Goal: Task Accomplishment & Management: Use online tool/utility

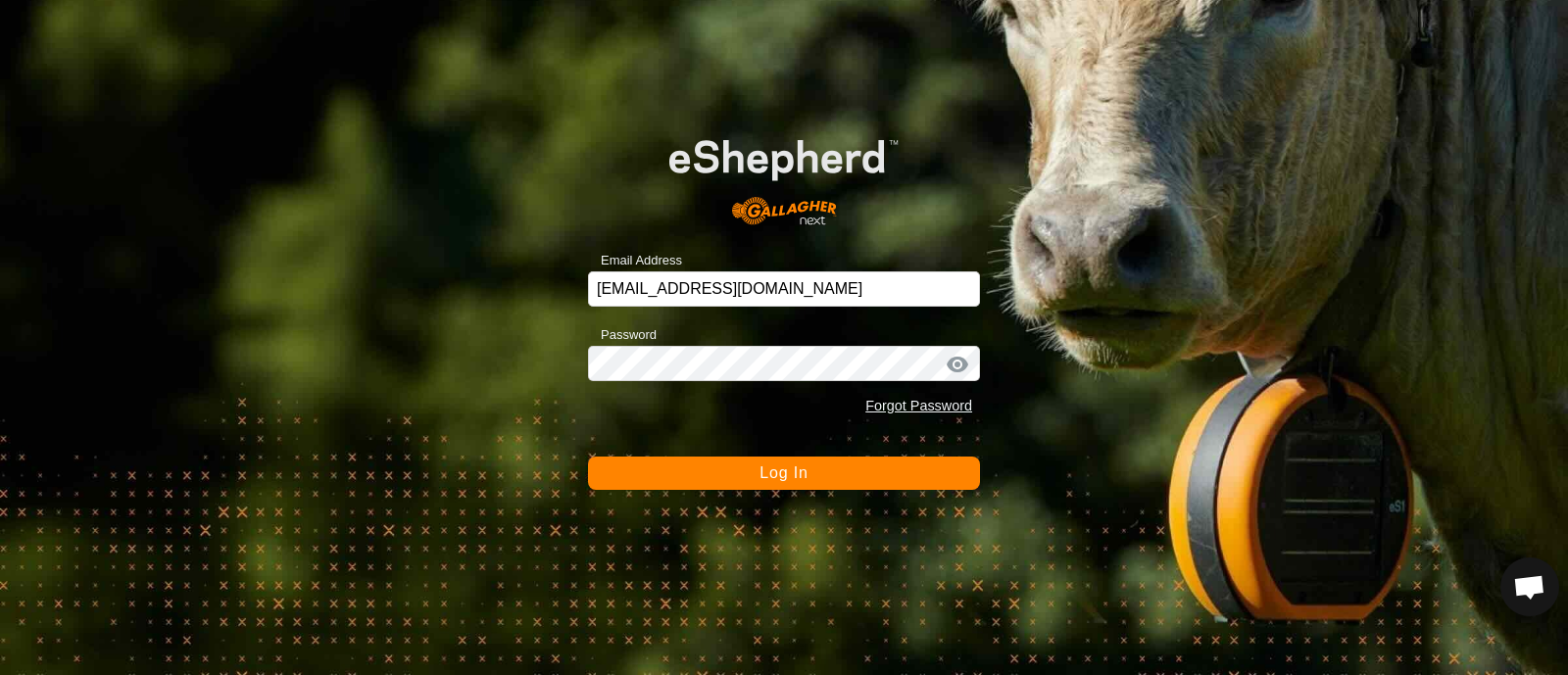
click at [784, 467] on span "Log In" at bounding box center [783, 472] width 48 height 17
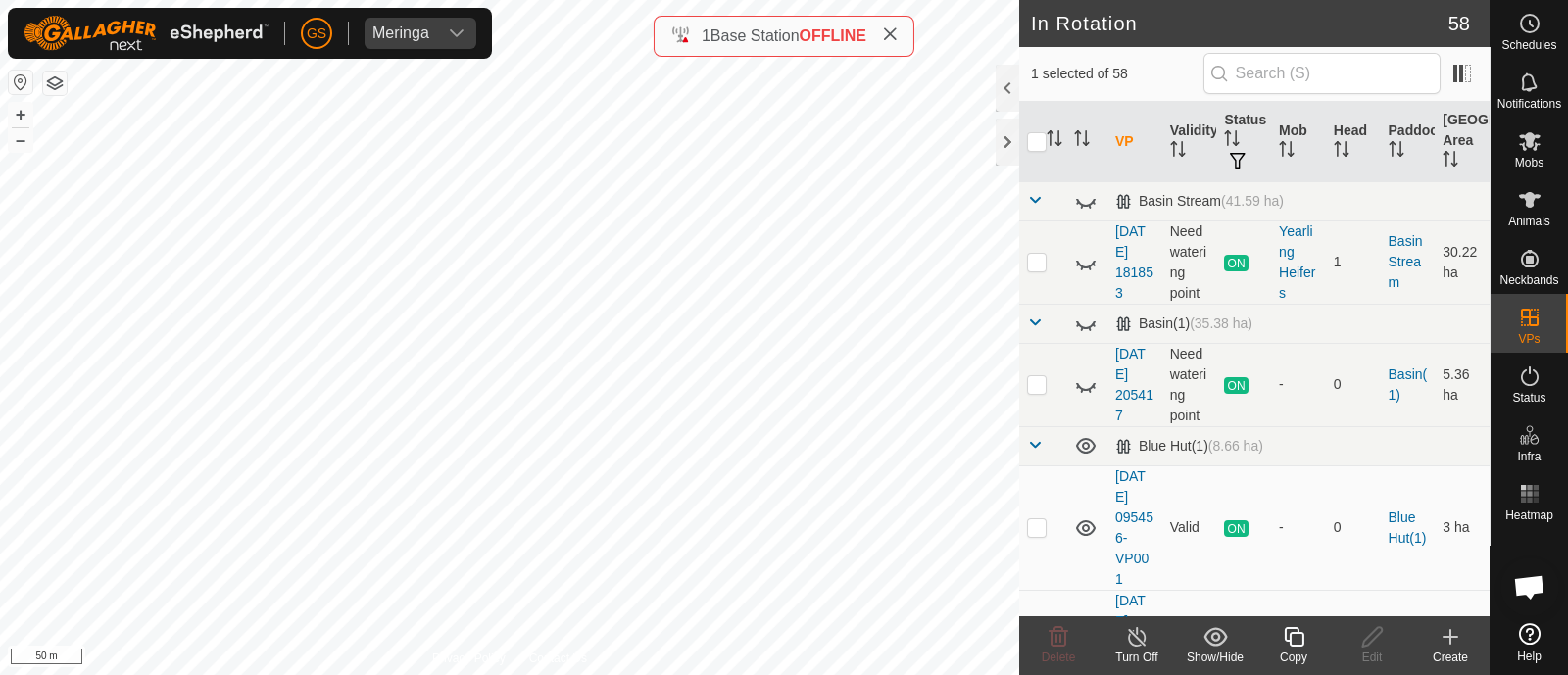
click at [1294, 631] on icon at bounding box center [1294, 636] width 25 height 24
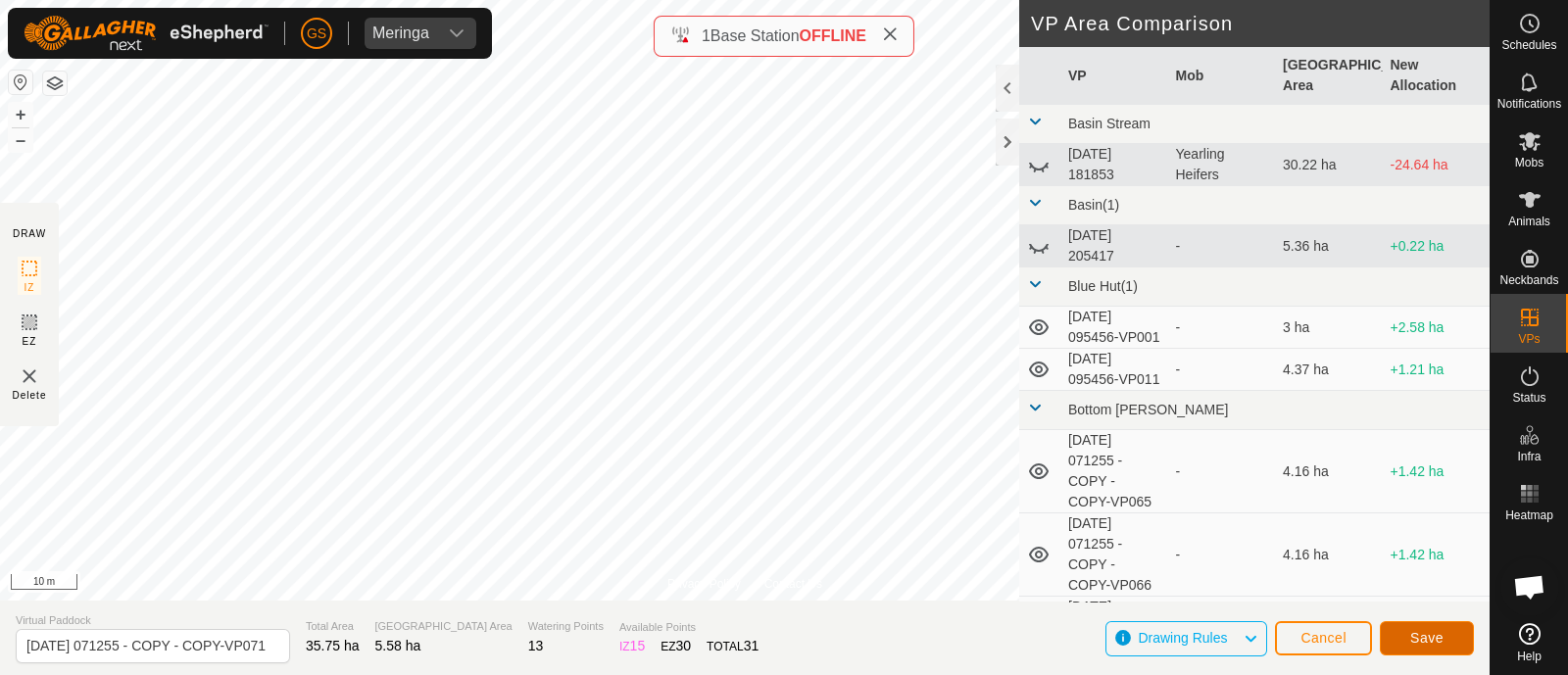
click at [1421, 633] on span "Save" at bounding box center [1428, 637] width 34 height 16
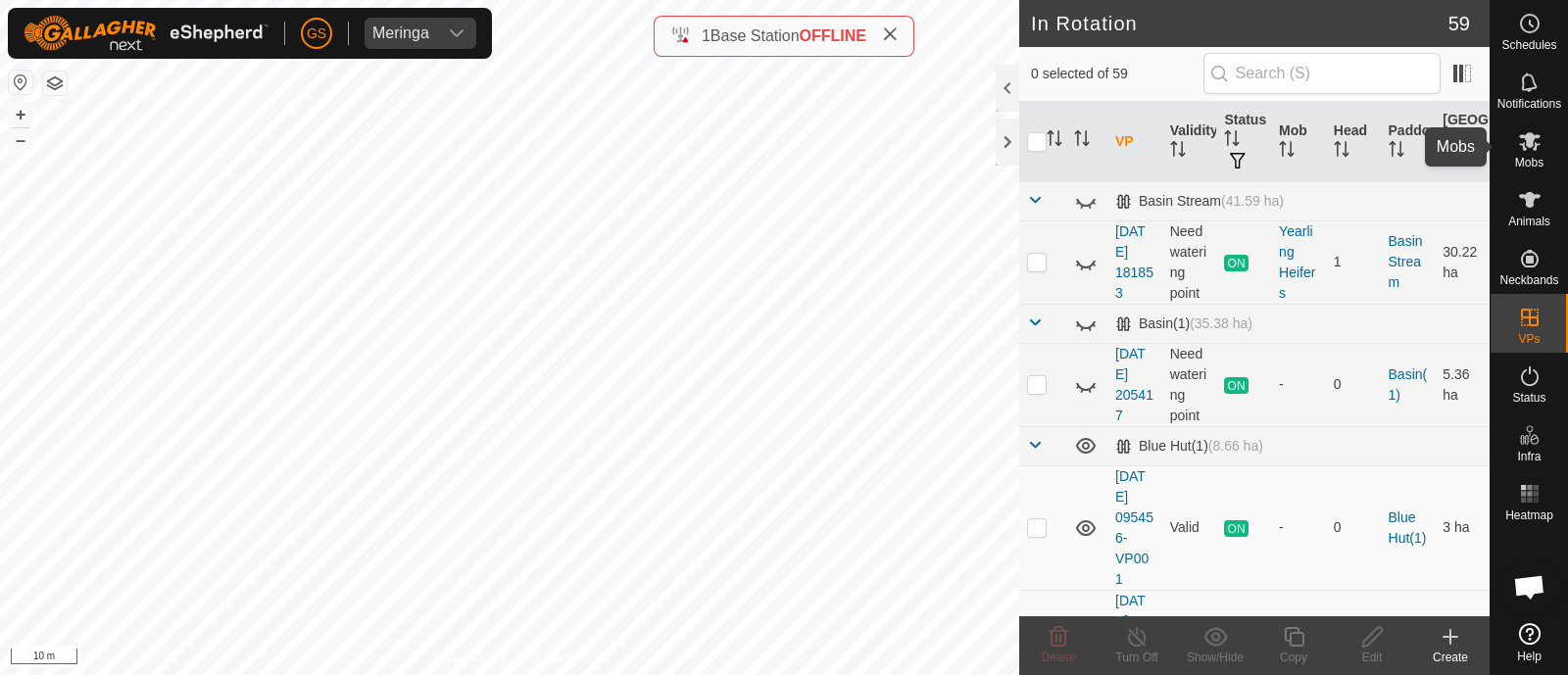
click at [1519, 143] on icon at bounding box center [1530, 141] width 24 height 24
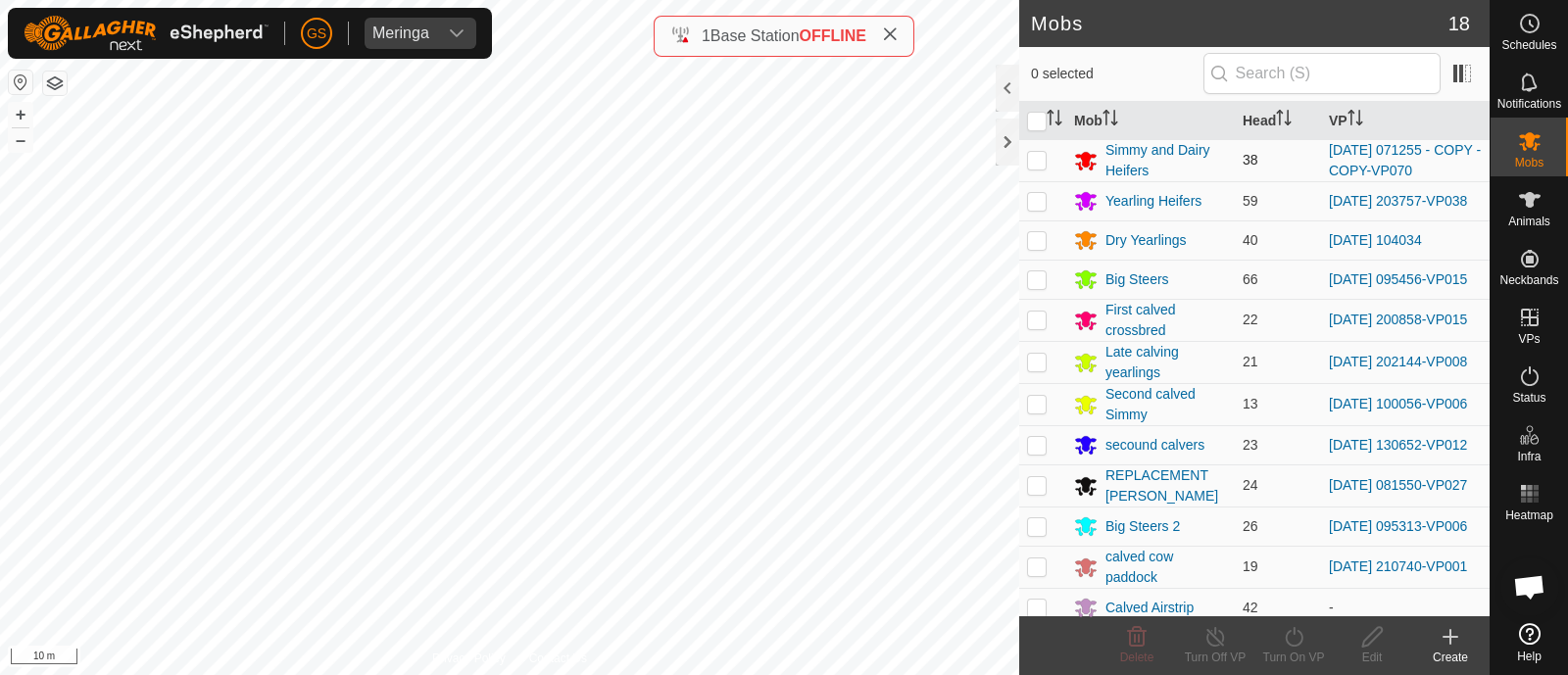
click at [1043, 164] on p-checkbox at bounding box center [1037, 160] width 20 height 16
checkbox input "true"
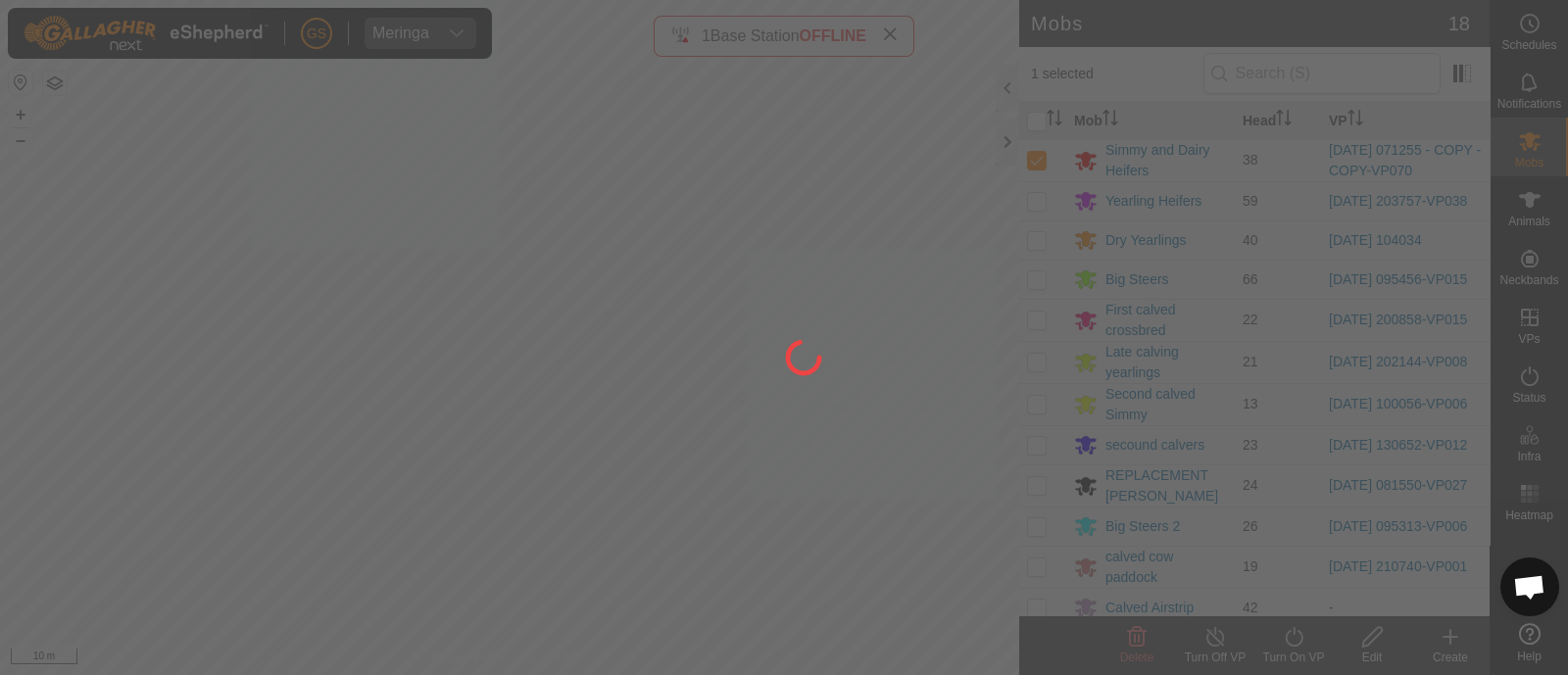
click at [1296, 642] on div at bounding box center [784, 337] width 1568 height 675
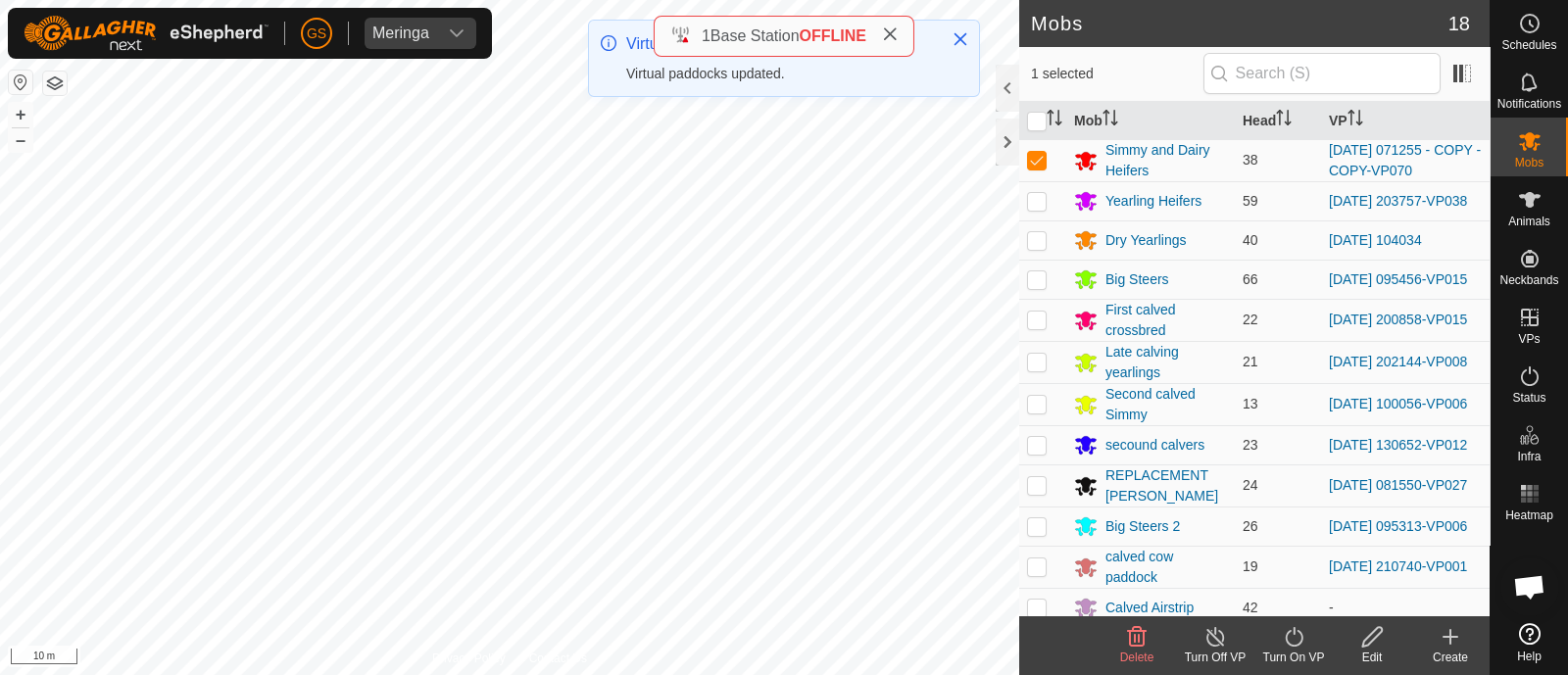
click at [1294, 639] on icon at bounding box center [1294, 636] width 25 height 24
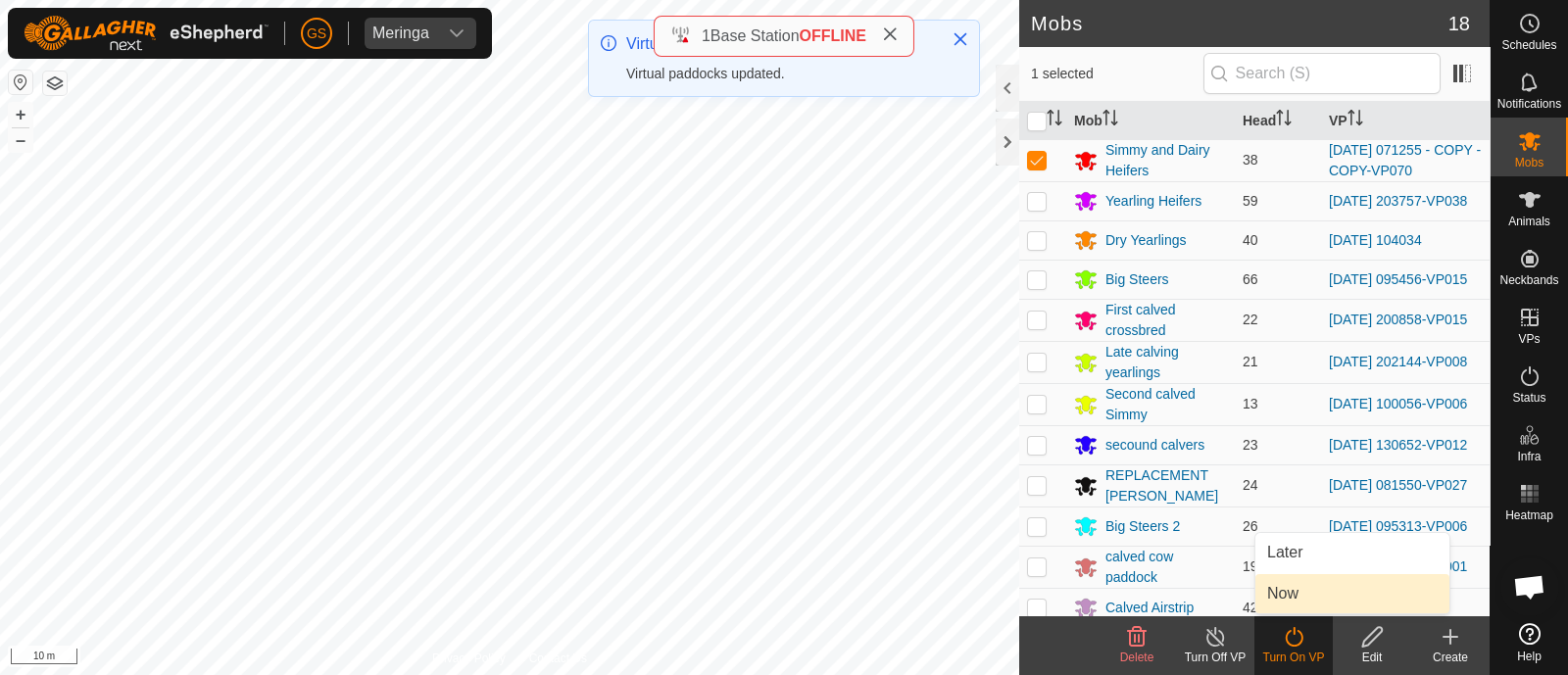
click at [1294, 590] on link "Now" at bounding box center [1352, 594] width 194 height 40
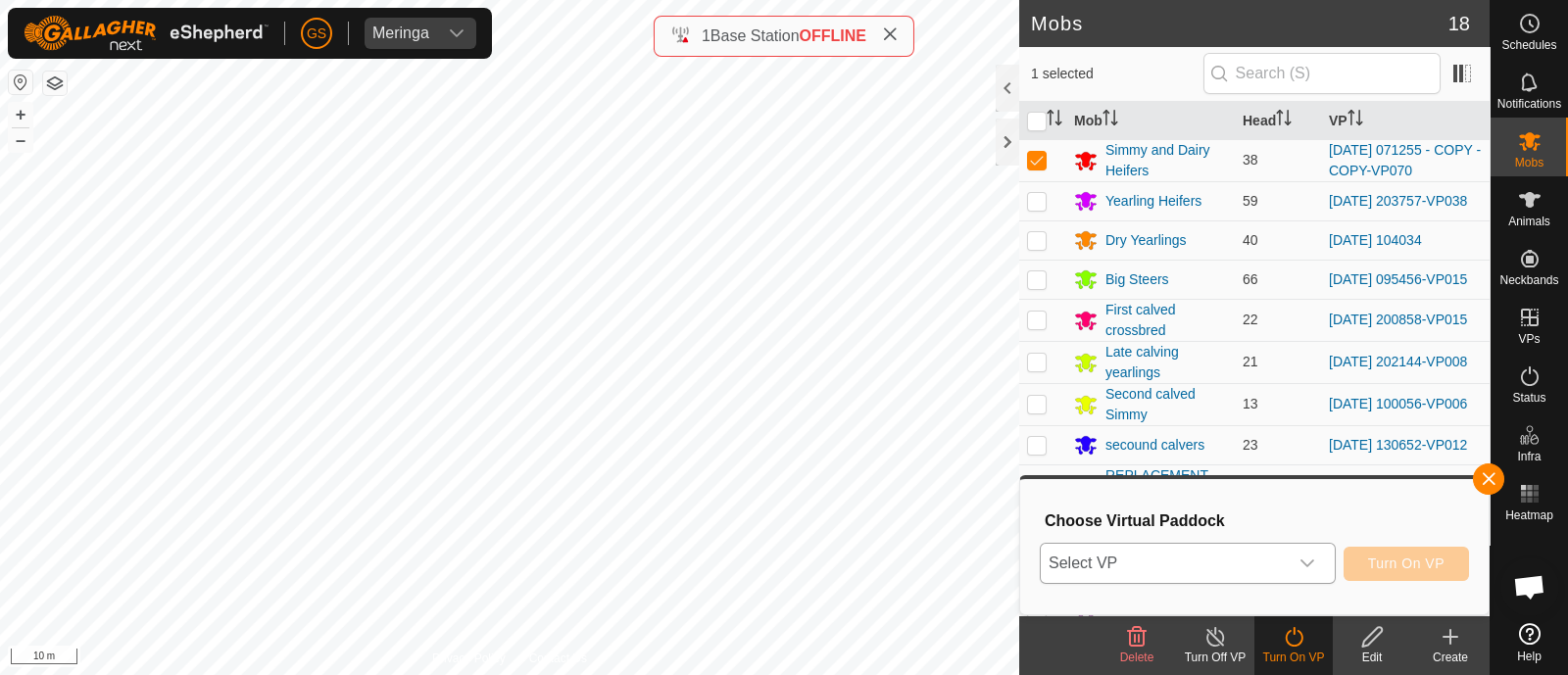
click at [1296, 565] on div "dropdown trigger" at bounding box center [1308, 563] width 40 height 40
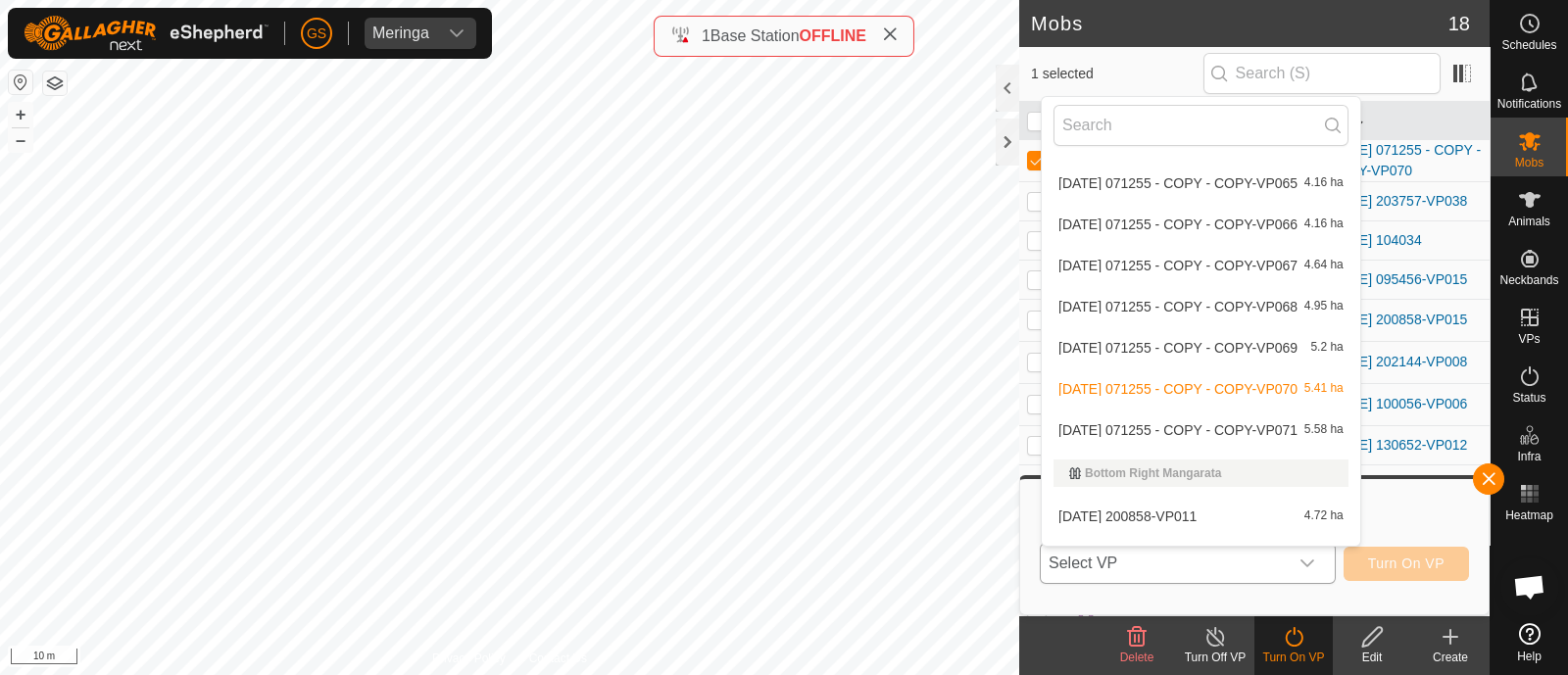
scroll to position [296, 0]
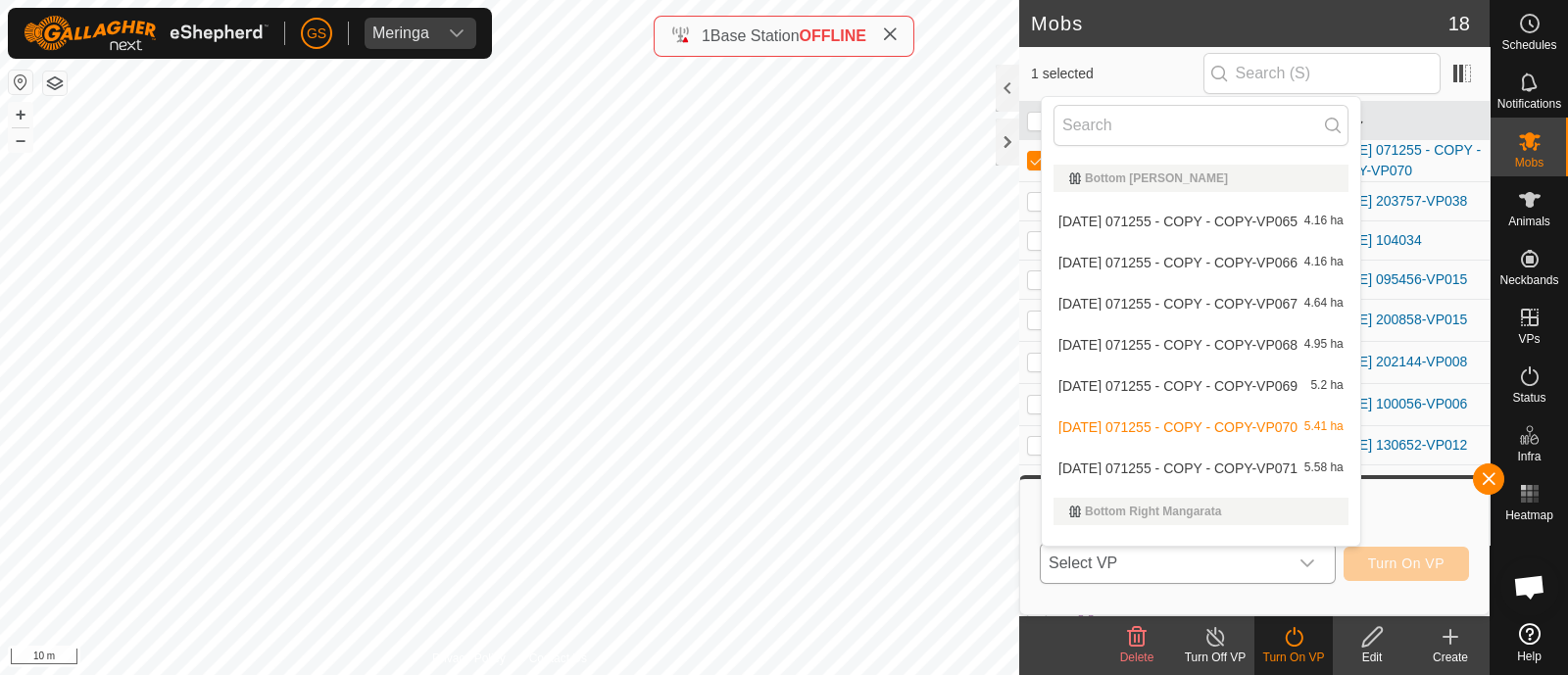
click at [1265, 467] on li "[DATE] 071255 - COPY - COPY-VP071 5.58 ha" at bounding box center [1201, 468] width 318 height 40
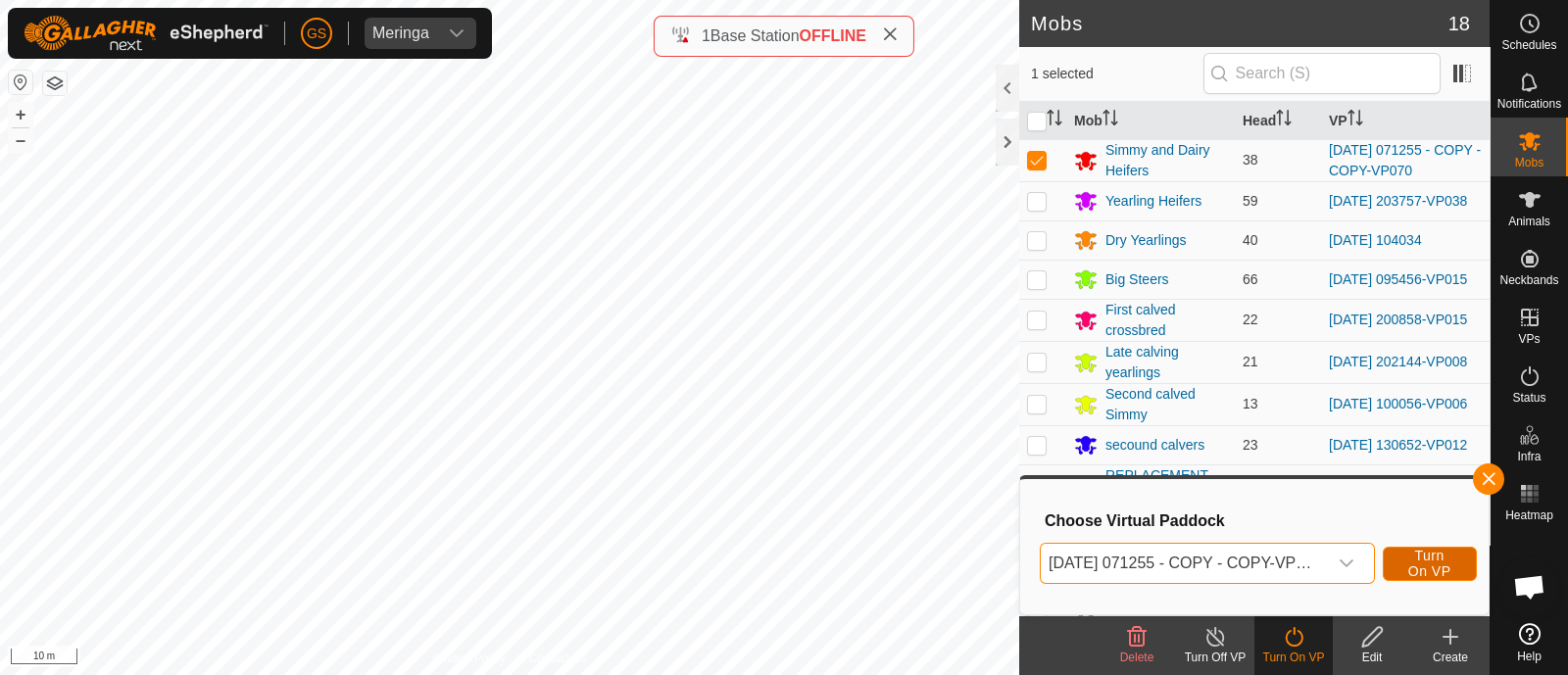
click at [1421, 555] on span "Turn On VP" at bounding box center [1431, 563] width 45 height 32
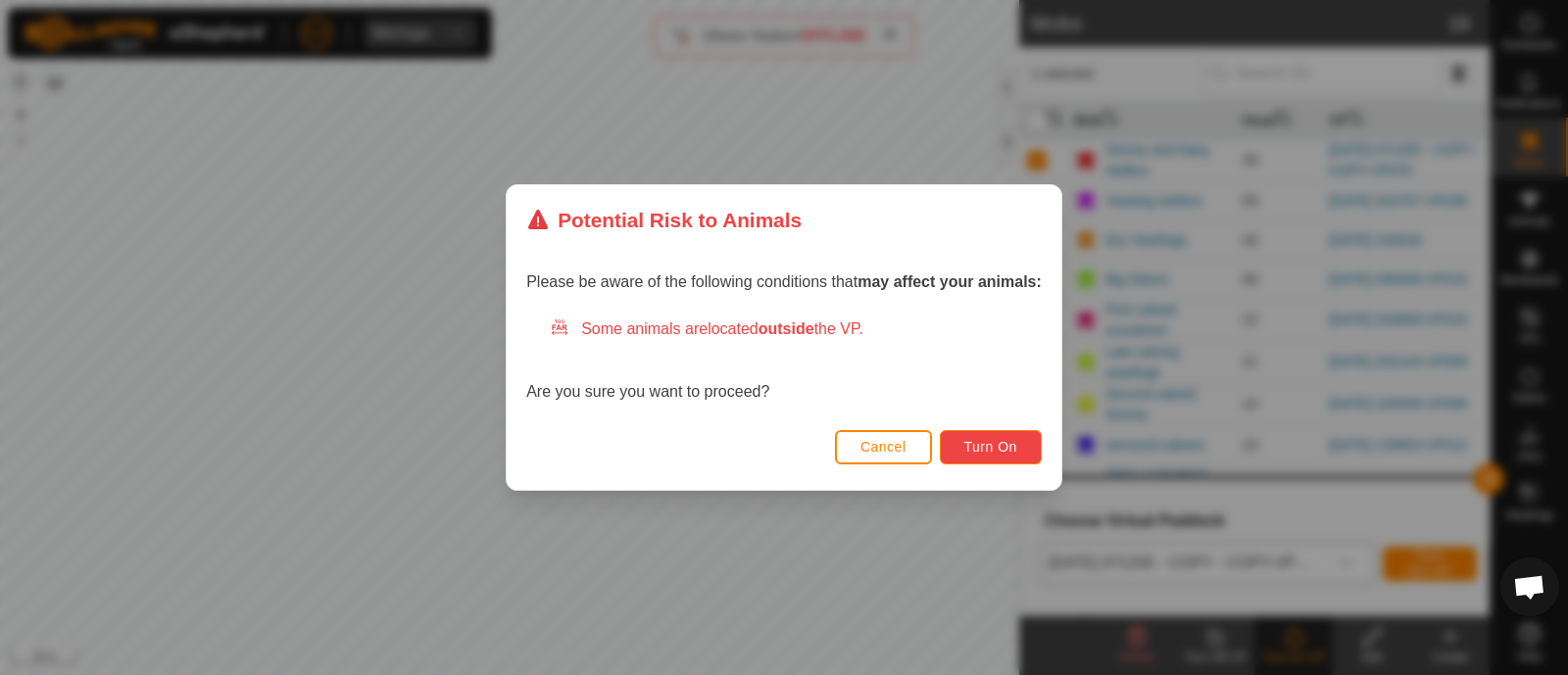
click at [1000, 445] on span "Turn On" at bounding box center [992, 447] width 53 height 16
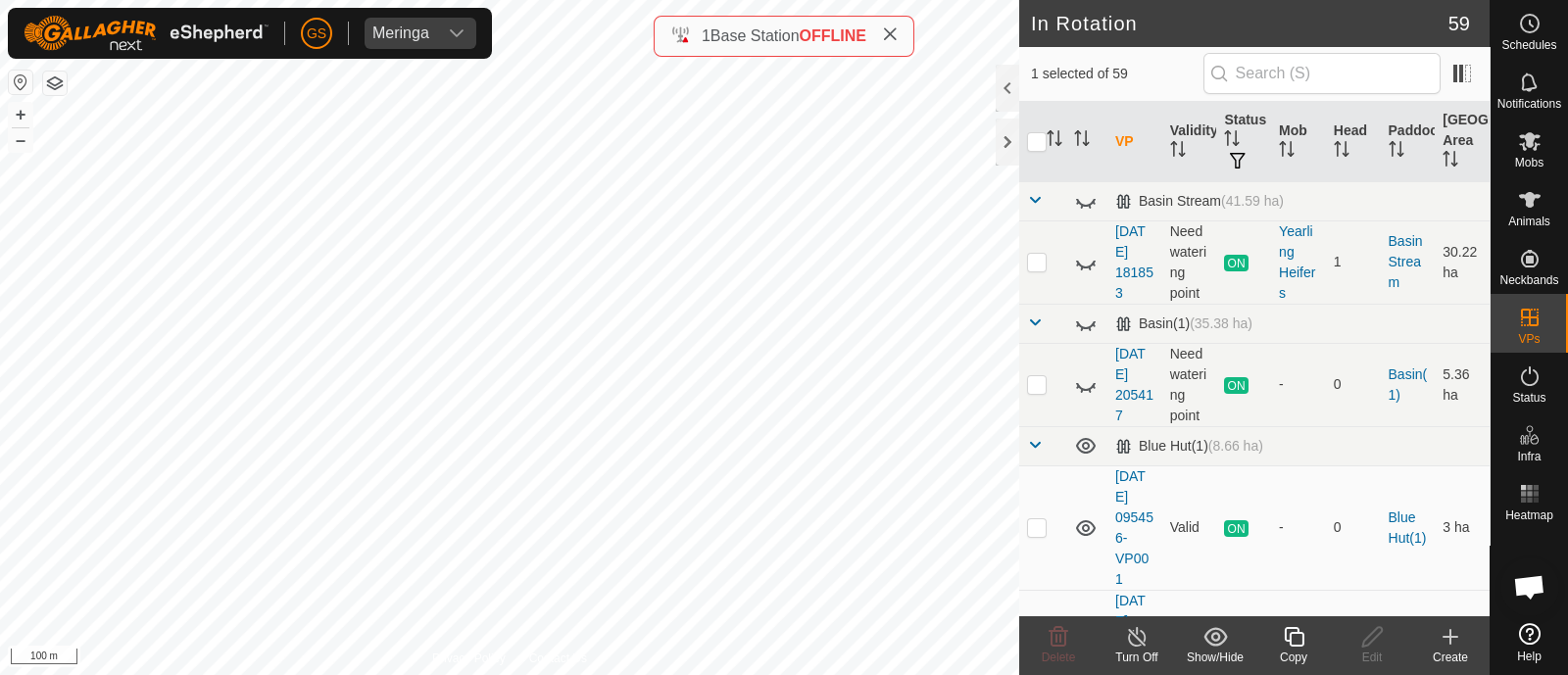
click at [1306, 646] on copy-svg-icon at bounding box center [1293, 636] width 78 height 24
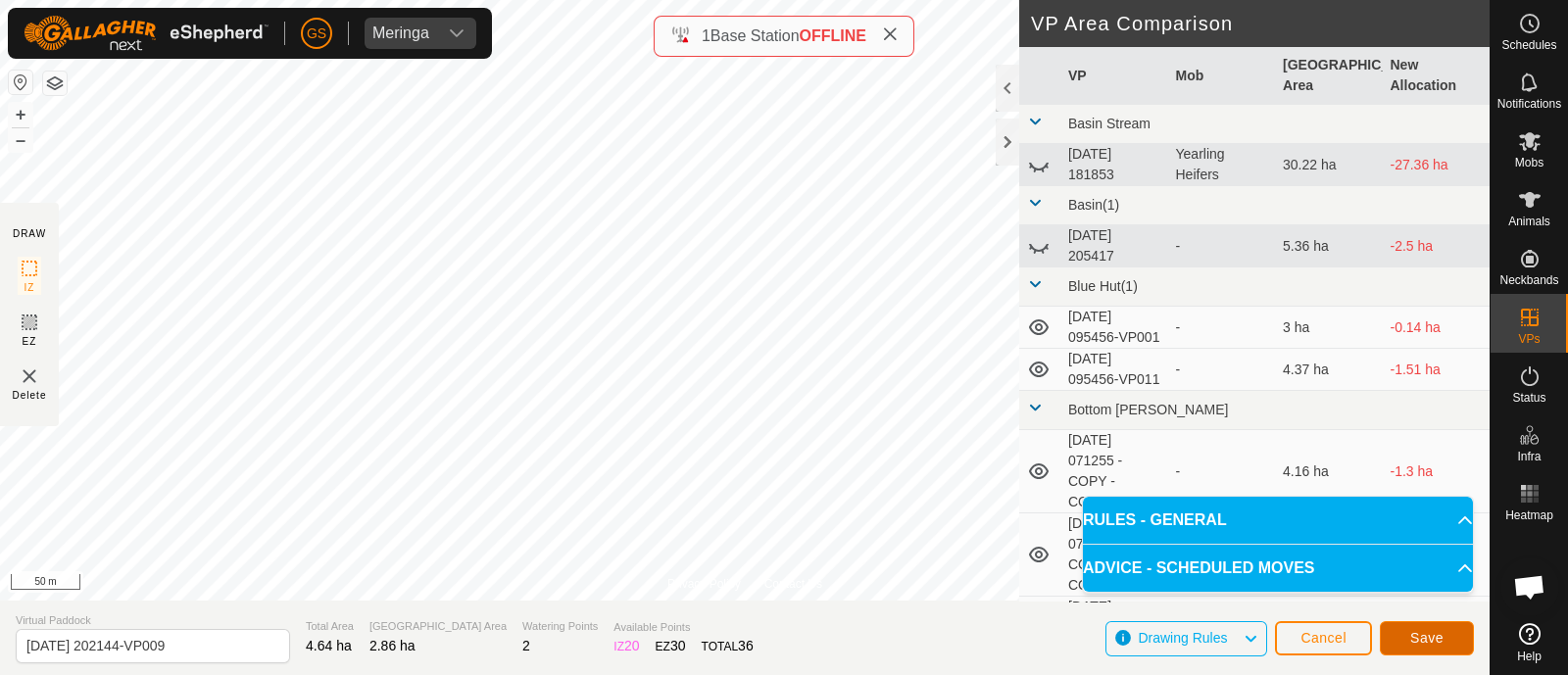
click at [1448, 633] on button "Save" at bounding box center [1427, 638] width 94 height 35
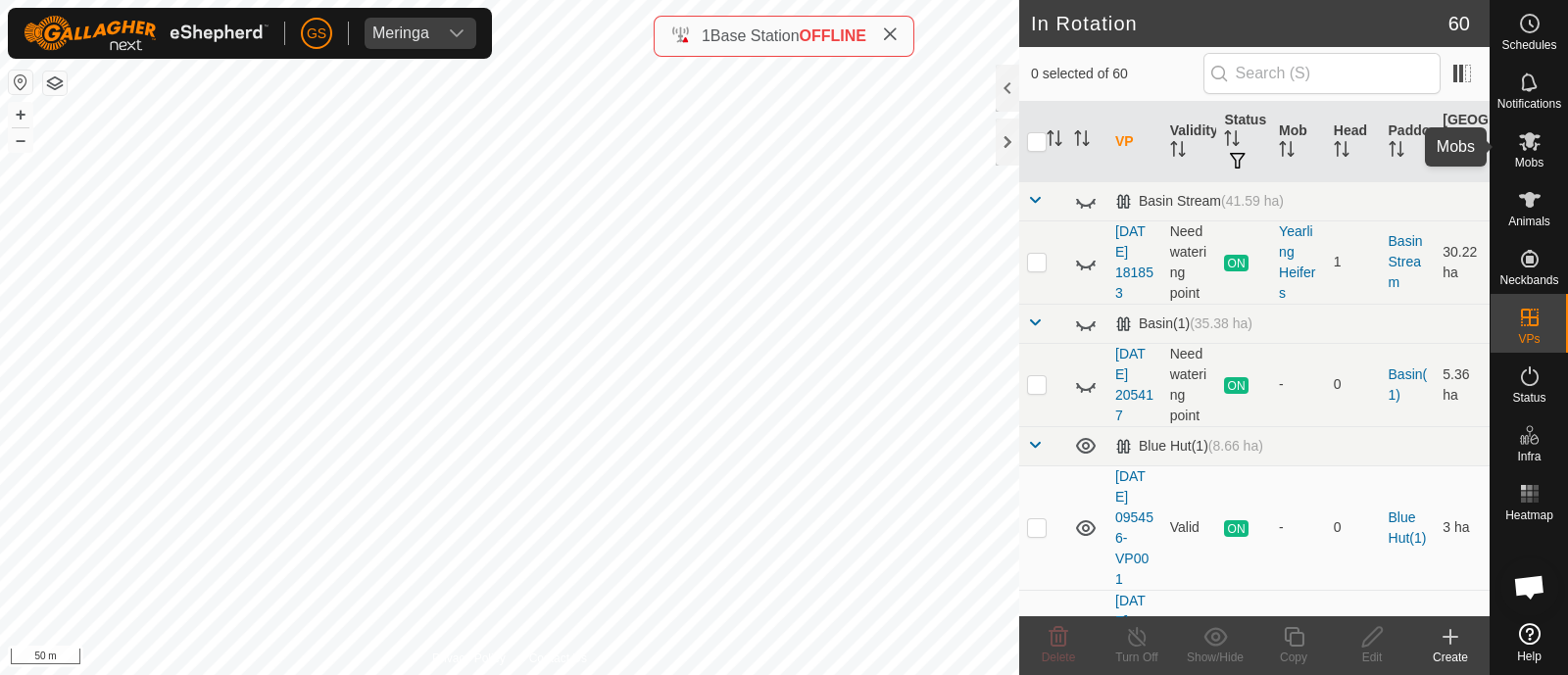
click at [1528, 136] on icon at bounding box center [1530, 141] width 22 height 19
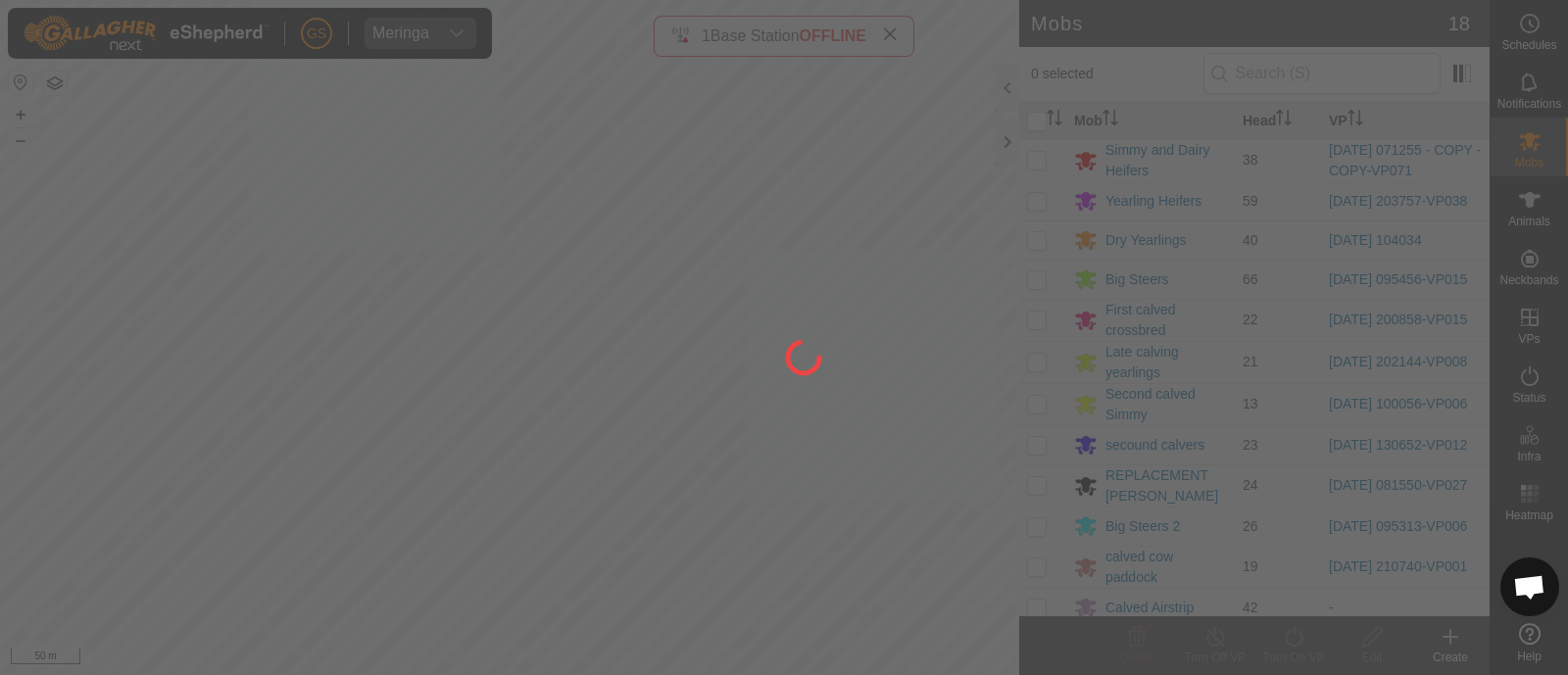
click at [1036, 368] on div at bounding box center [784, 337] width 1568 height 675
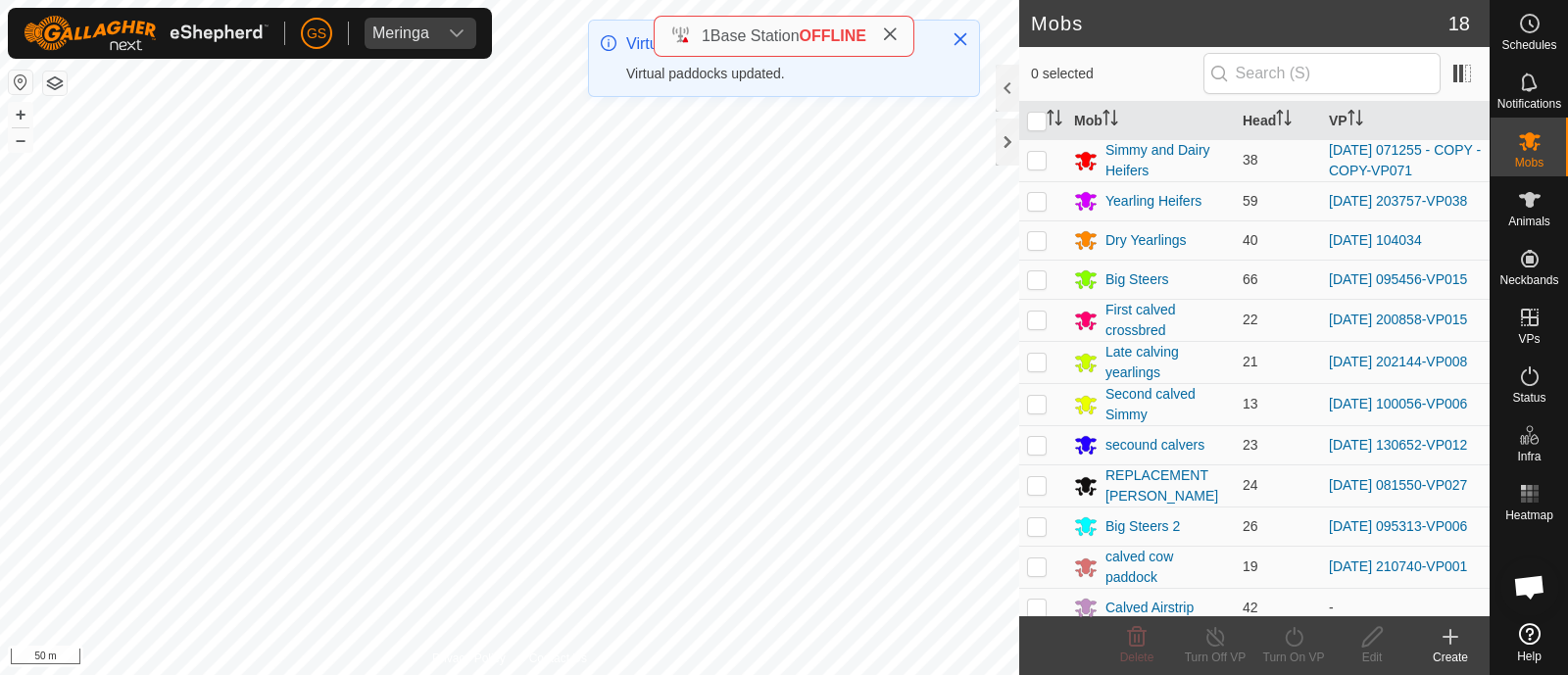
click at [1036, 368] on p-checkbox at bounding box center [1037, 362] width 20 height 16
checkbox input "true"
click at [1297, 633] on icon at bounding box center [1294, 636] width 25 height 24
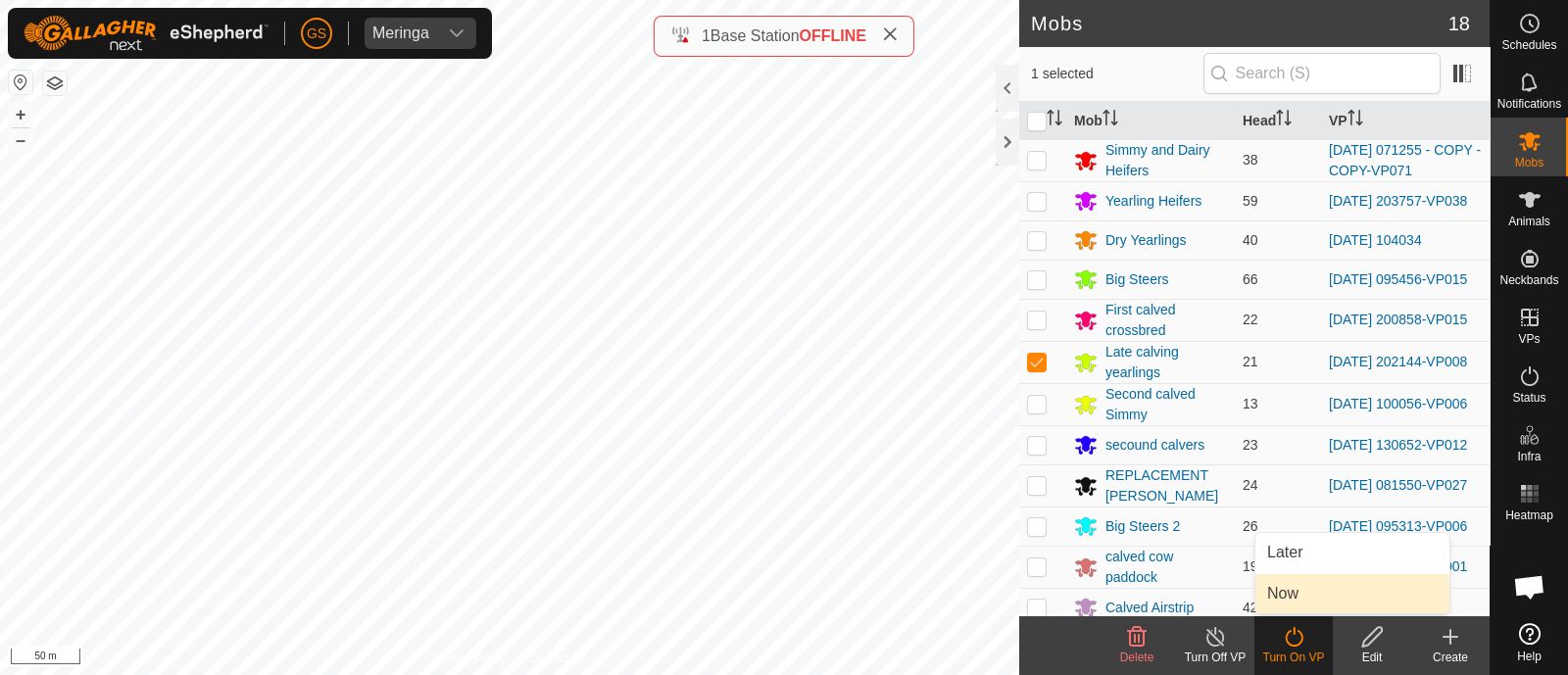
click at [1287, 600] on link "Now" at bounding box center [1352, 594] width 194 height 40
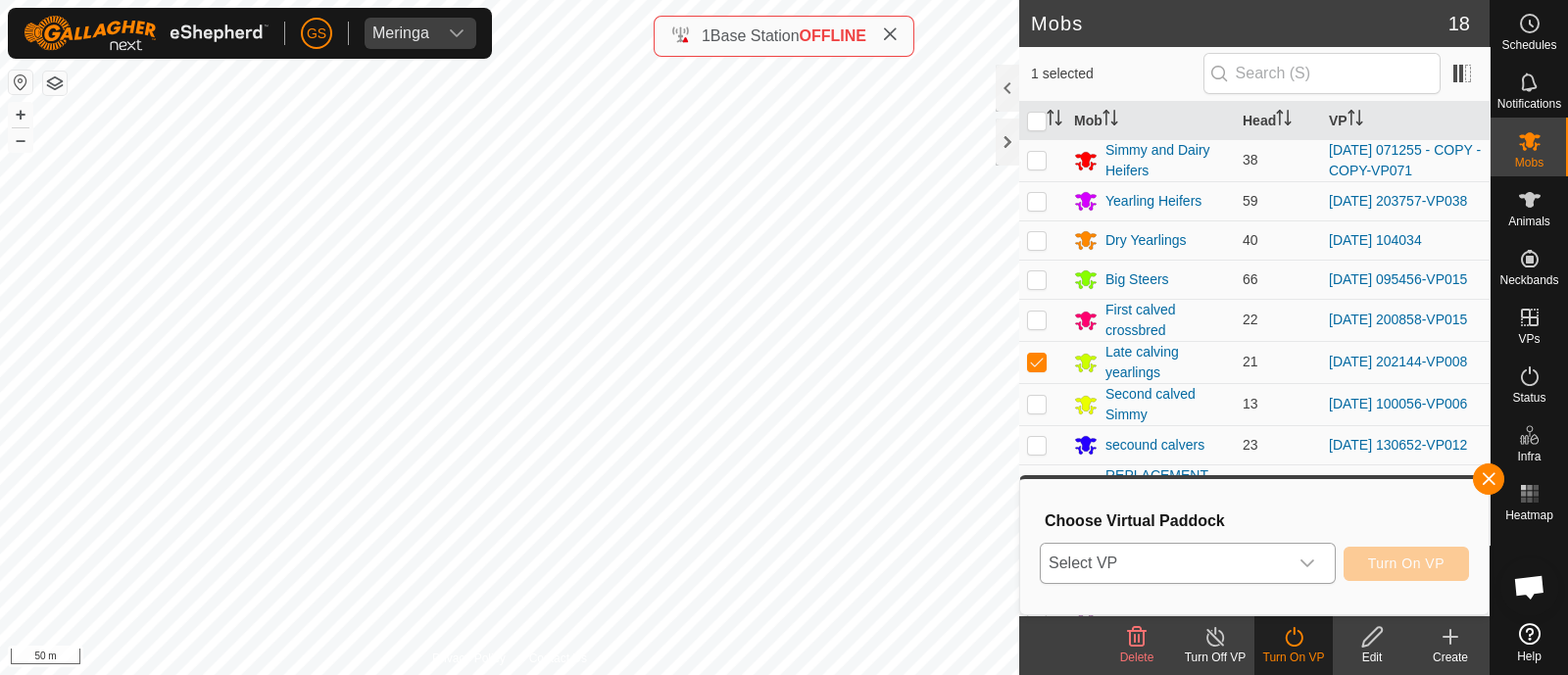
click at [1287, 575] on span "Select VP" at bounding box center [1165, 563] width 247 height 40
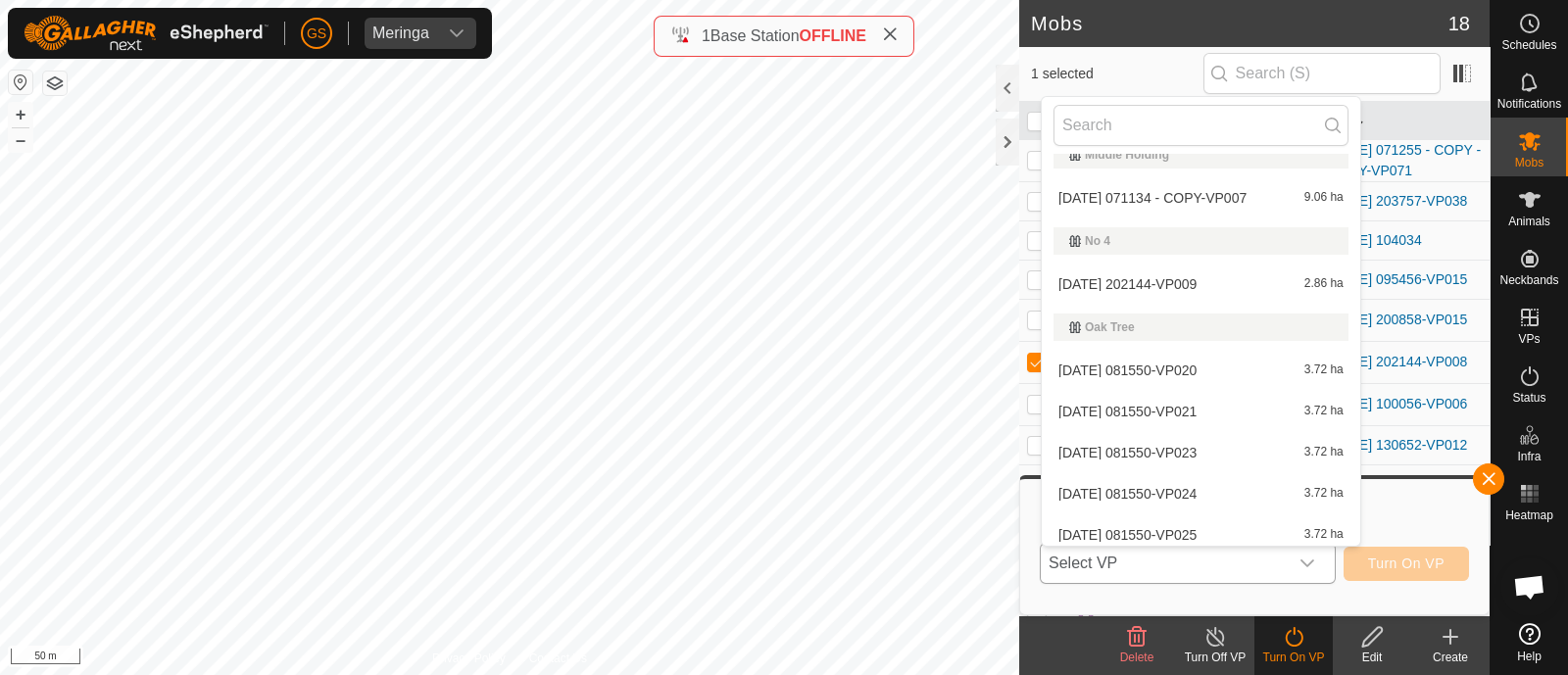
scroll to position [2360, 0]
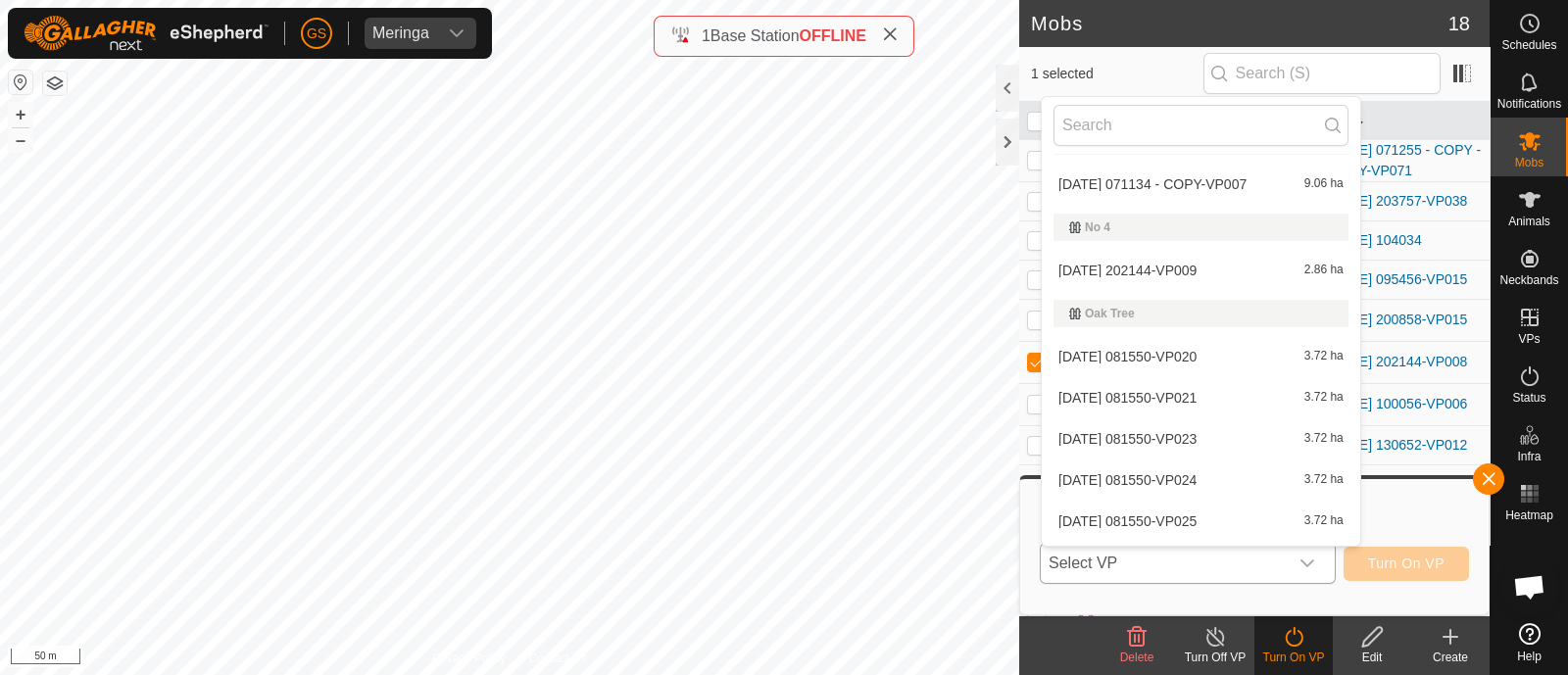
click at [1172, 271] on li "[DATE] 202144-VP009 2.86 ha" at bounding box center [1201, 271] width 318 height 40
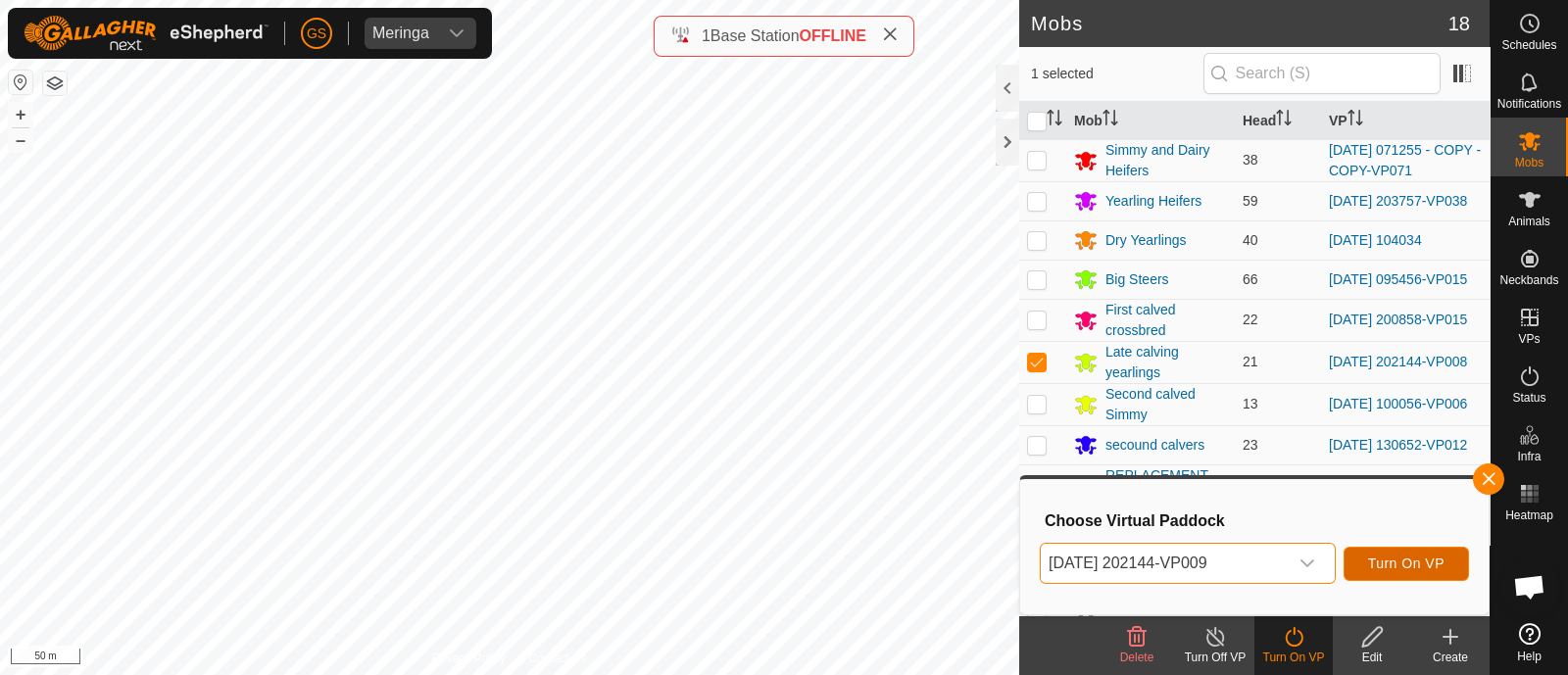
click at [1419, 555] on span "Turn On VP" at bounding box center [1406, 563] width 76 height 16
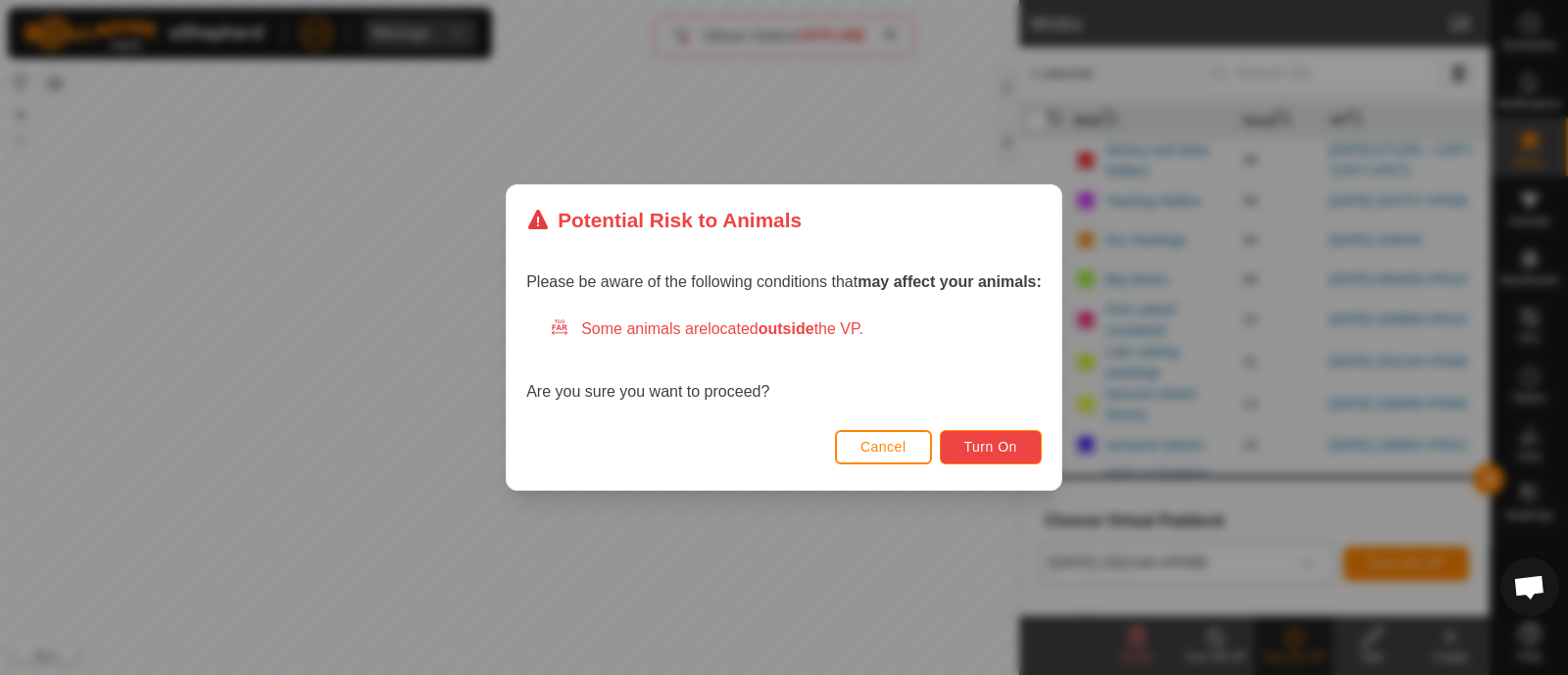
click at [984, 433] on button "Turn On" at bounding box center [991, 447] width 102 height 35
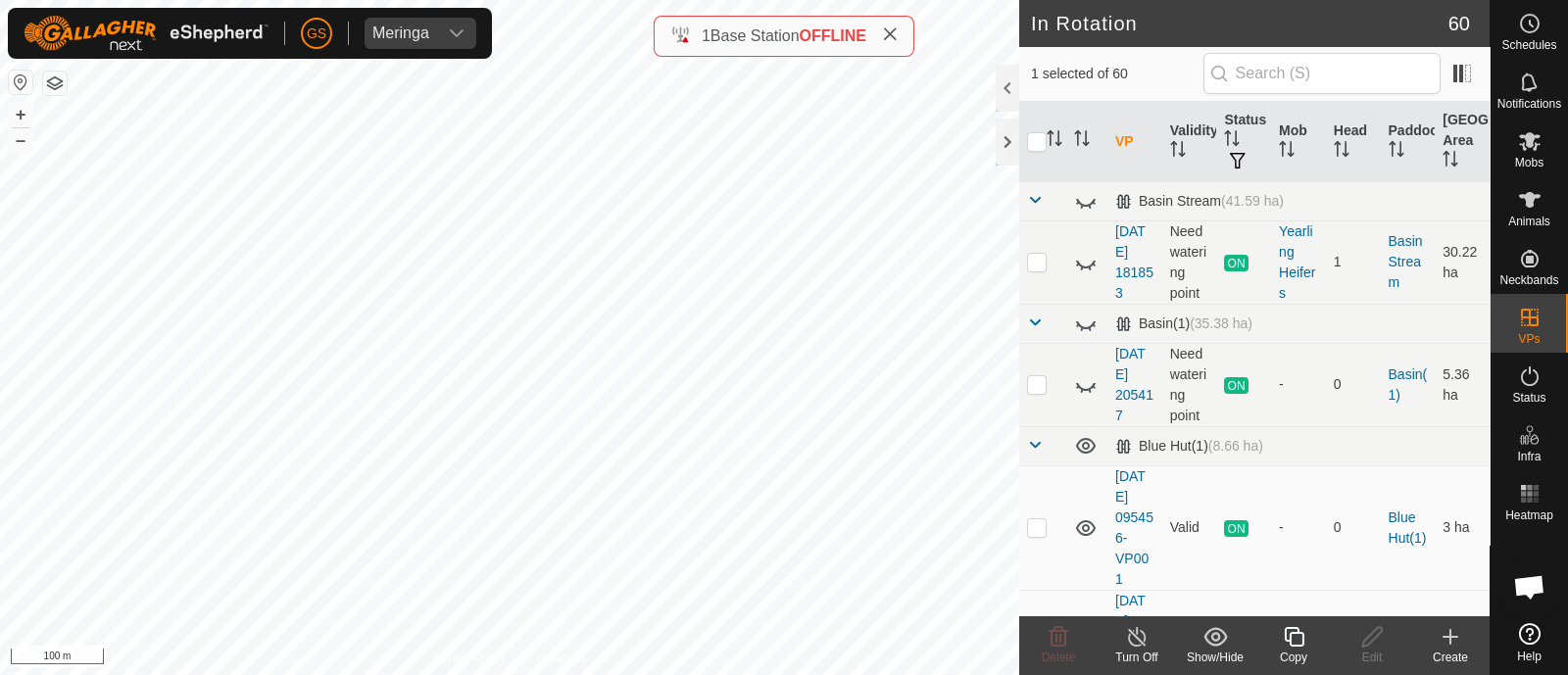
click at [1294, 640] on icon at bounding box center [1294, 636] width 25 height 24
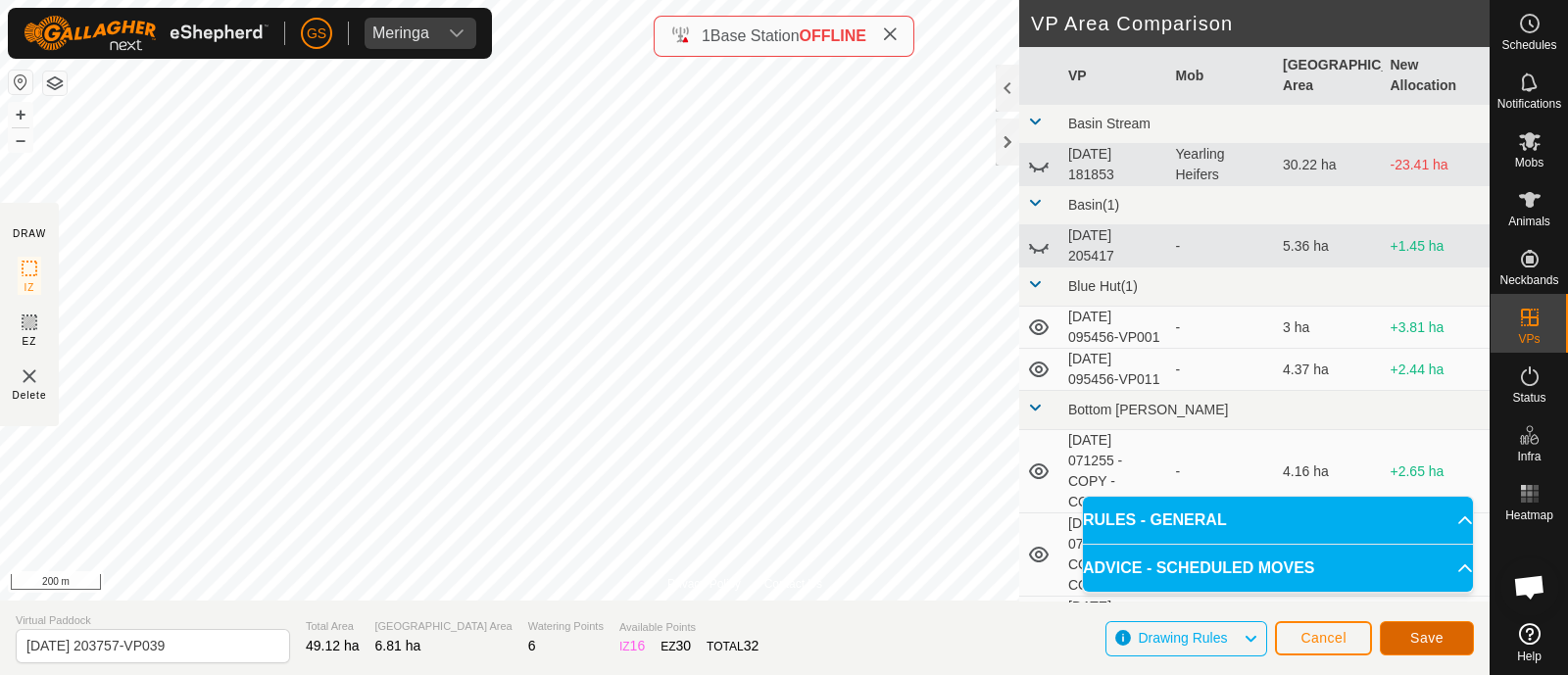
click at [1442, 639] on span "Save" at bounding box center [1428, 637] width 34 height 16
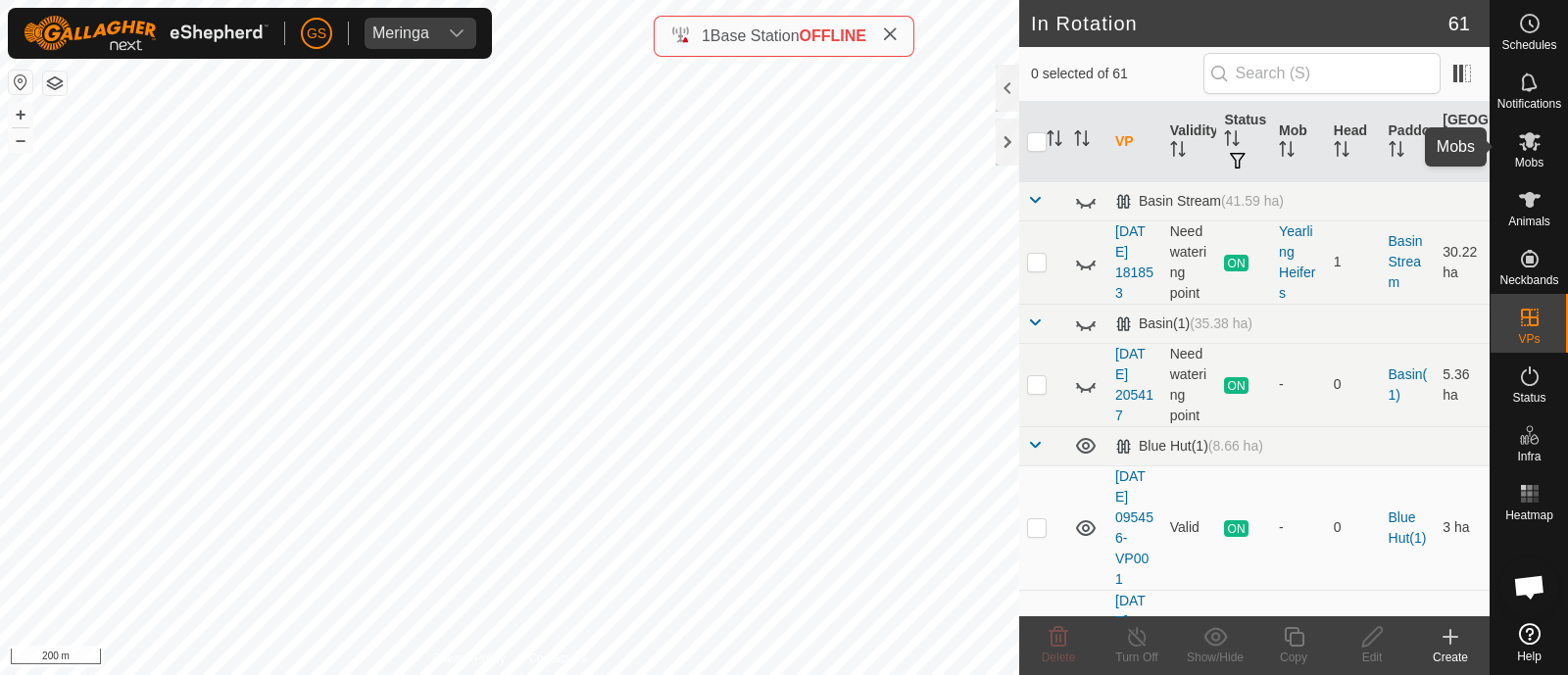
click at [1526, 154] on es-mob-svg-icon at bounding box center [1530, 141] width 36 height 32
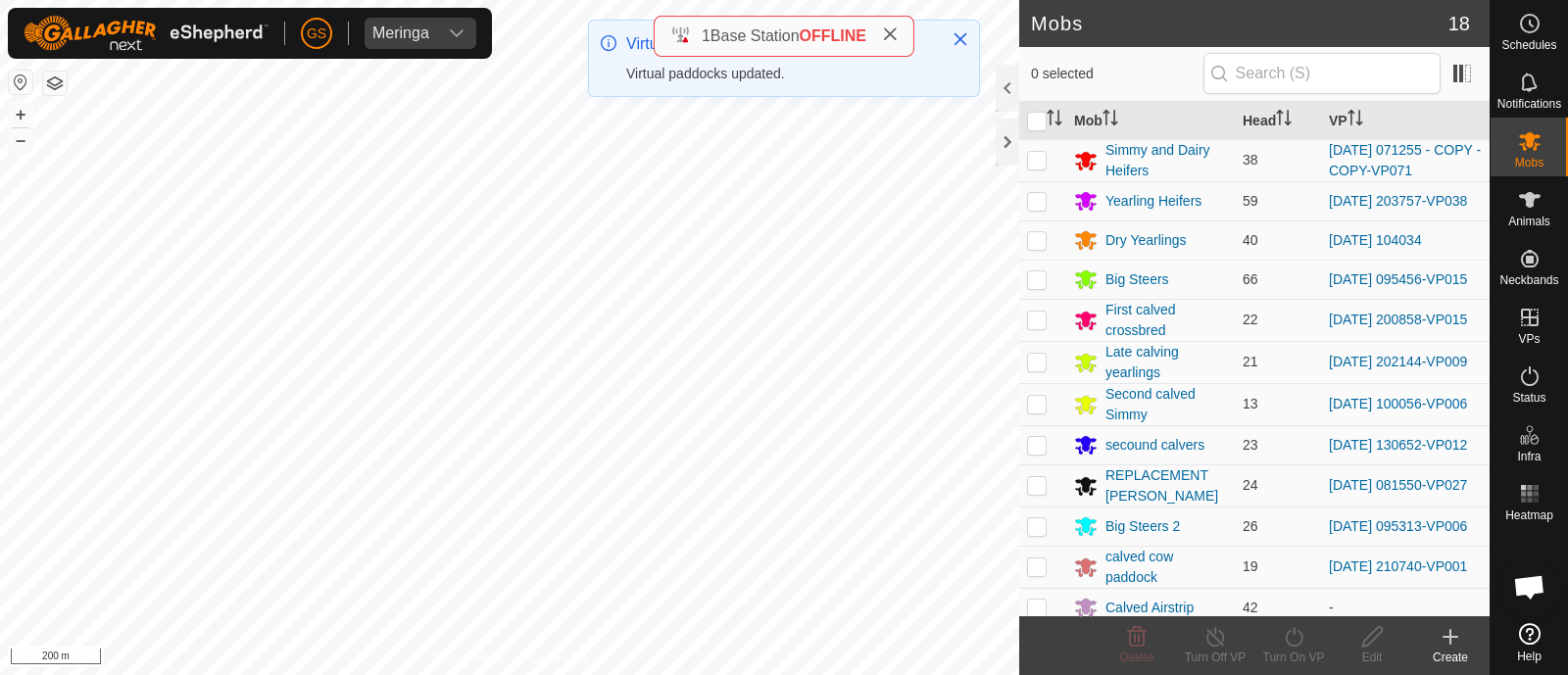
click at [1040, 206] on p-checkbox at bounding box center [1037, 201] width 20 height 16
checkbox input "true"
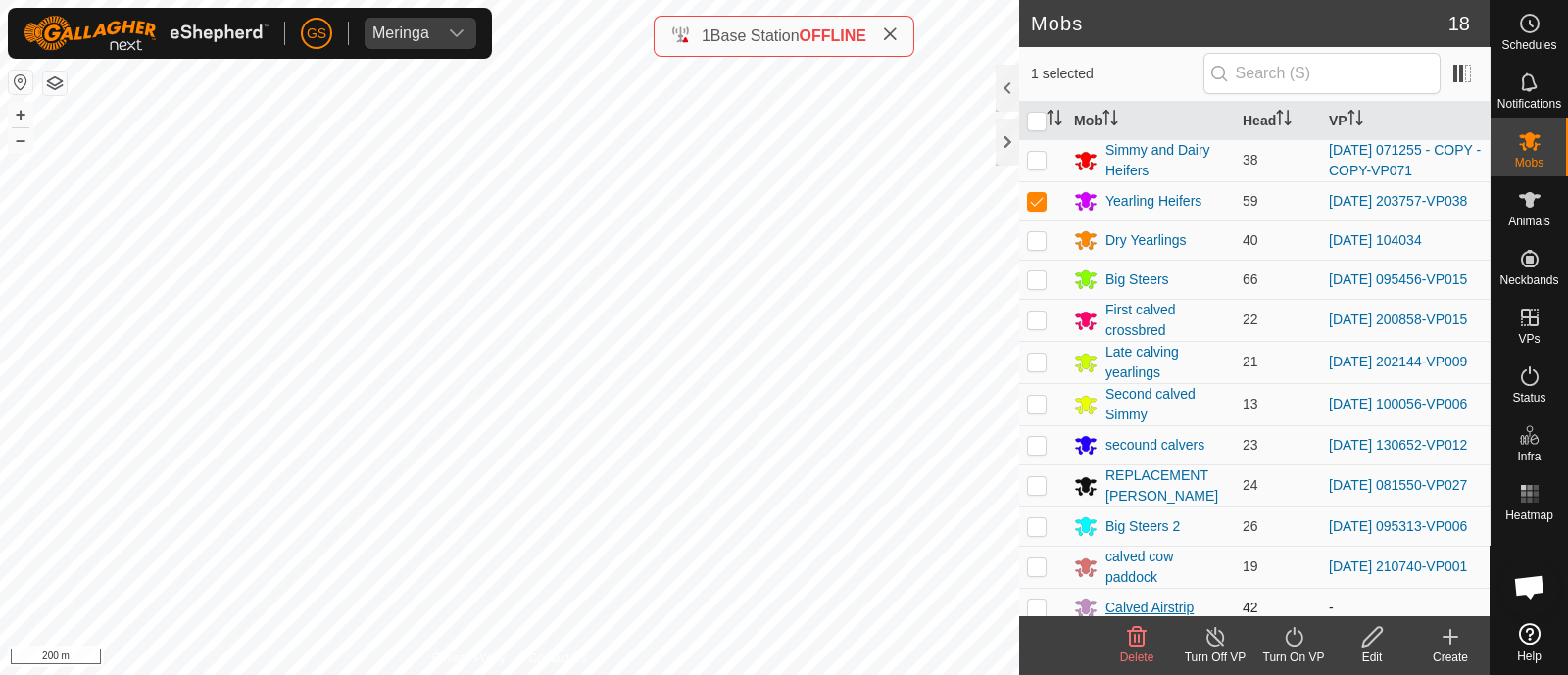
scroll to position [122, 0]
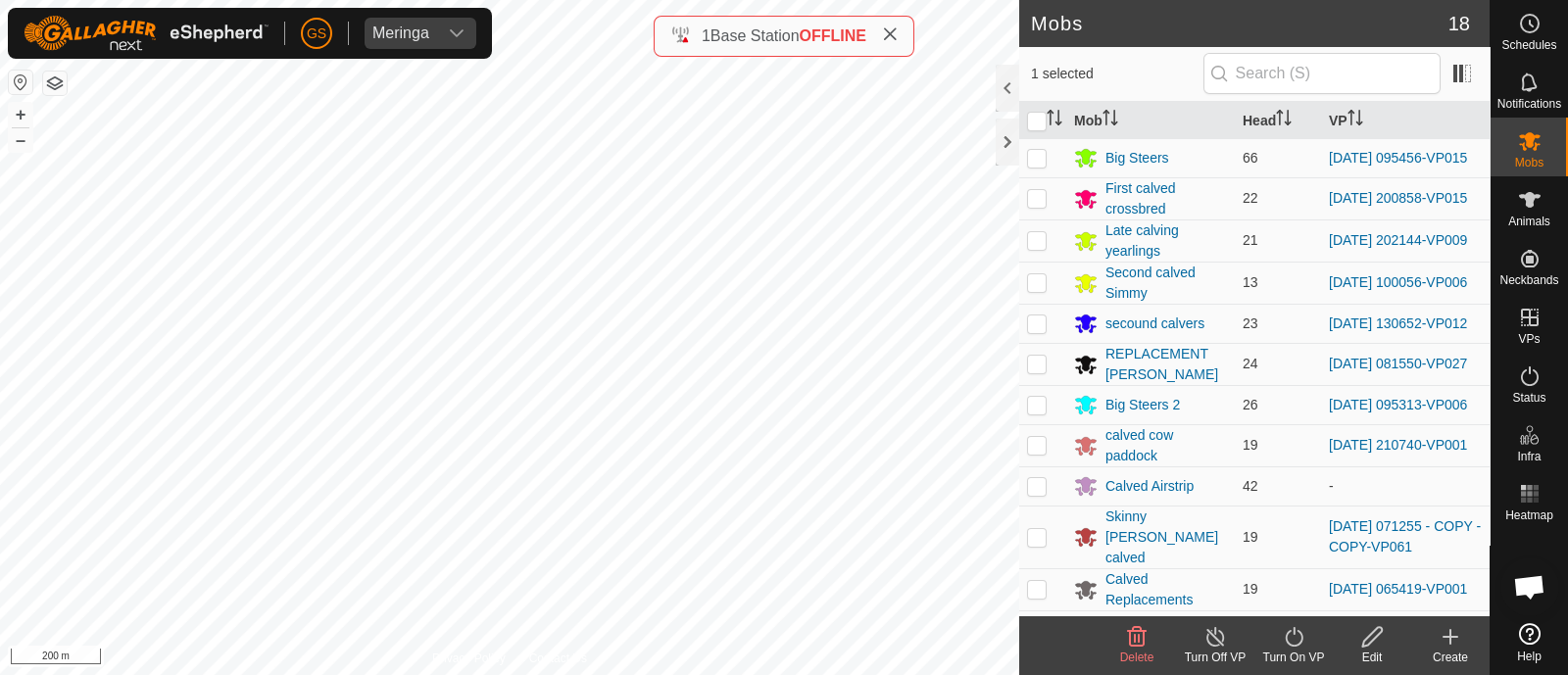
click at [1288, 638] on icon at bounding box center [1294, 636] width 25 height 24
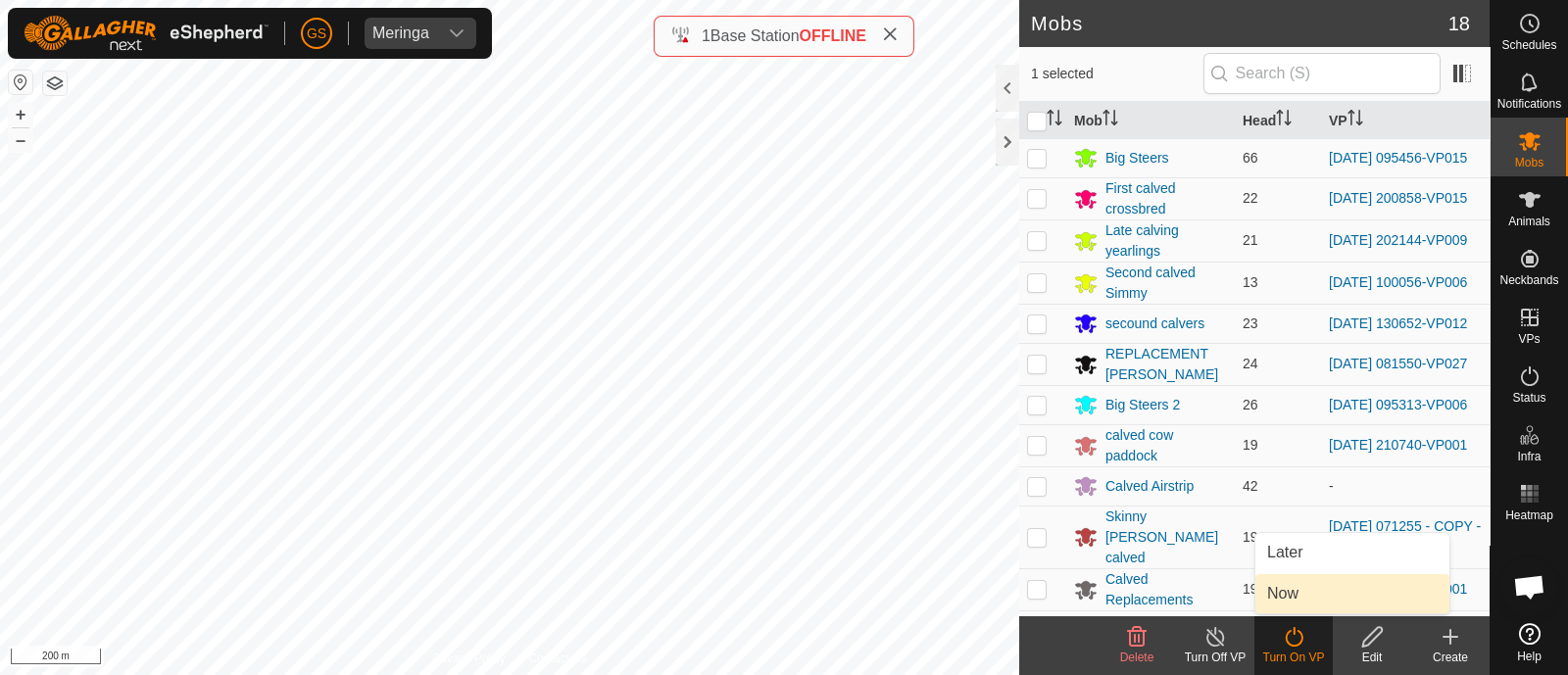
click at [1287, 600] on link "Now" at bounding box center [1352, 594] width 194 height 40
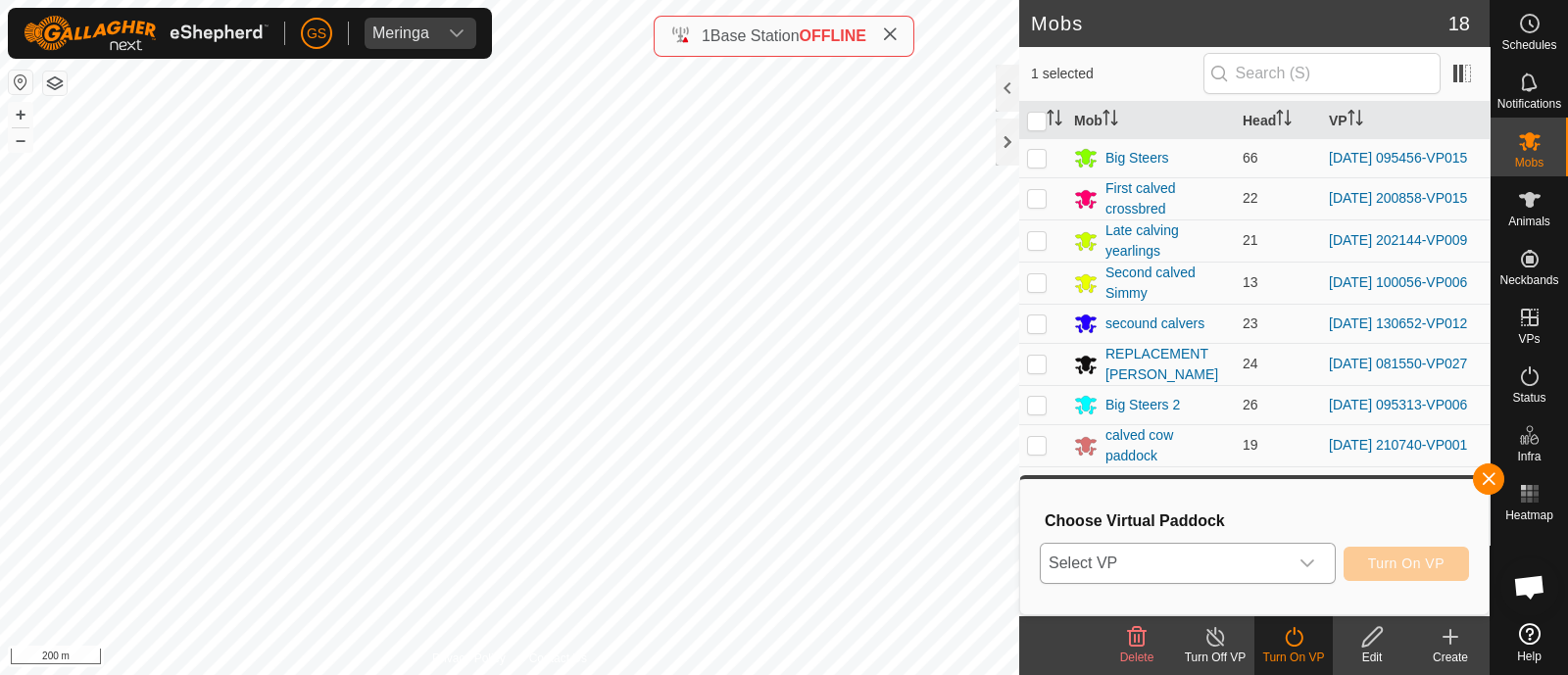
click at [1259, 561] on span "Select VP" at bounding box center [1165, 563] width 247 height 40
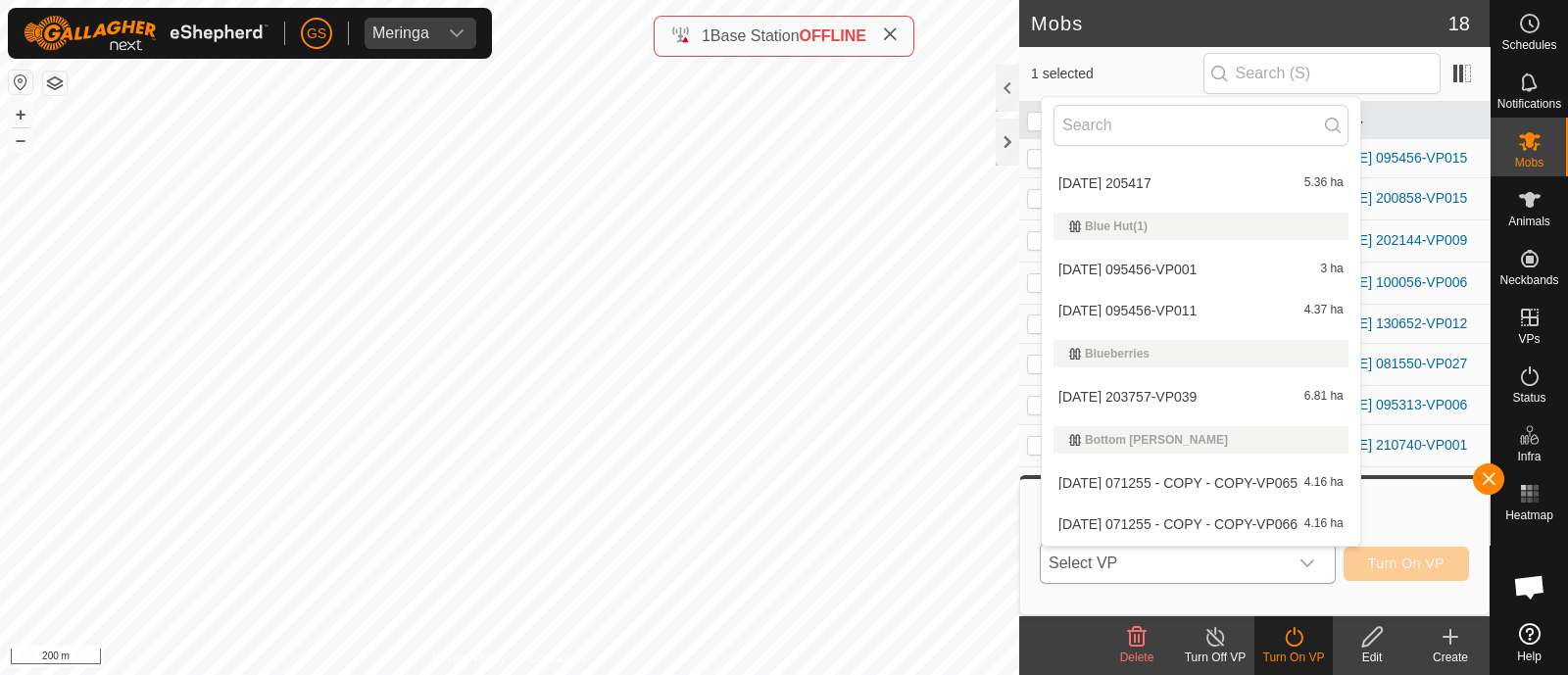
click at [1164, 398] on li "[DATE] 203757-VP039 6.81 ha" at bounding box center [1201, 397] width 318 height 40
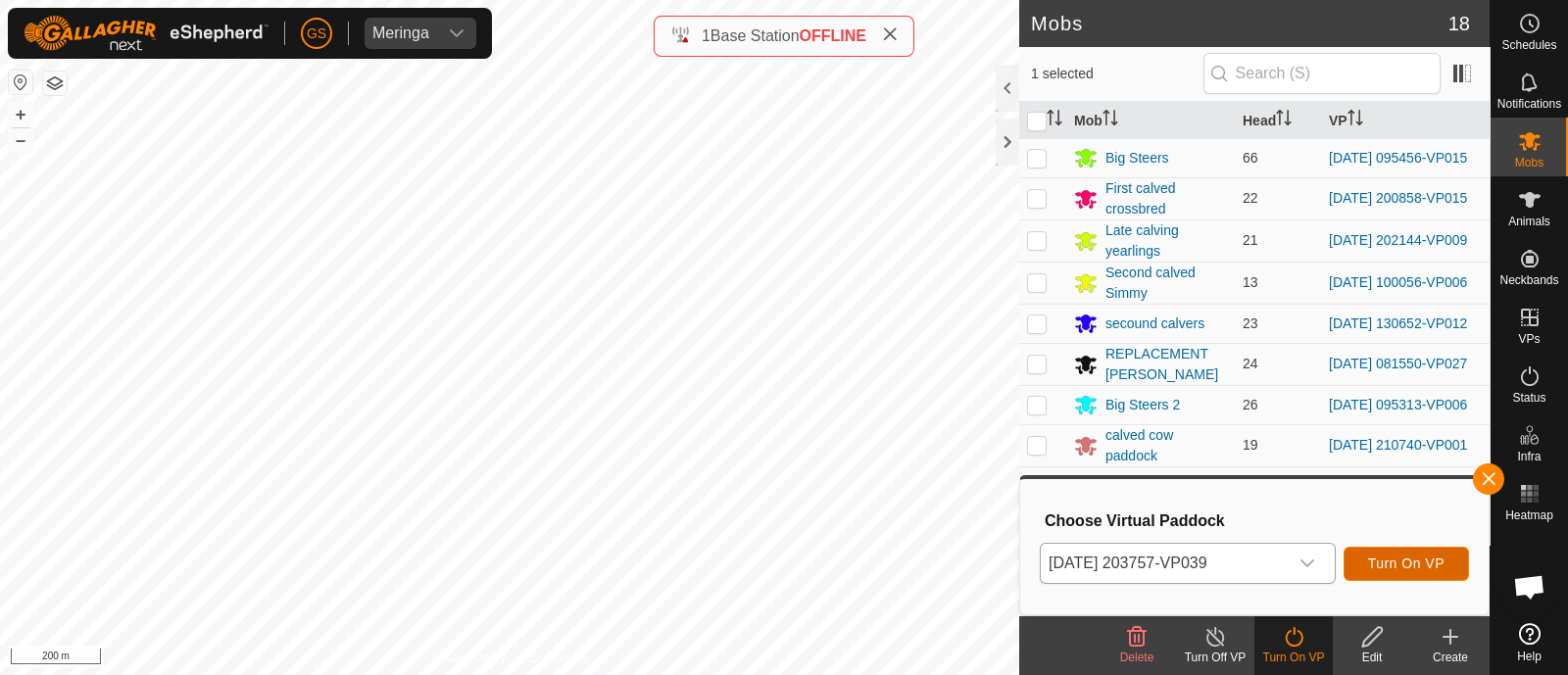
click at [1419, 559] on span "Turn On VP" at bounding box center [1406, 563] width 76 height 16
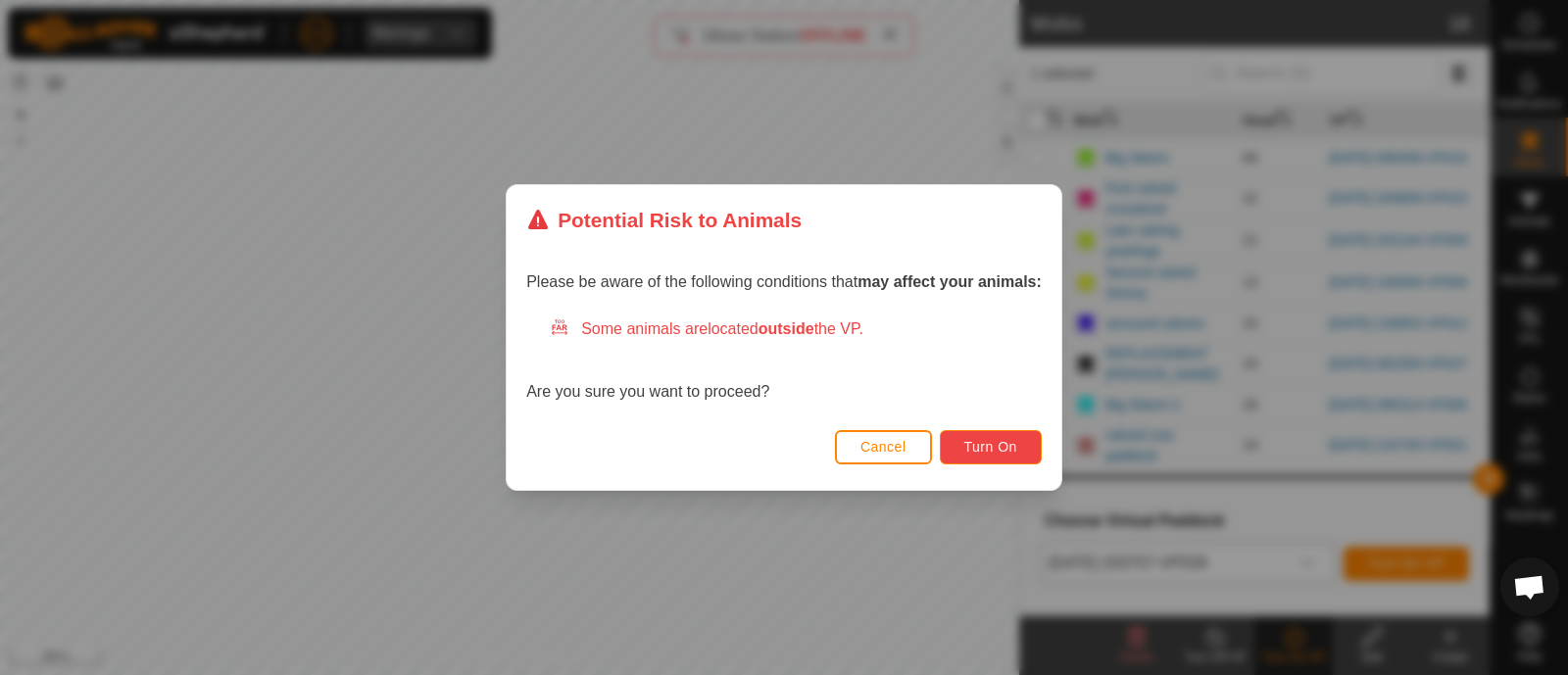
click at [1009, 452] on span "Turn On" at bounding box center [992, 447] width 53 height 16
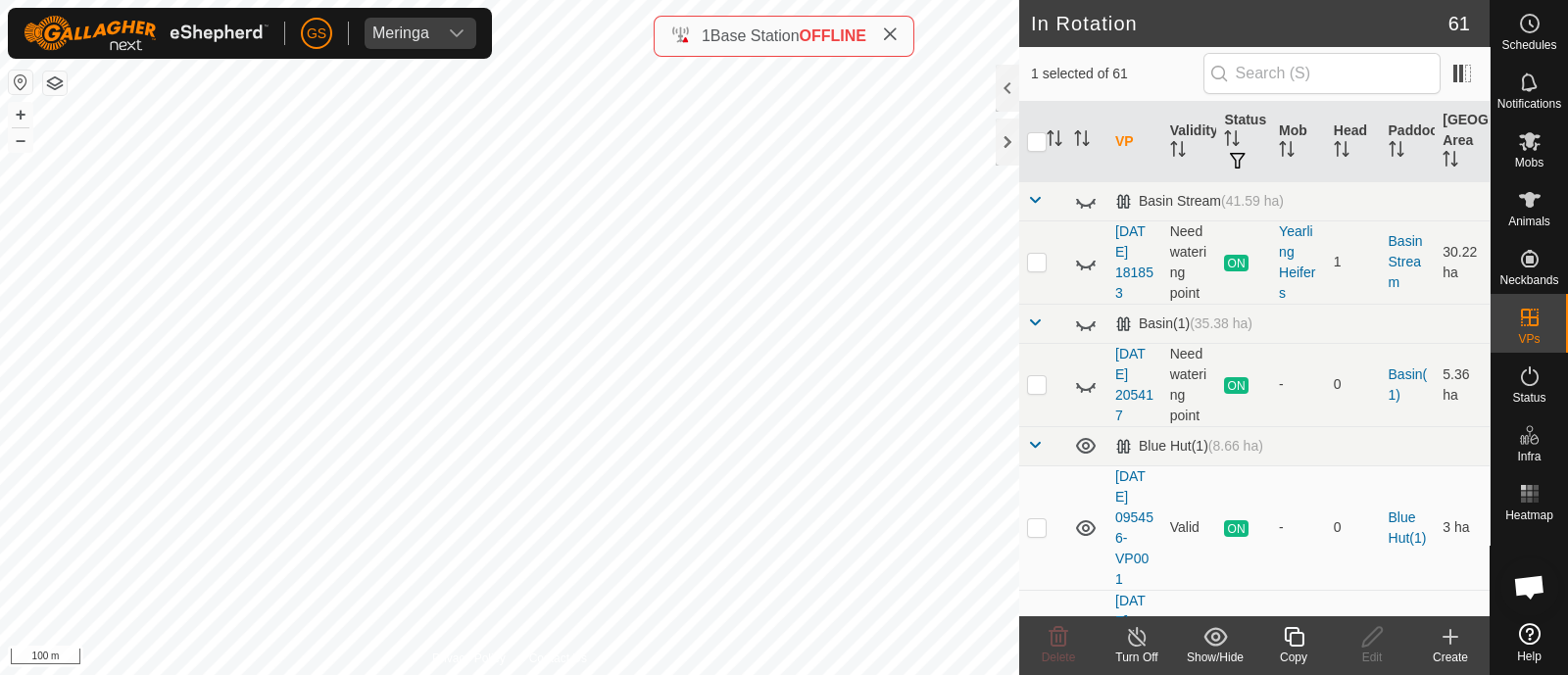
click at [1291, 634] on icon at bounding box center [1294, 636] width 25 height 24
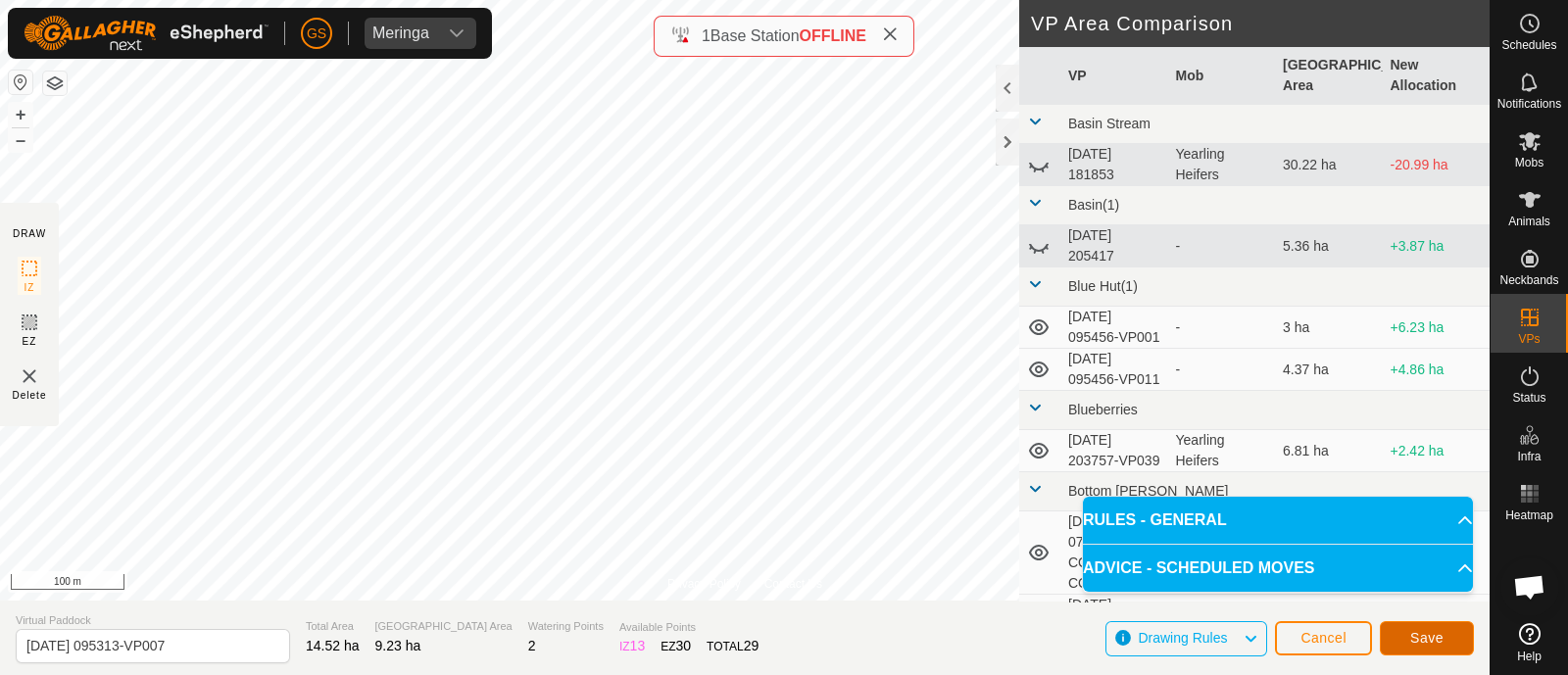
click at [1409, 633] on button "Save" at bounding box center [1427, 638] width 94 height 35
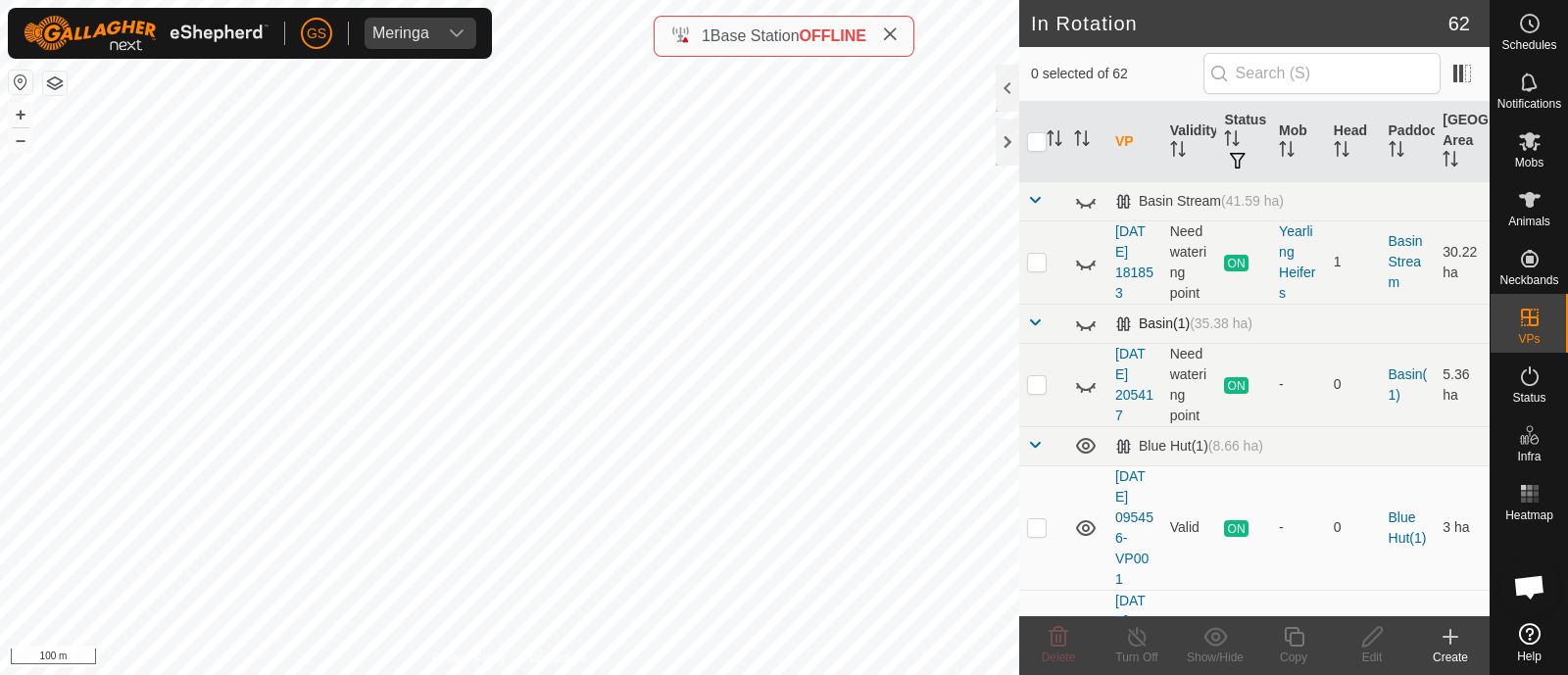
checkbox input "true"
click at [1293, 647] on icon at bounding box center [1294, 636] width 25 height 24
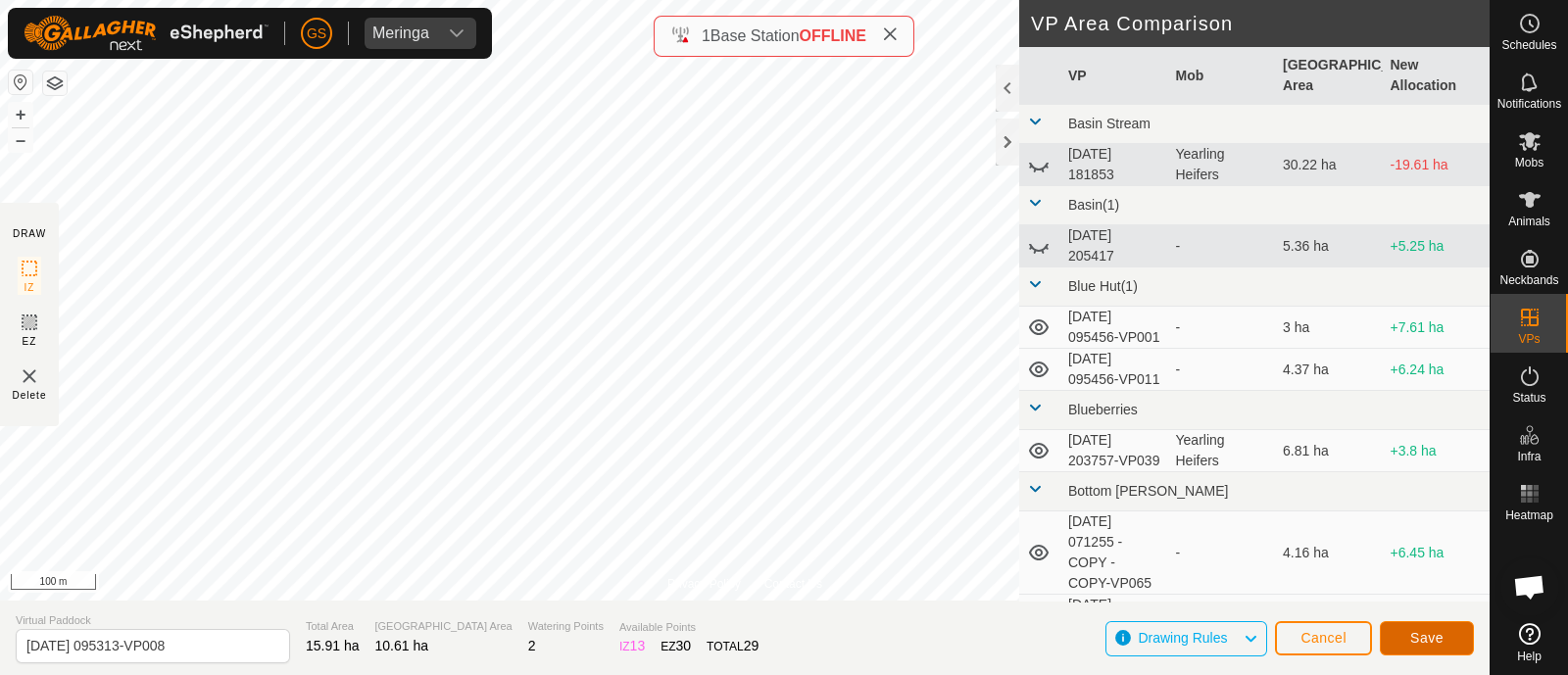
click at [1426, 640] on span "Save" at bounding box center [1428, 637] width 34 height 16
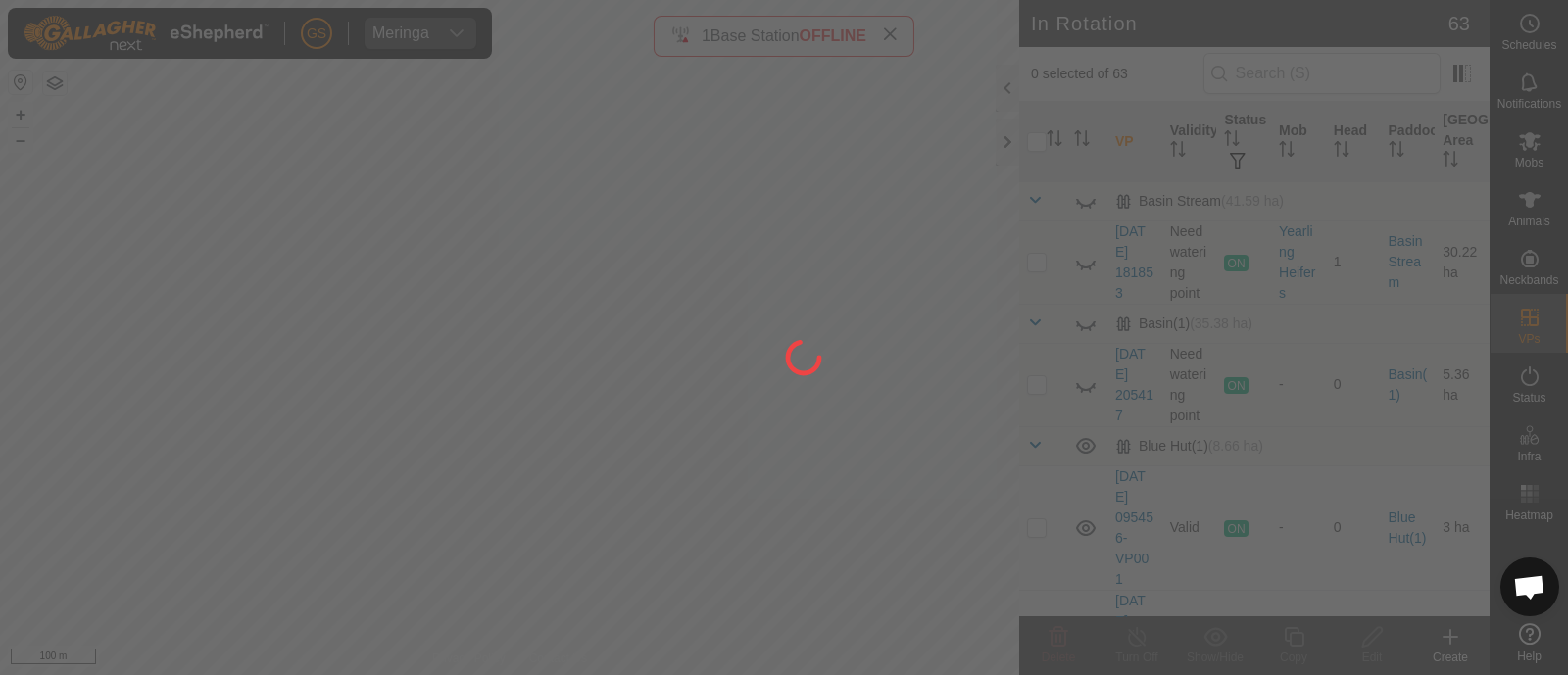
click at [1533, 146] on div at bounding box center [784, 337] width 1568 height 675
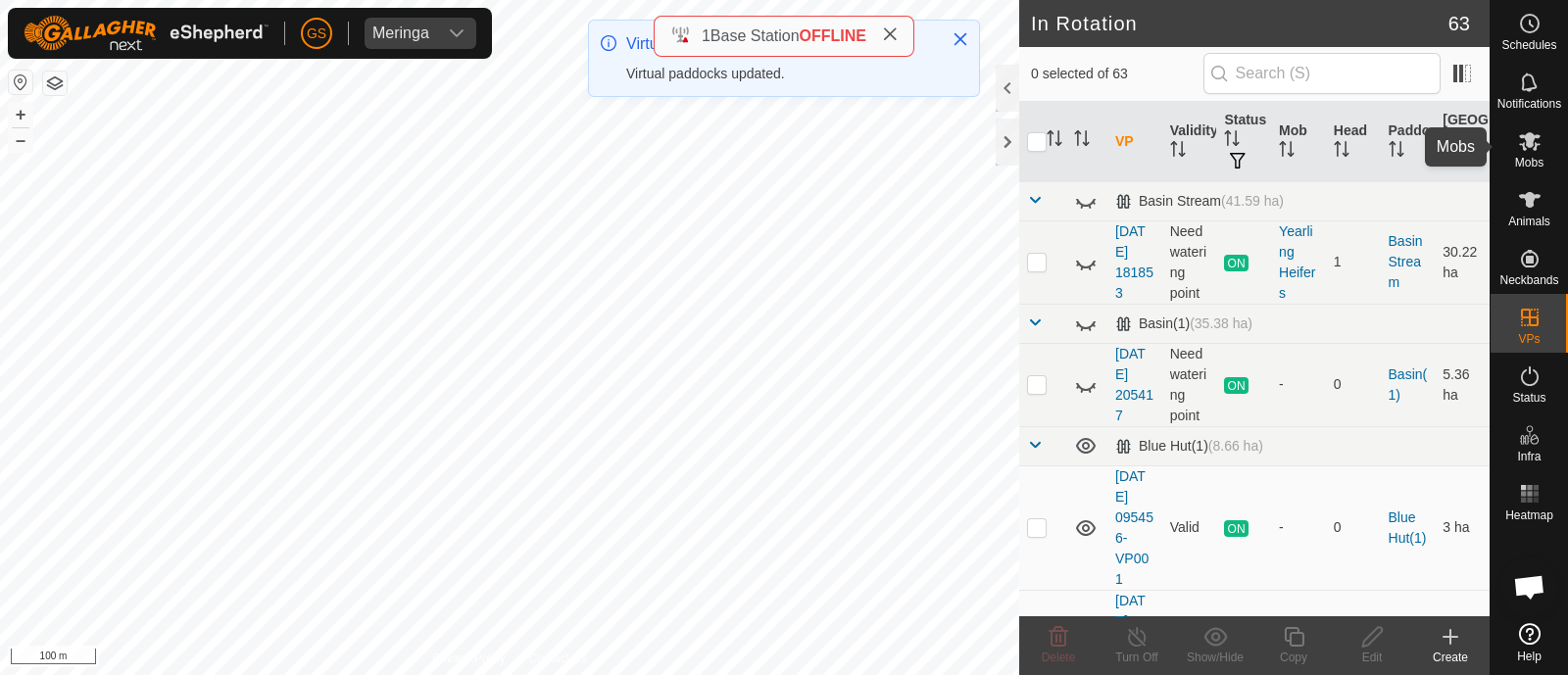
click at [1532, 146] on icon at bounding box center [1530, 141] width 24 height 24
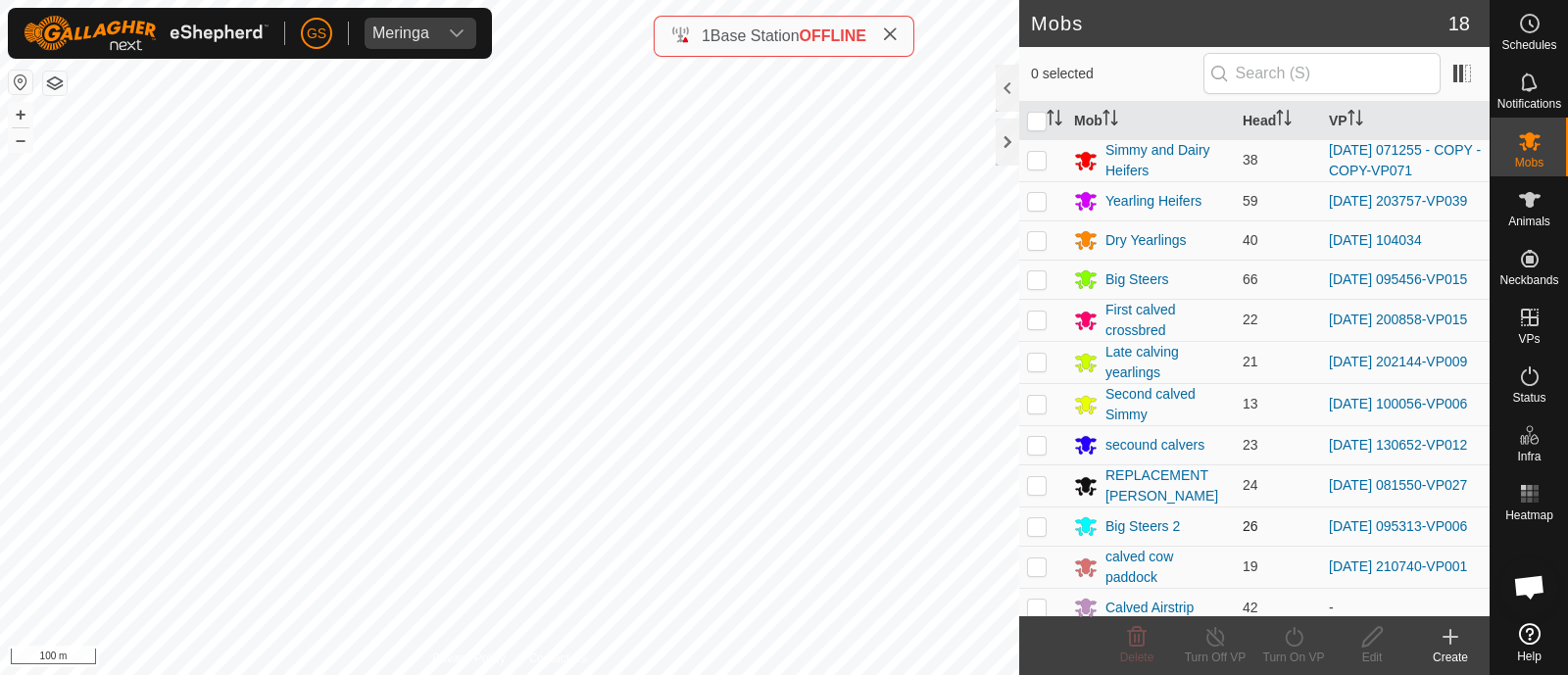
click at [1042, 534] on p-checkbox at bounding box center [1037, 526] width 20 height 16
checkbox input "true"
click at [1301, 633] on icon at bounding box center [1294, 636] width 18 height 20
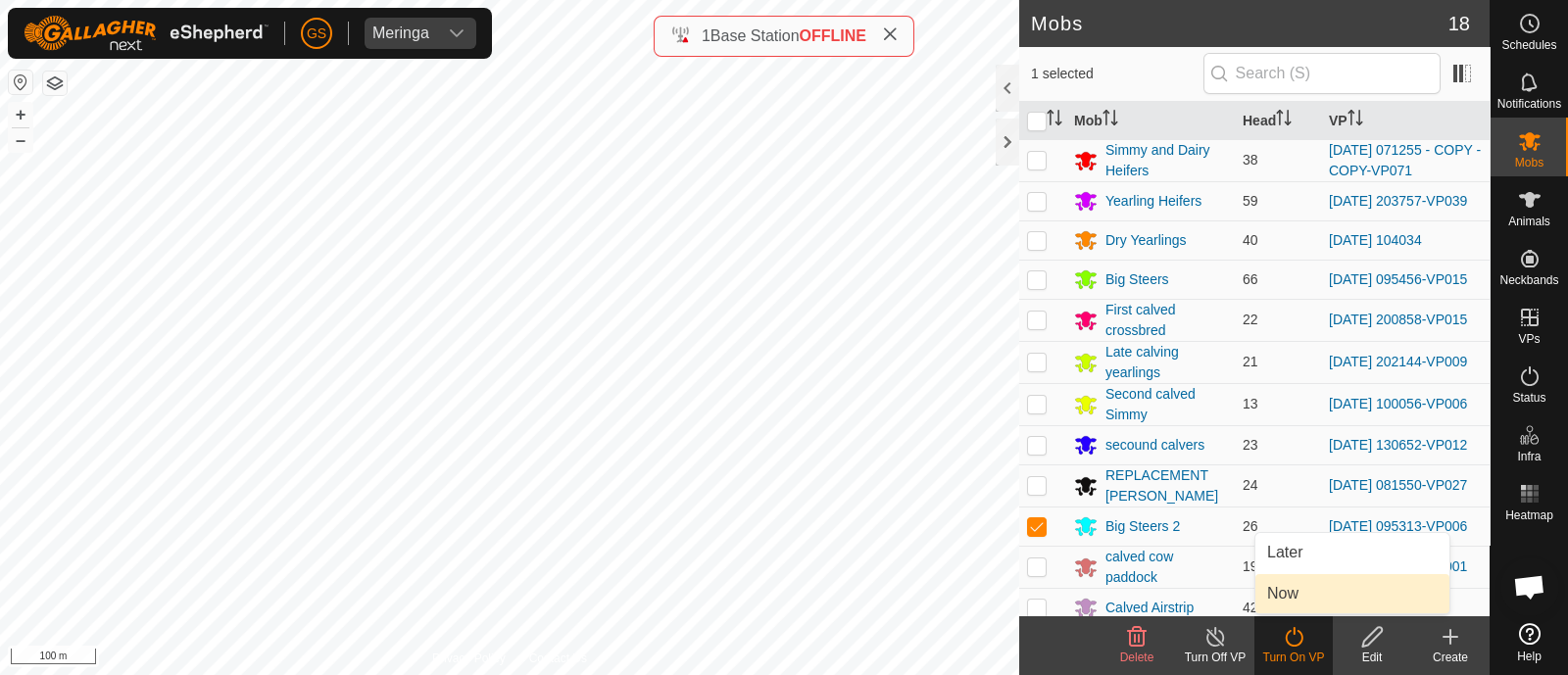
click at [1307, 609] on link "Now" at bounding box center [1352, 594] width 194 height 40
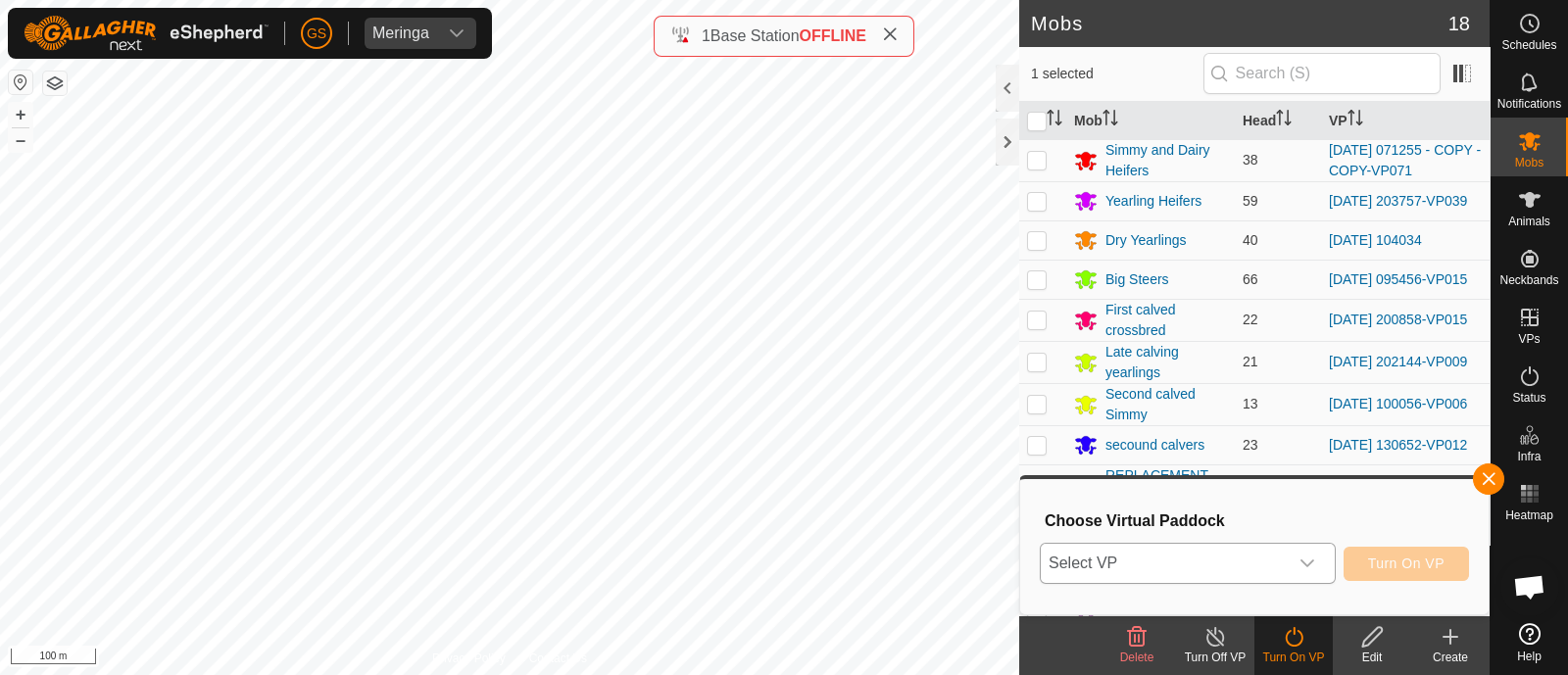
click at [1299, 572] on div "dropdown trigger" at bounding box center [1308, 563] width 40 height 40
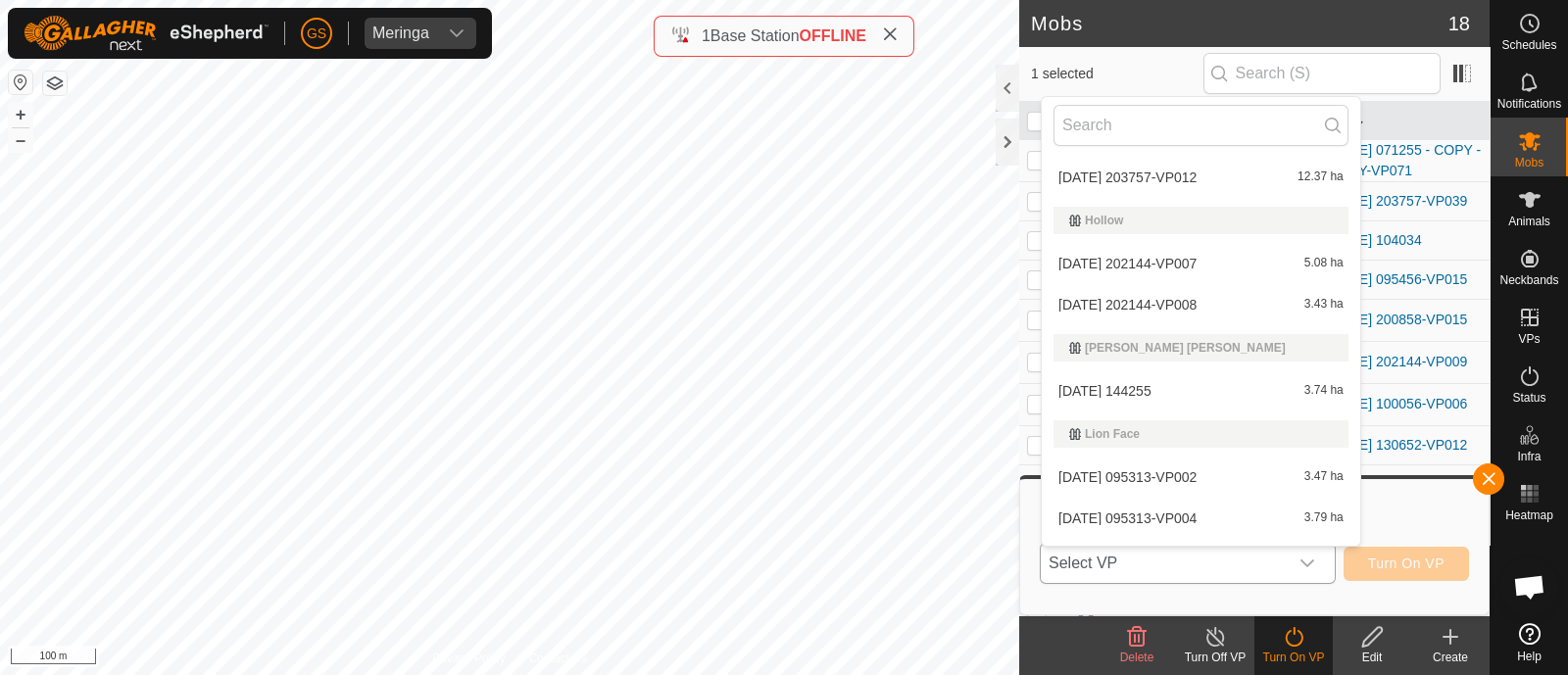
scroll to position [1347, 0]
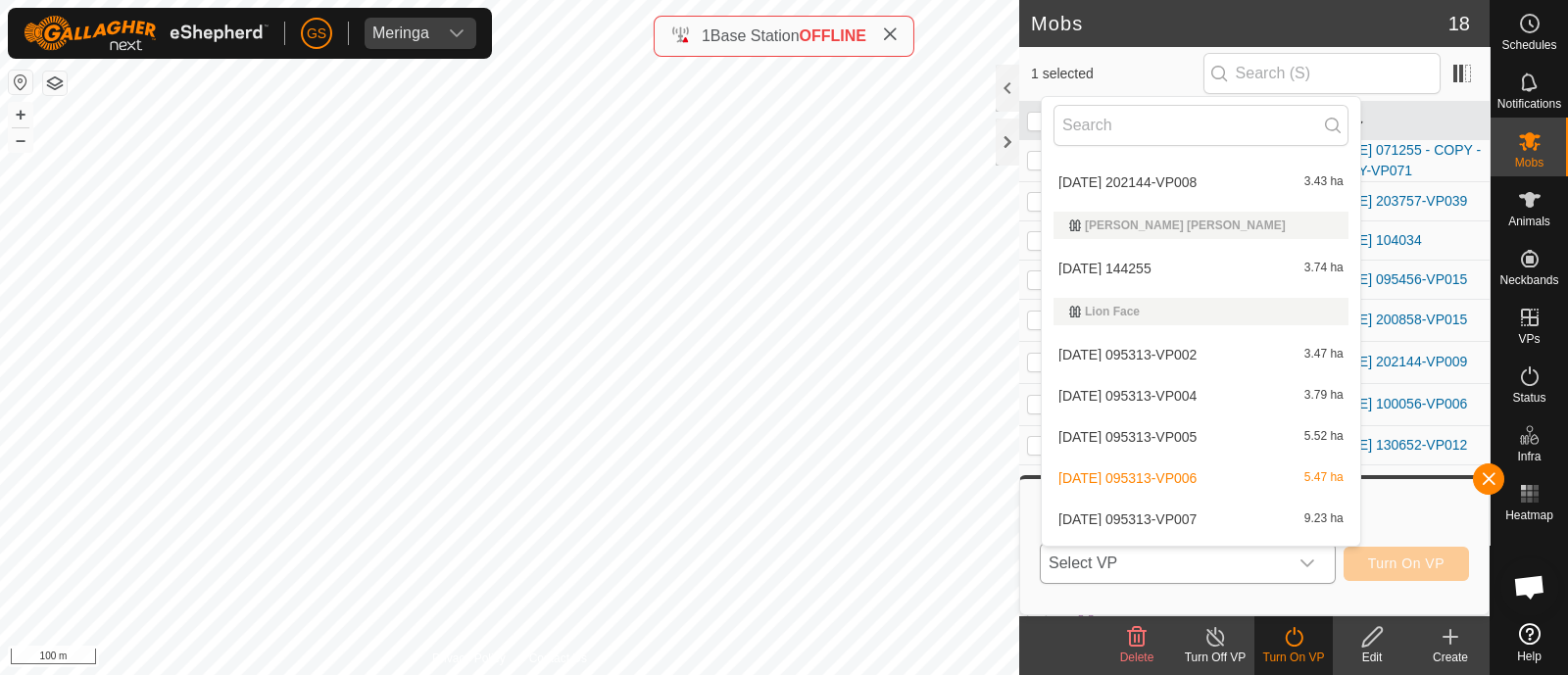
click at [1169, 510] on li "[DATE] 095313-VP007 9.23 ha" at bounding box center [1201, 520] width 318 height 40
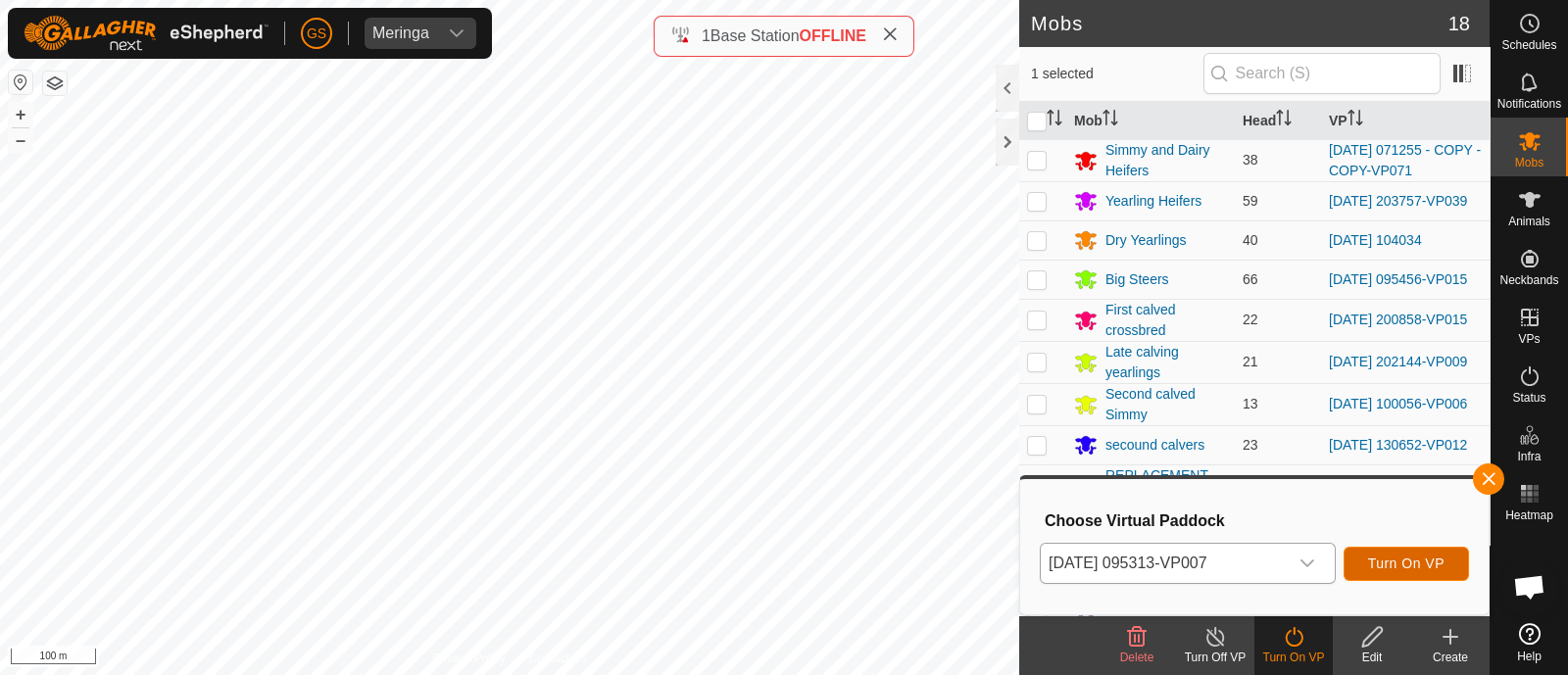
click at [1371, 548] on button "Turn On VP" at bounding box center [1406, 563] width 126 height 35
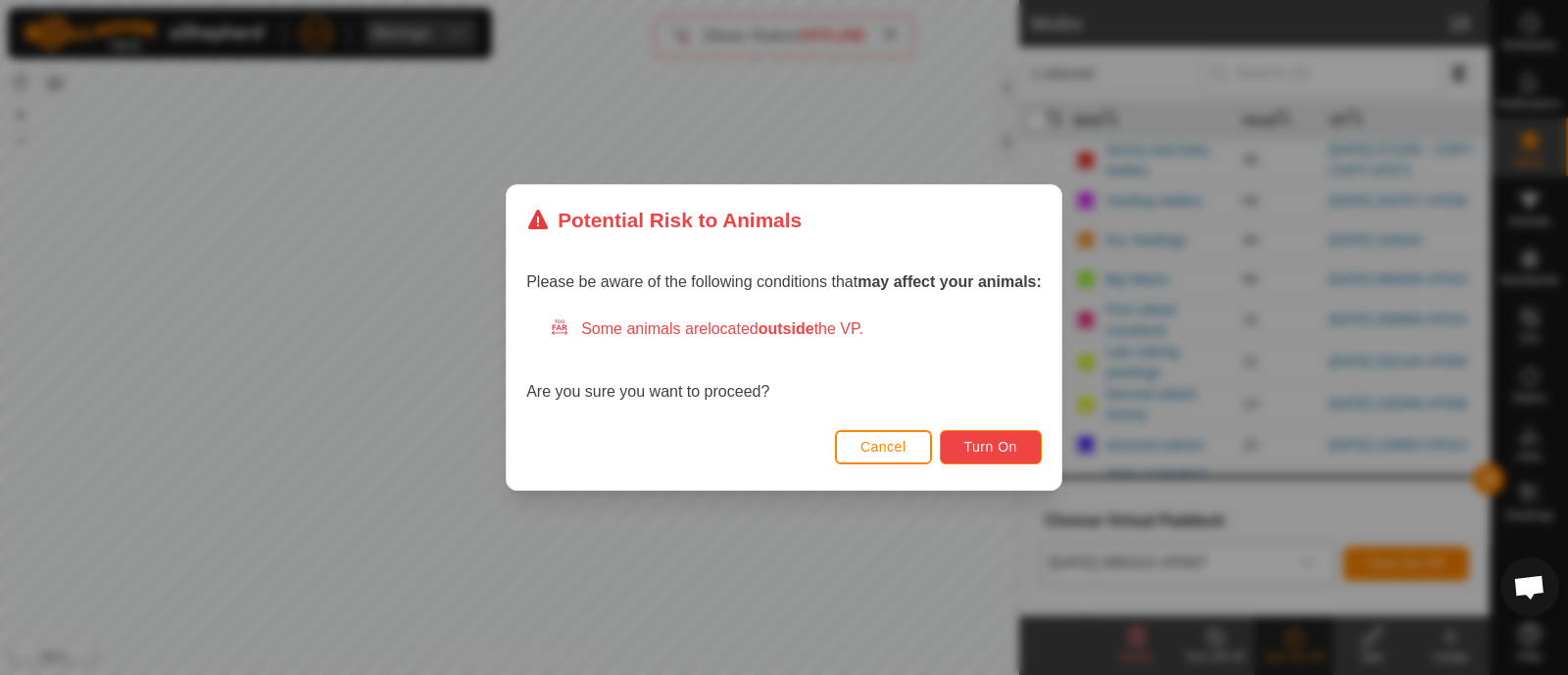
click at [1001, 448] on span "Turn On" at bounding box center [992, 447] width 53 height 16
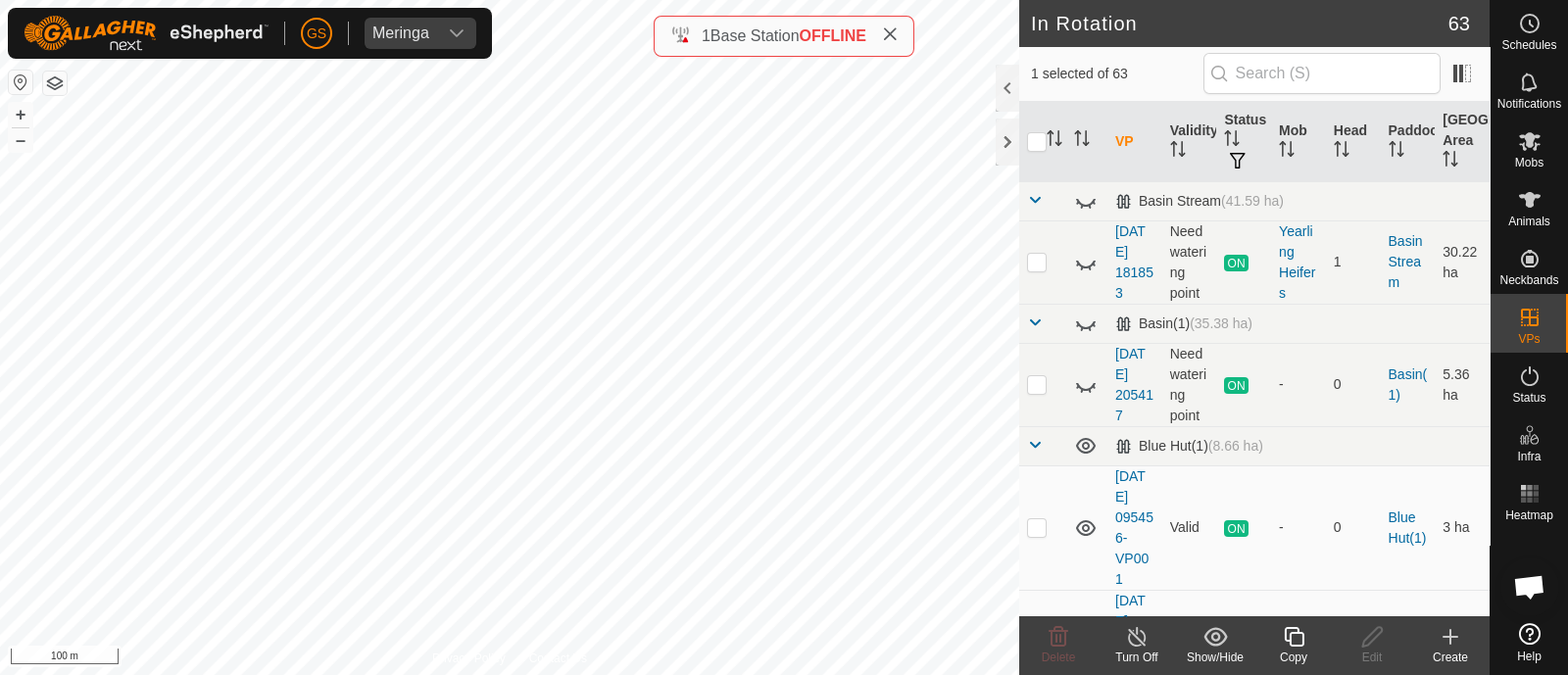
click at [1286, 635] on icon at bounding box center [1294, 636] width 25 height 24
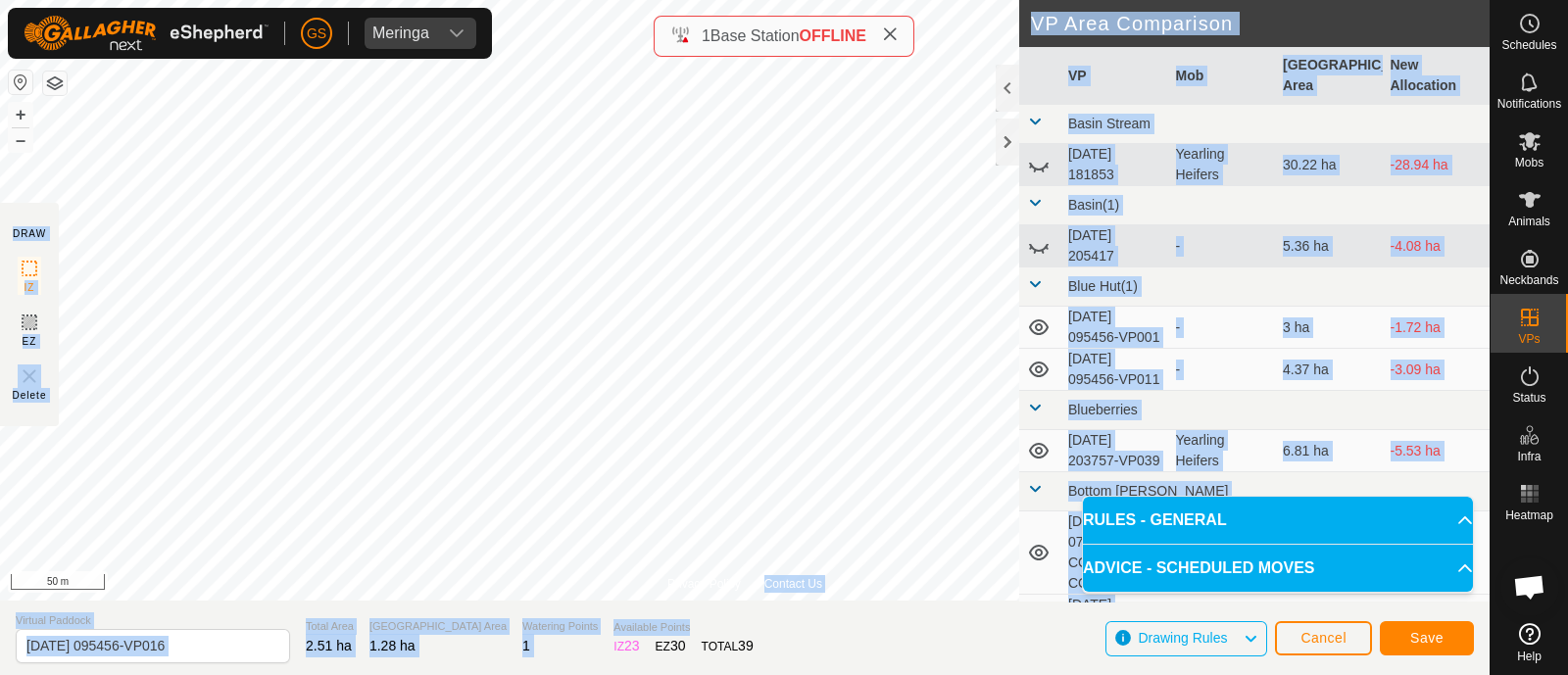
drag, startPoint x: 754, startPoint y: 575, endPoint x: 802, endPoint y: 603, distance: 55.6
click at [802, 603] on div "Privacy Policy Contact Us Type: Inclusion Zone undefined Animal + – ⇧ i 50 m DR…" at bounding box center [744, 337] width 1490 height 675
click at [1340, 630] on span "Cancel" at bounding box center [1324, 637] width 46 height 16
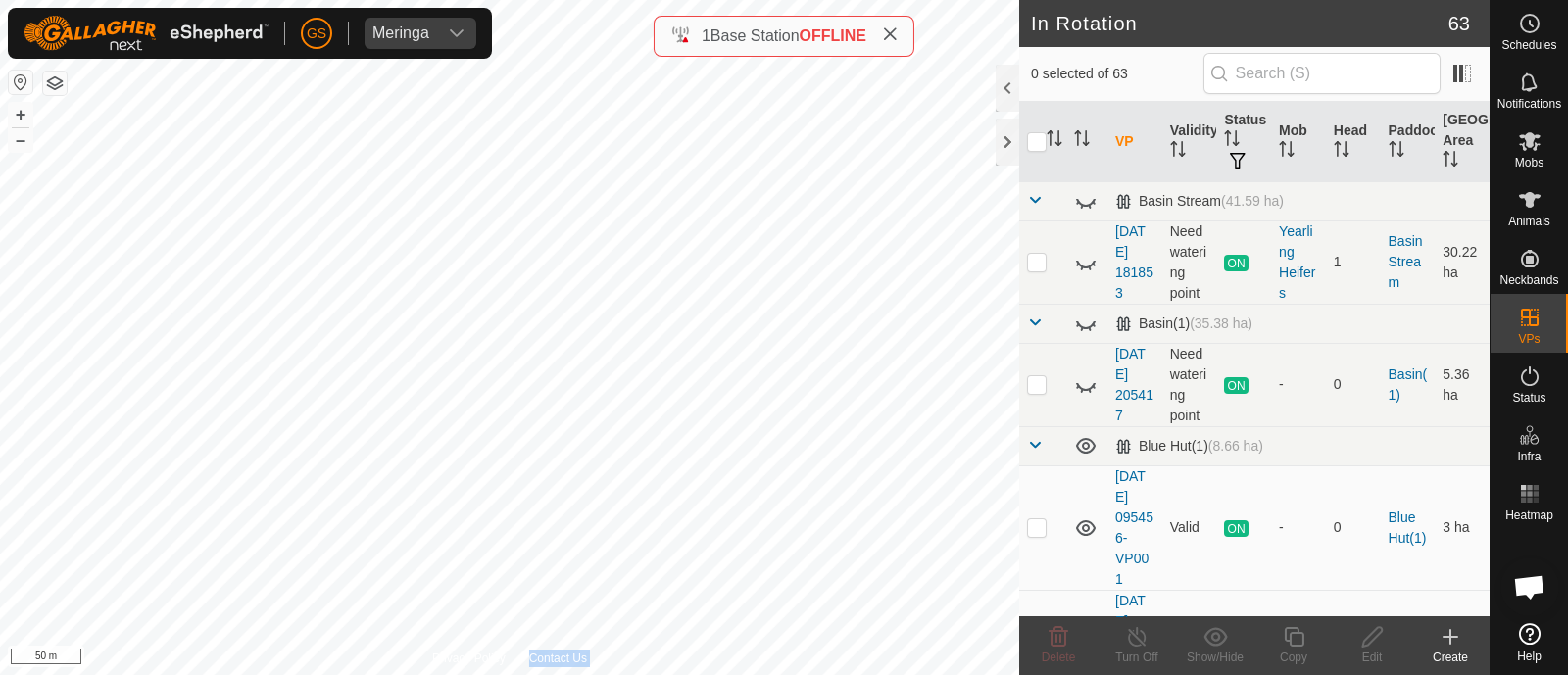
checkbox input "true"
click at [1291, 638] on icon at bounding box center [1294, 636] width 25 height 24
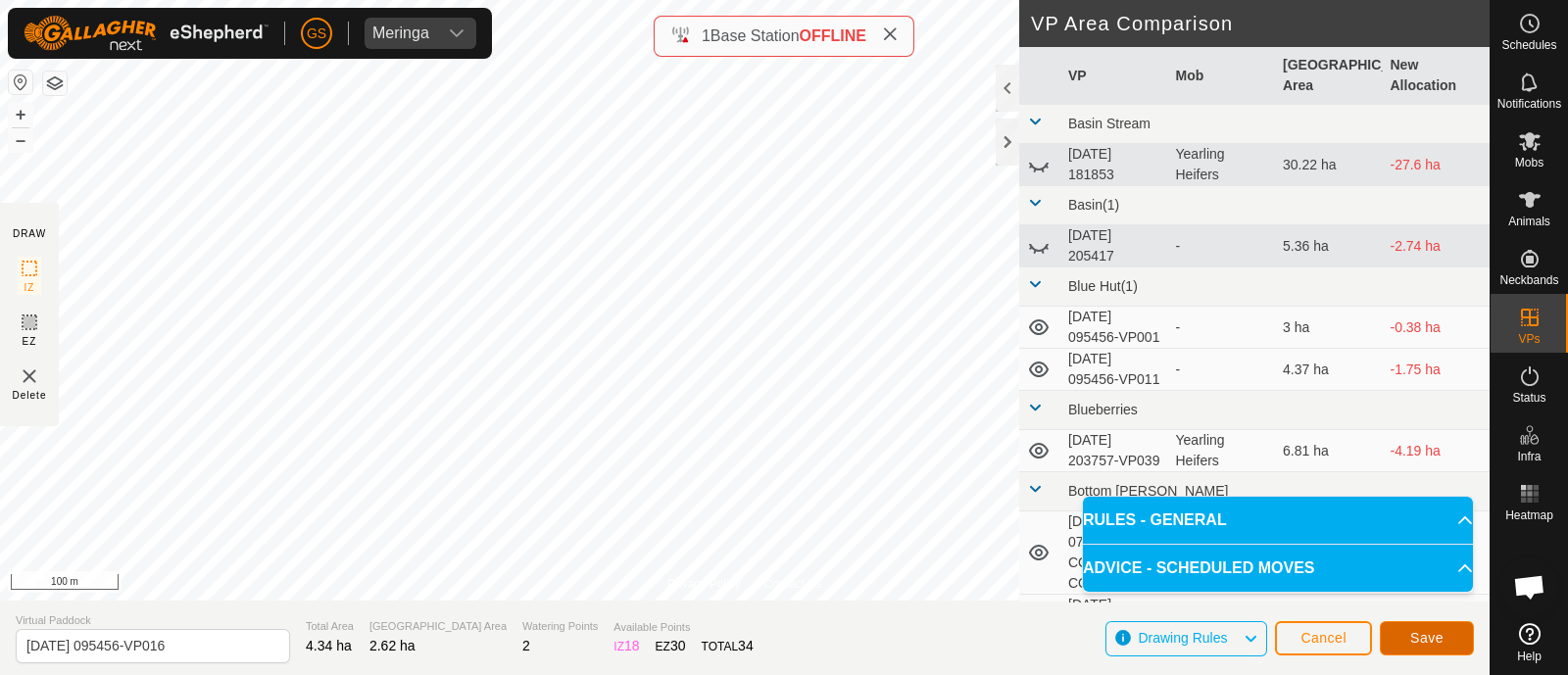
click at [1430, 631] on span "Save" at bounding box center [1428, 637] width 34 height 16
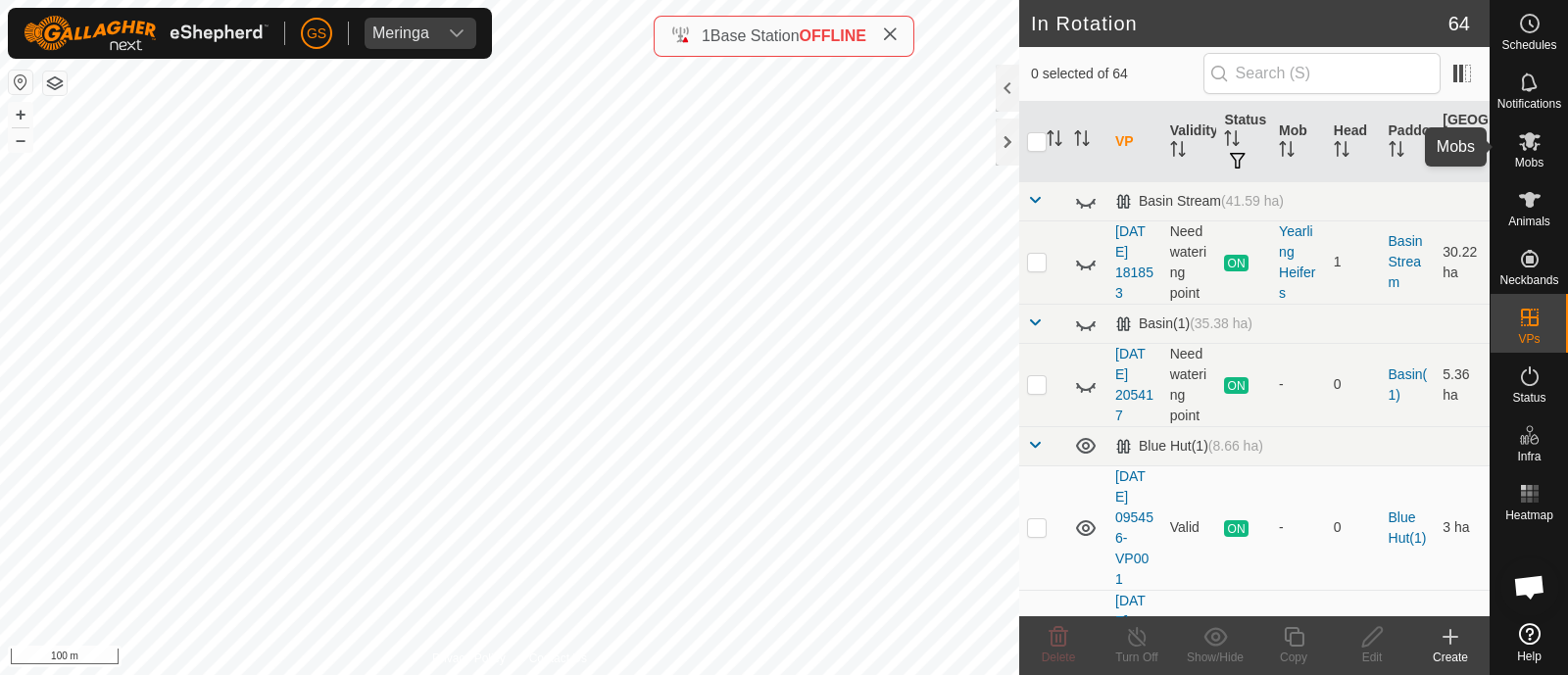
click at [1528, 132] on icon at bounding box center [1530, 141] width 22 height 19
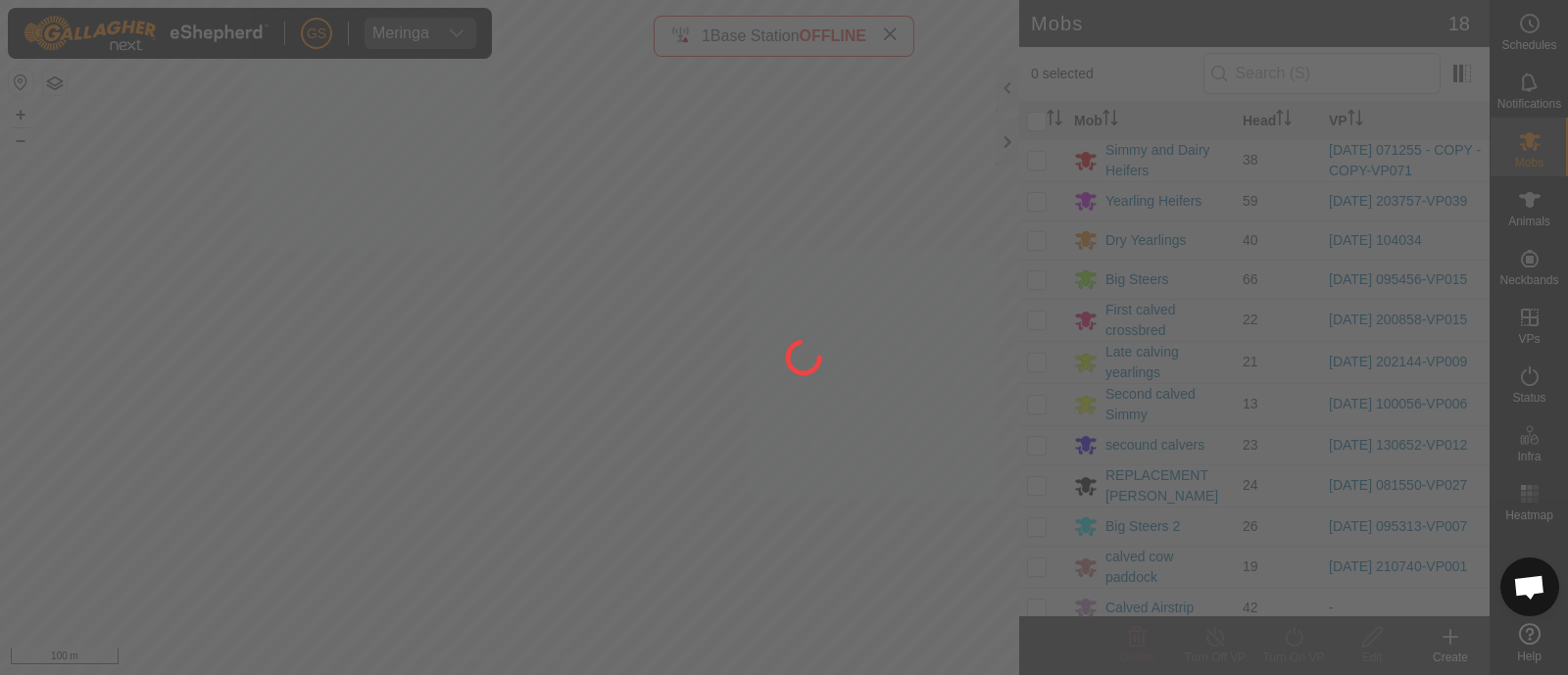
click at [1039, 284] on div at bounding box center [784, 337] width 1568 height 675
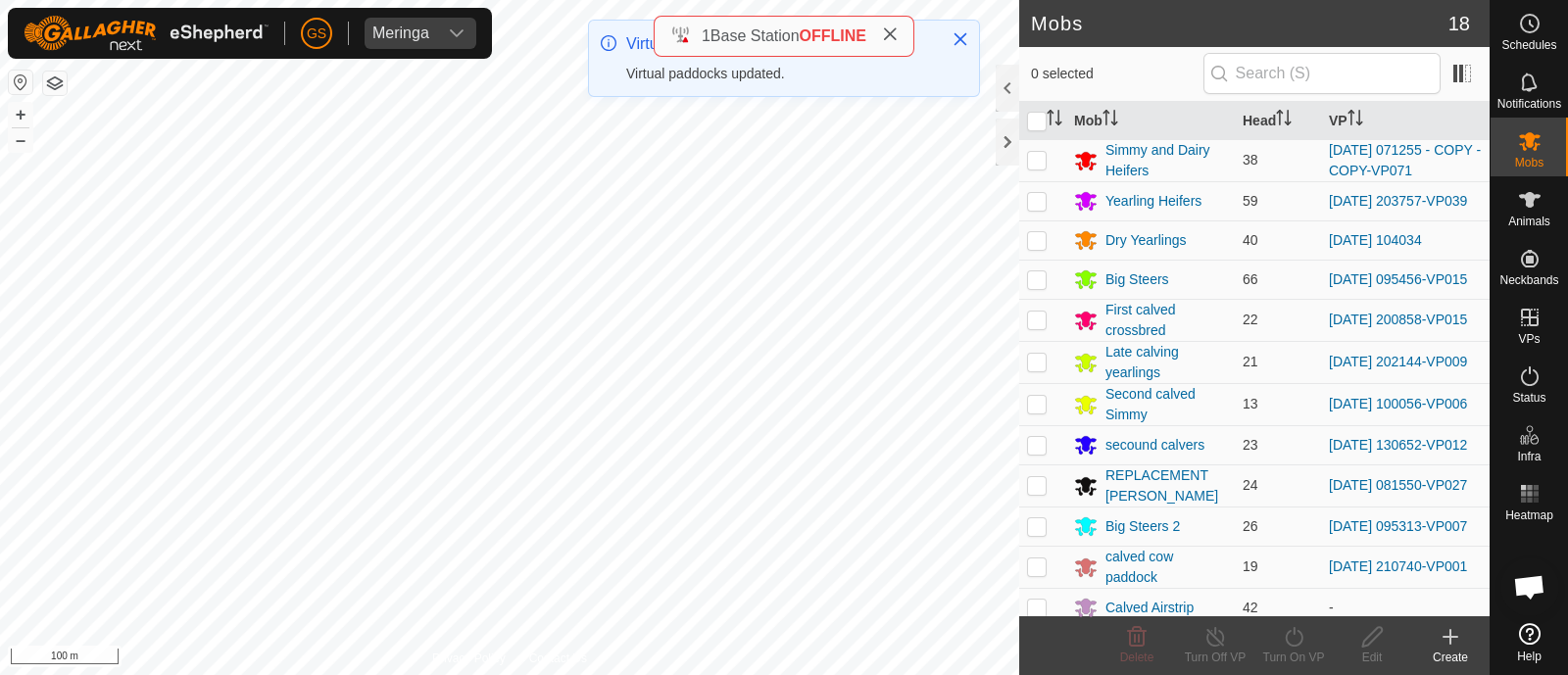
click at [1039, 283] on p-checkbox at bounding box center [1037, 280] width 20 height 16
checkbox input "true"
click at [1290, 637] on icon at bounding box center [1294, 636] width 25 height 24
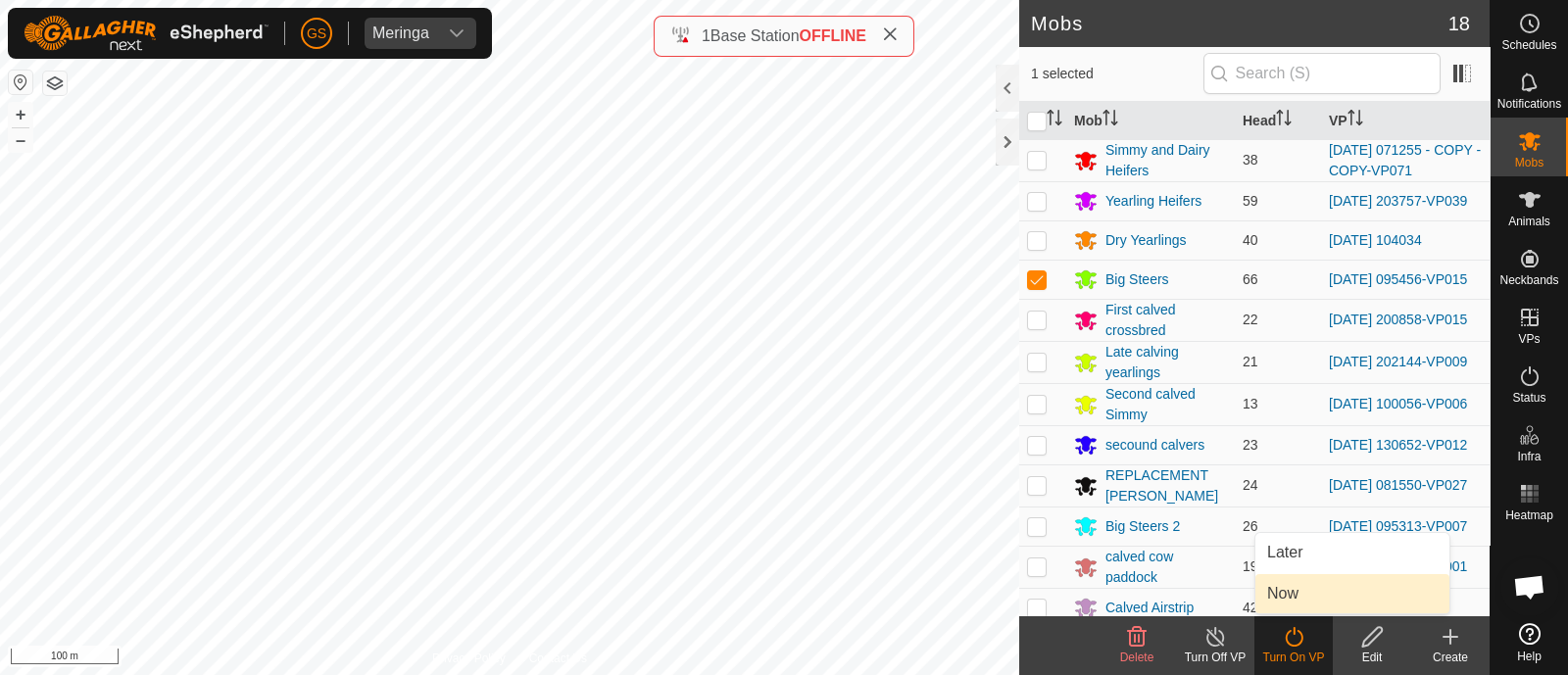
click at [1287, 603] on link "Now" at bounding box center [1352, 594] width 194 height 40
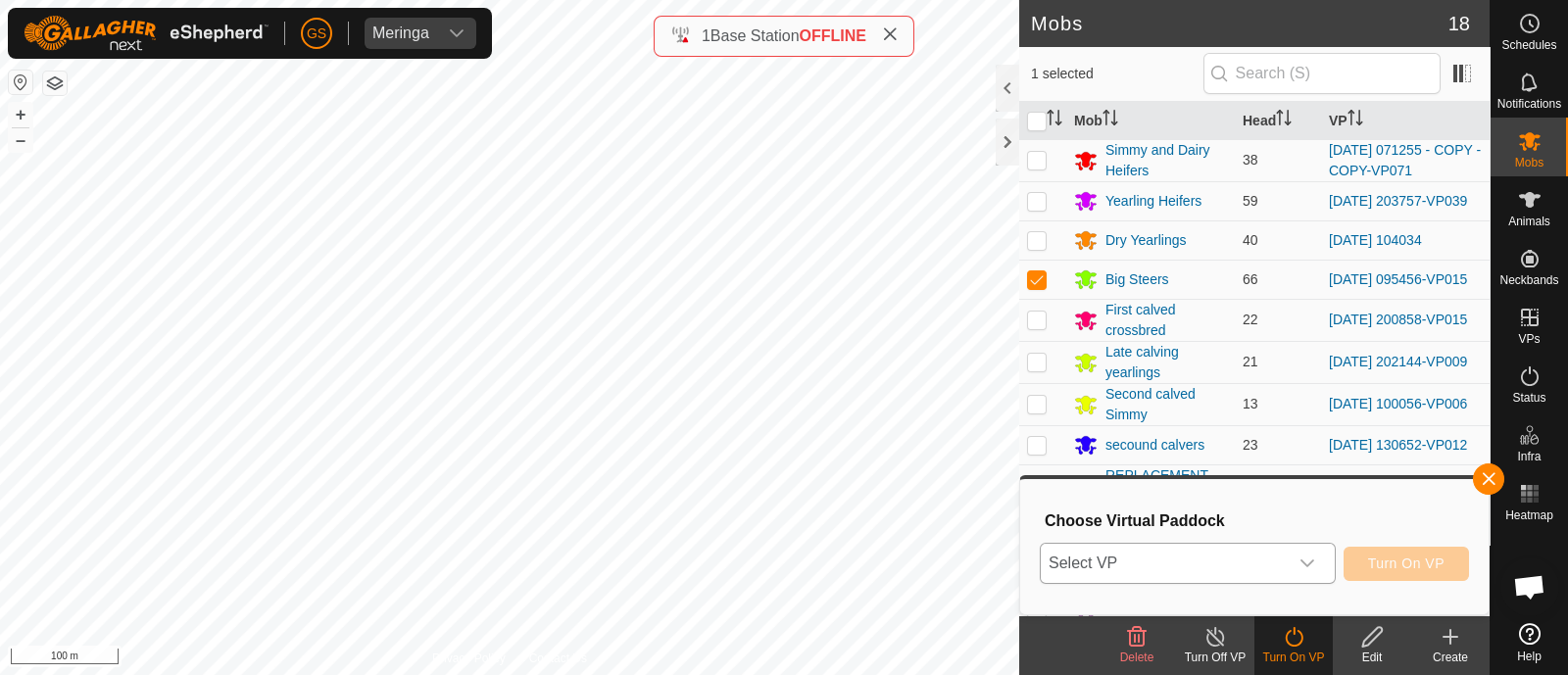
click at [1288, 579] on div "dropdown trigger" at bounding box center [1308, 563] width 40 height 40
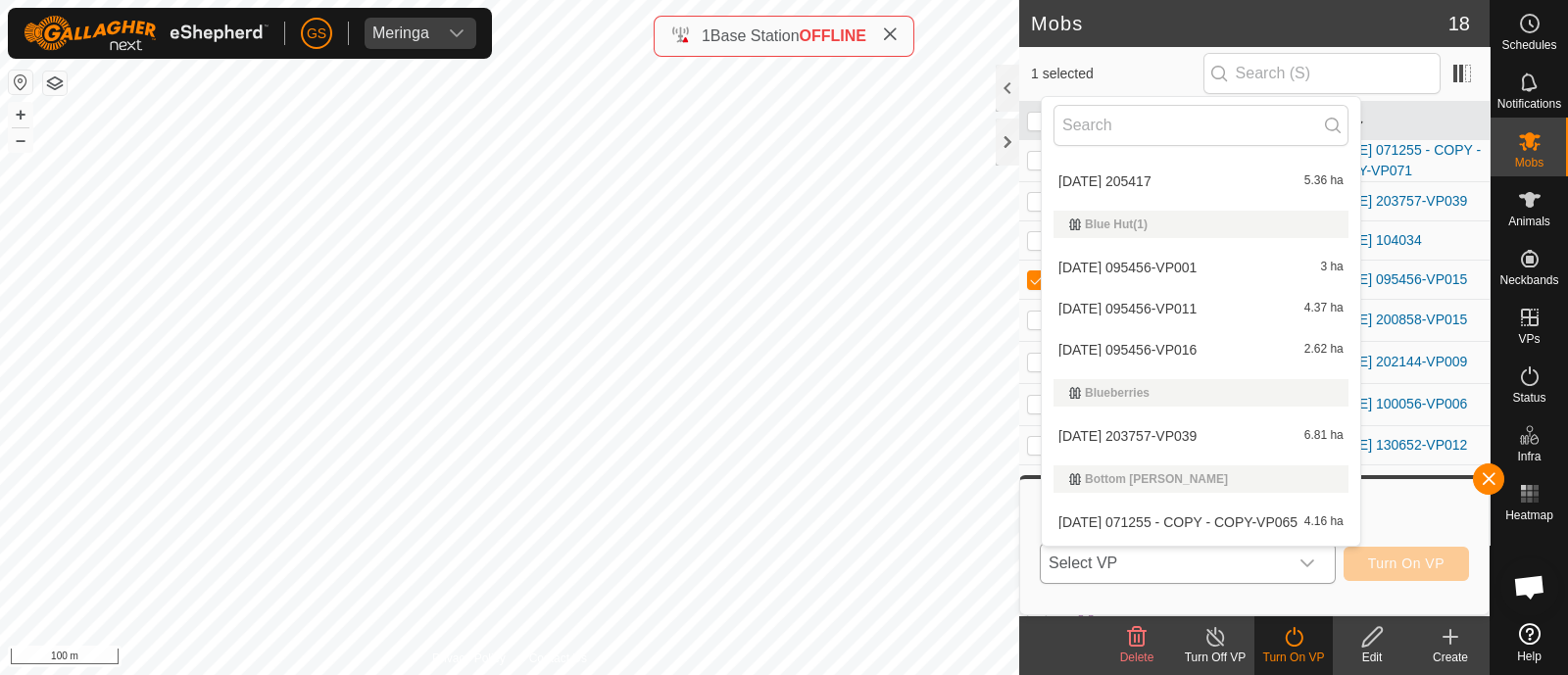
scroll to position [122, 0]
click at [1209, 345] on li "[DATE] 095456-VP016 2.62 ha" at bounding box center [1201, 352] width 318 height 40
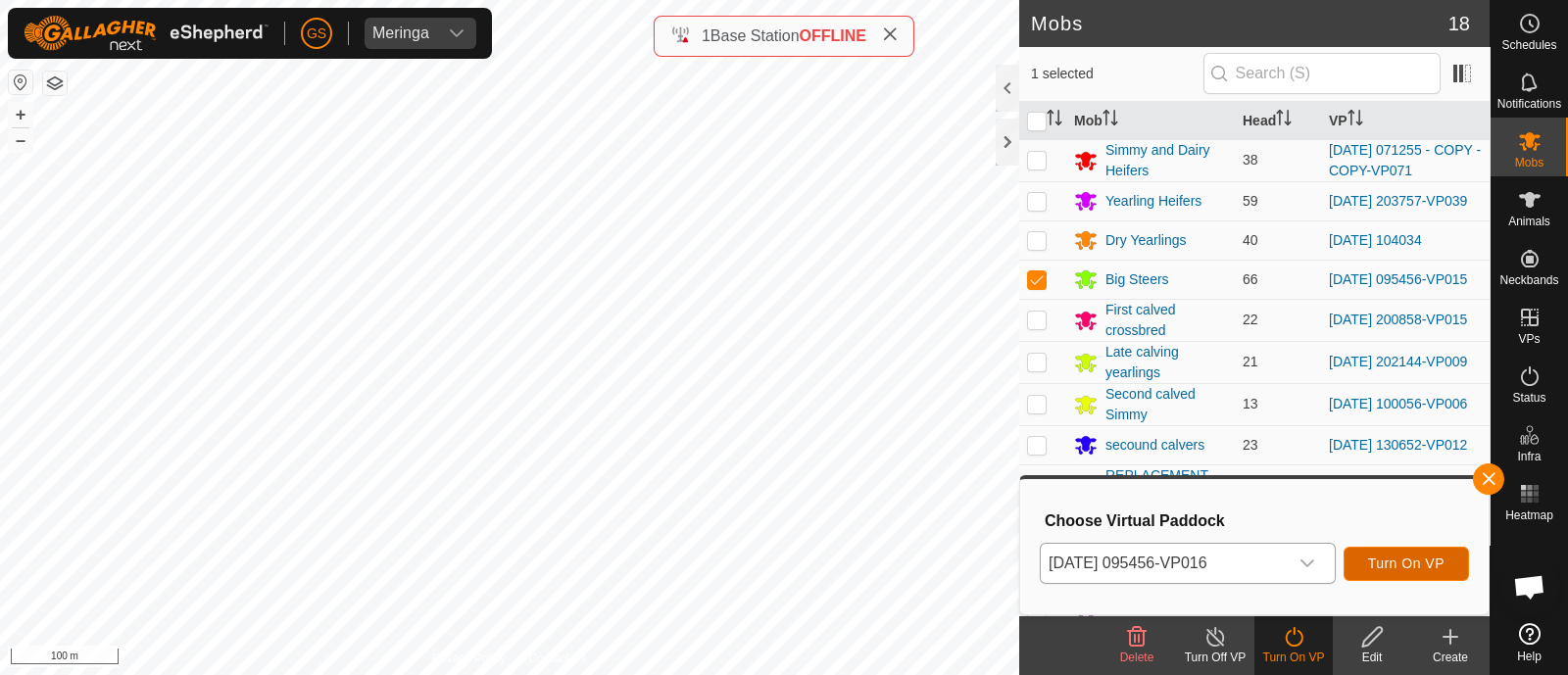
click at [1412, 564] on span "Turn On VP" at bounding box center [1406, 563] width 76 height 16
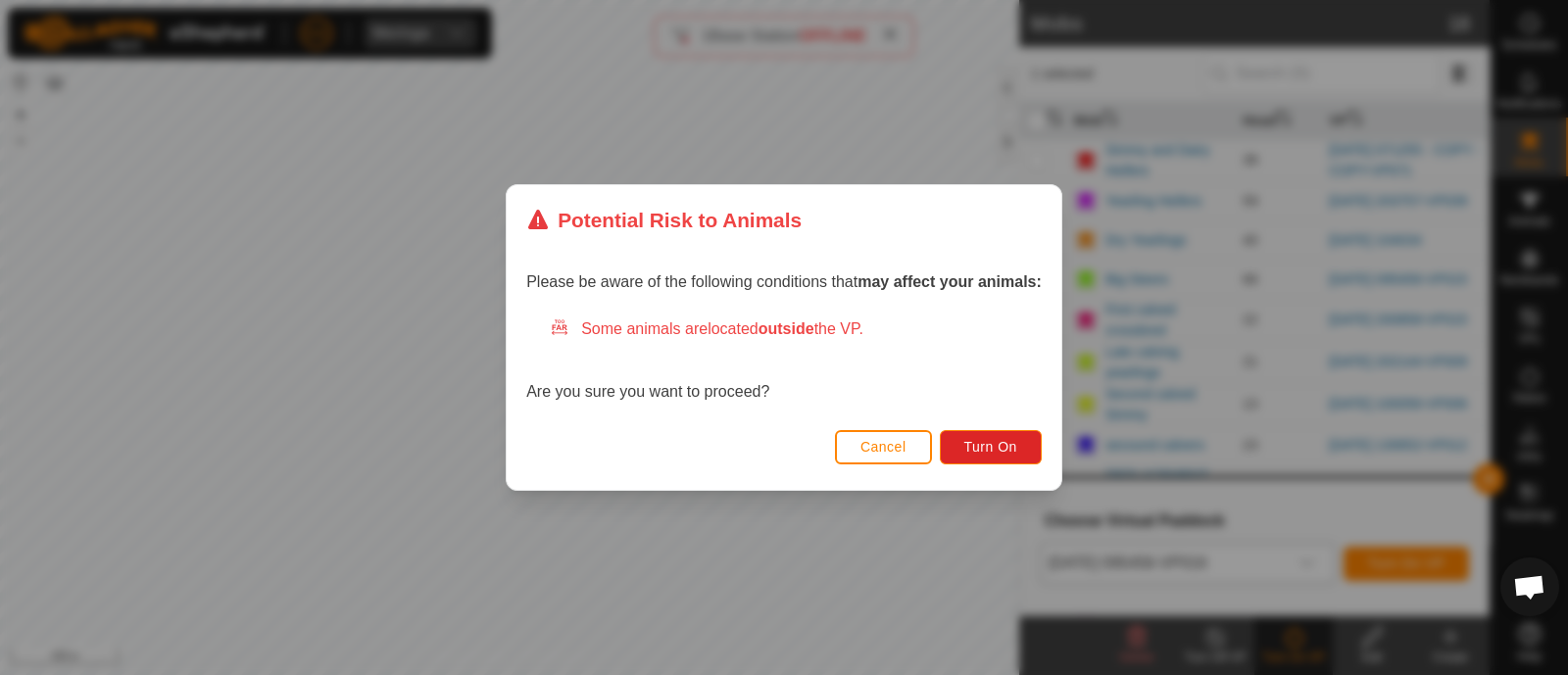
click at [1012, 474] on div "Cancel Turn On" at bounding box center [784, 456] width 555 height 66
click at [1010, 461] on button "Turn On" at bounding box center [991, 447] width 102 height 35
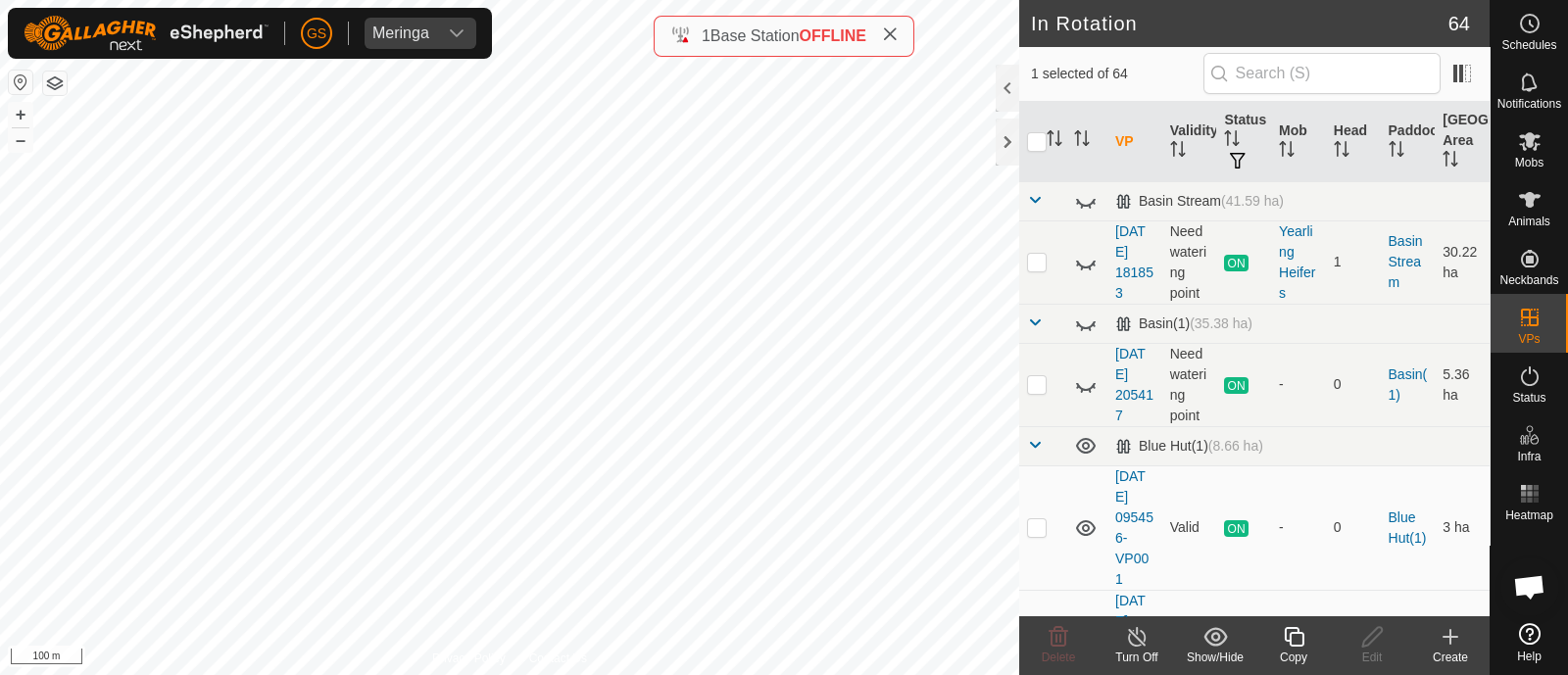
click at [1295, 632] on icon at bounding box center [1294, 636] width 20 height 20
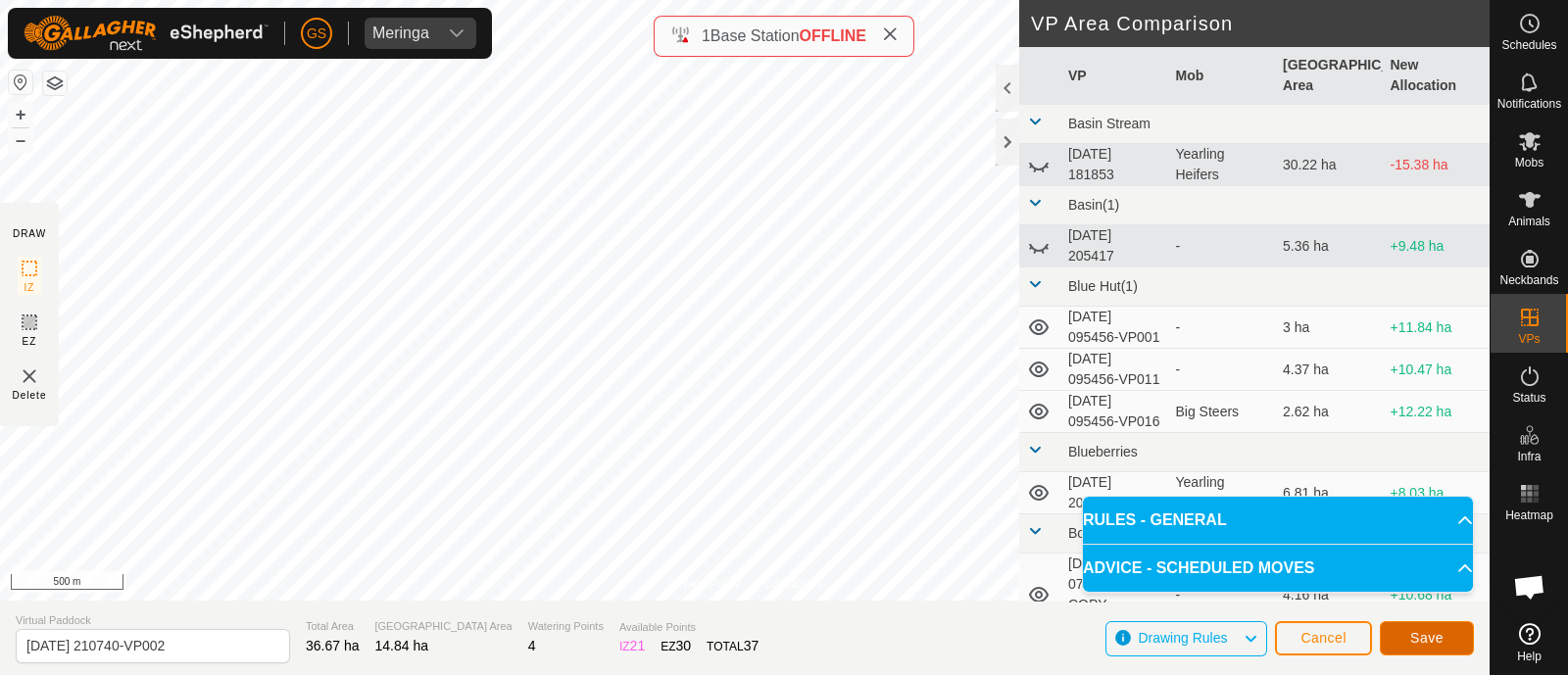
click at [1428, 625] on button "Save" at bounding box center [1427, 638] width 94 height 35
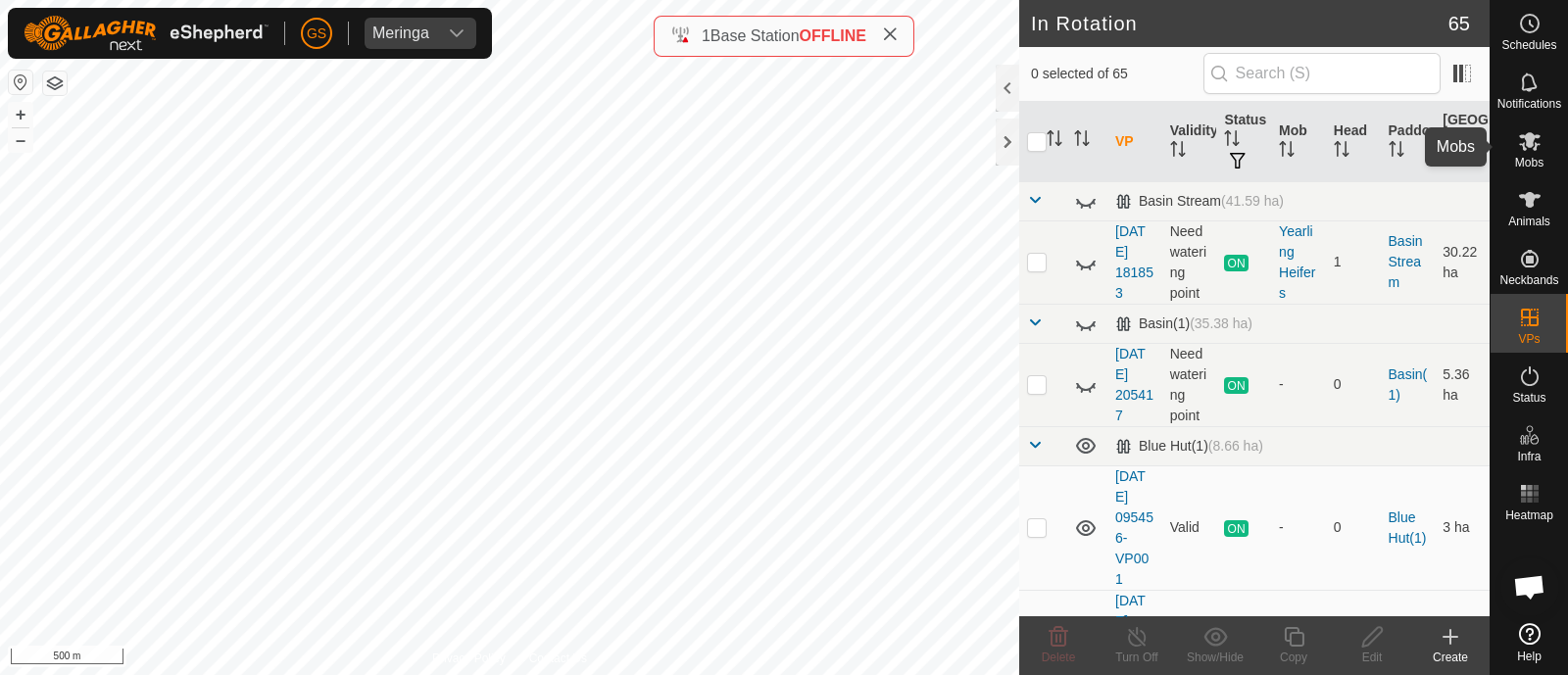
click at [1538, 149] on icon at bounding box center [1530, 141] width 24 height 24
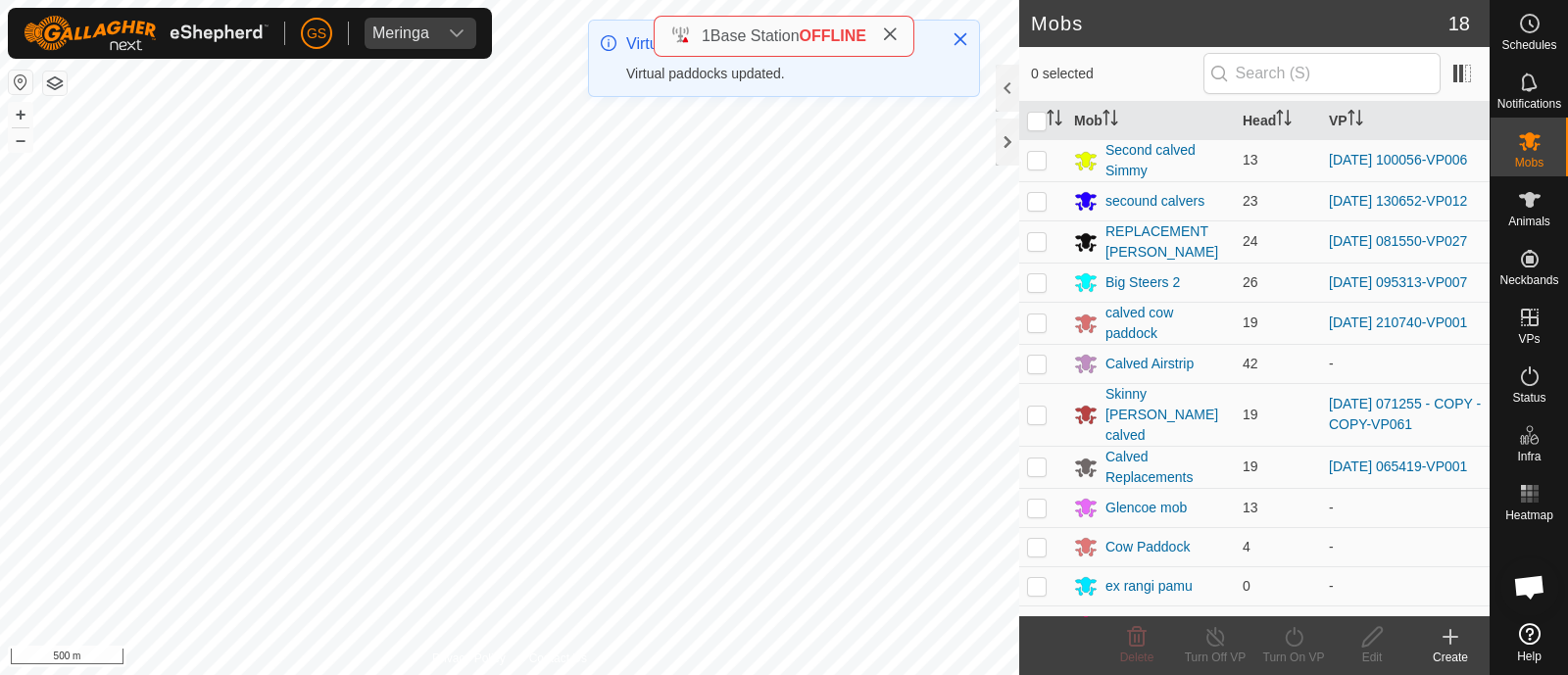
scroll to position [261, 0]
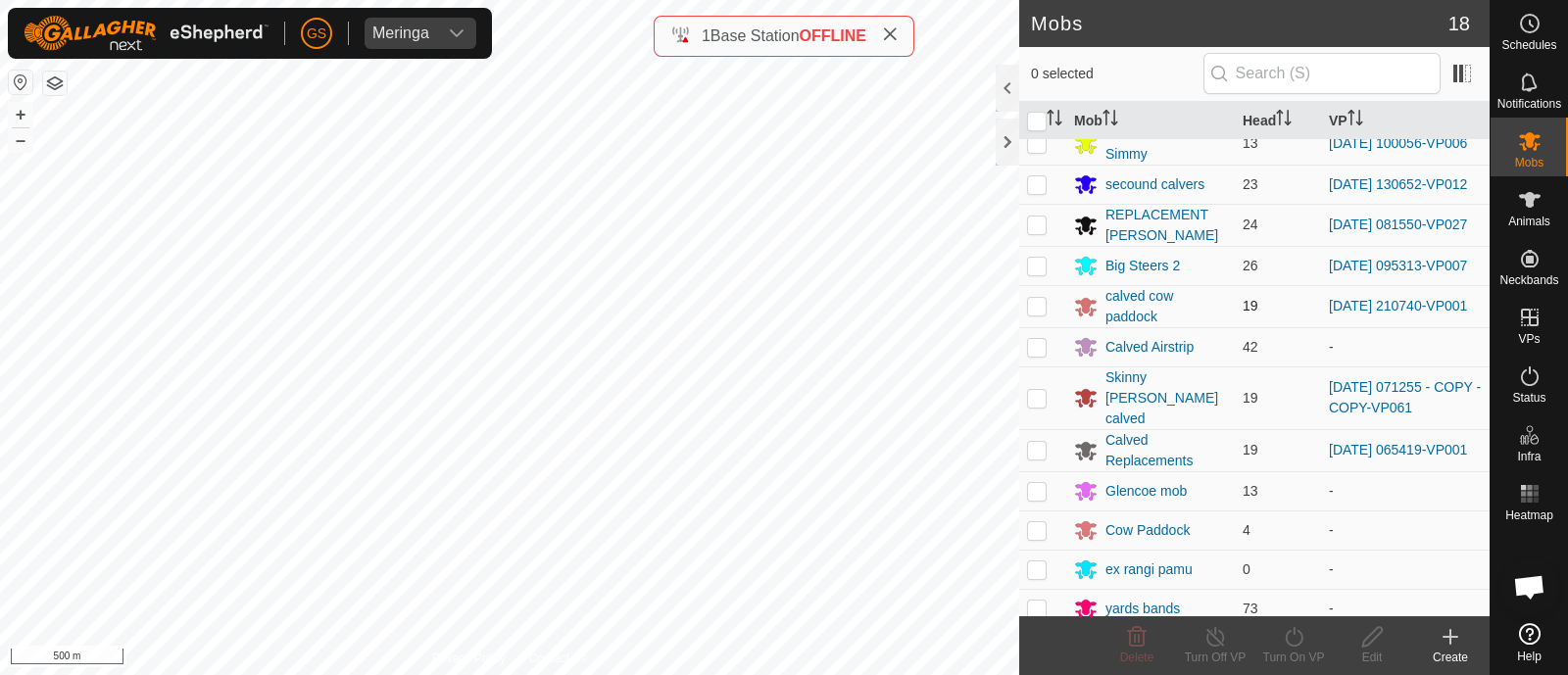
click at [1038, 313] on p-checkbox at bounding box center [1037, 305] width 20 height 16
checkbox input "true"
click at [1299, 636] on icon at bounding box center [1294, 636] width 25 height 24
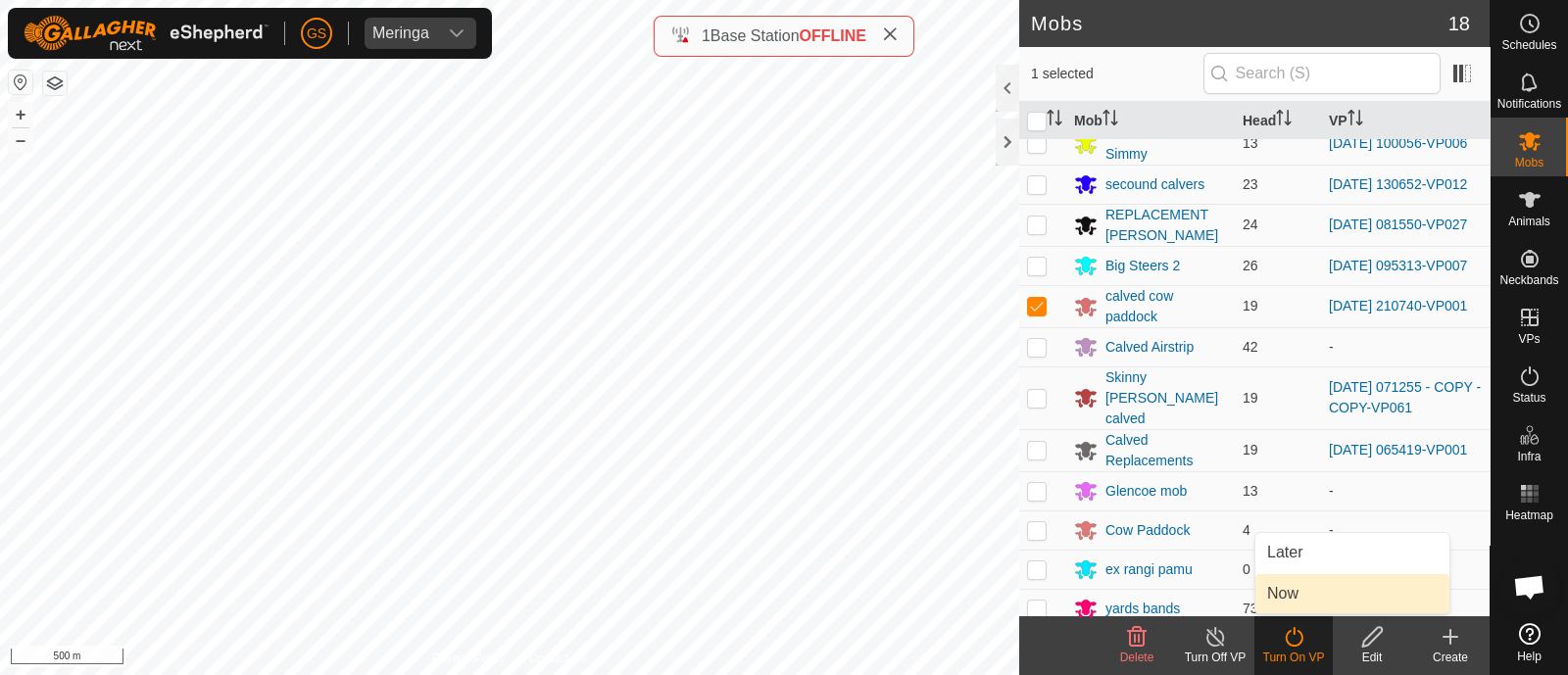
click at [1299, 591] on link "Now" at bounding box center [1352, 594] width 194 height 40
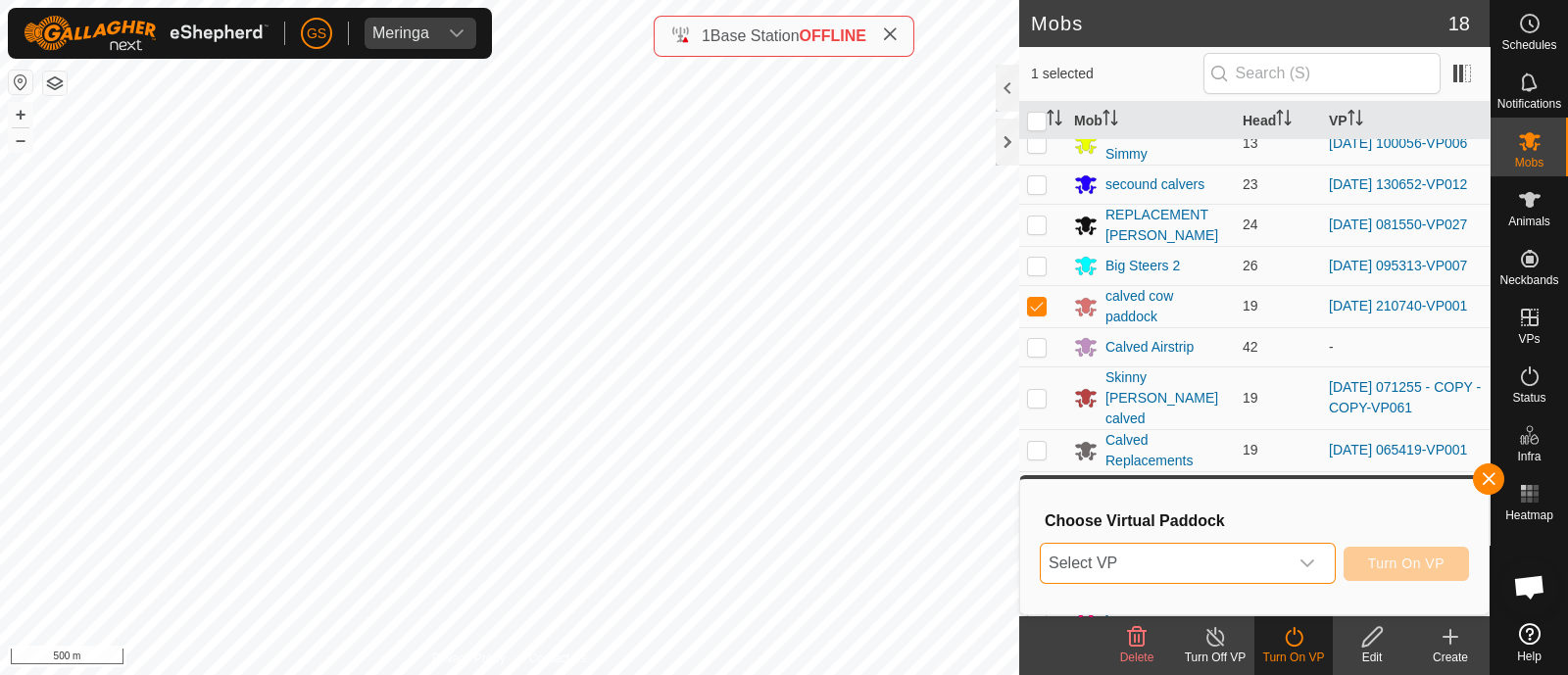
click at [1260, 569] on span "Select VP" at bounding box center [1165, 563] width 247 height 40
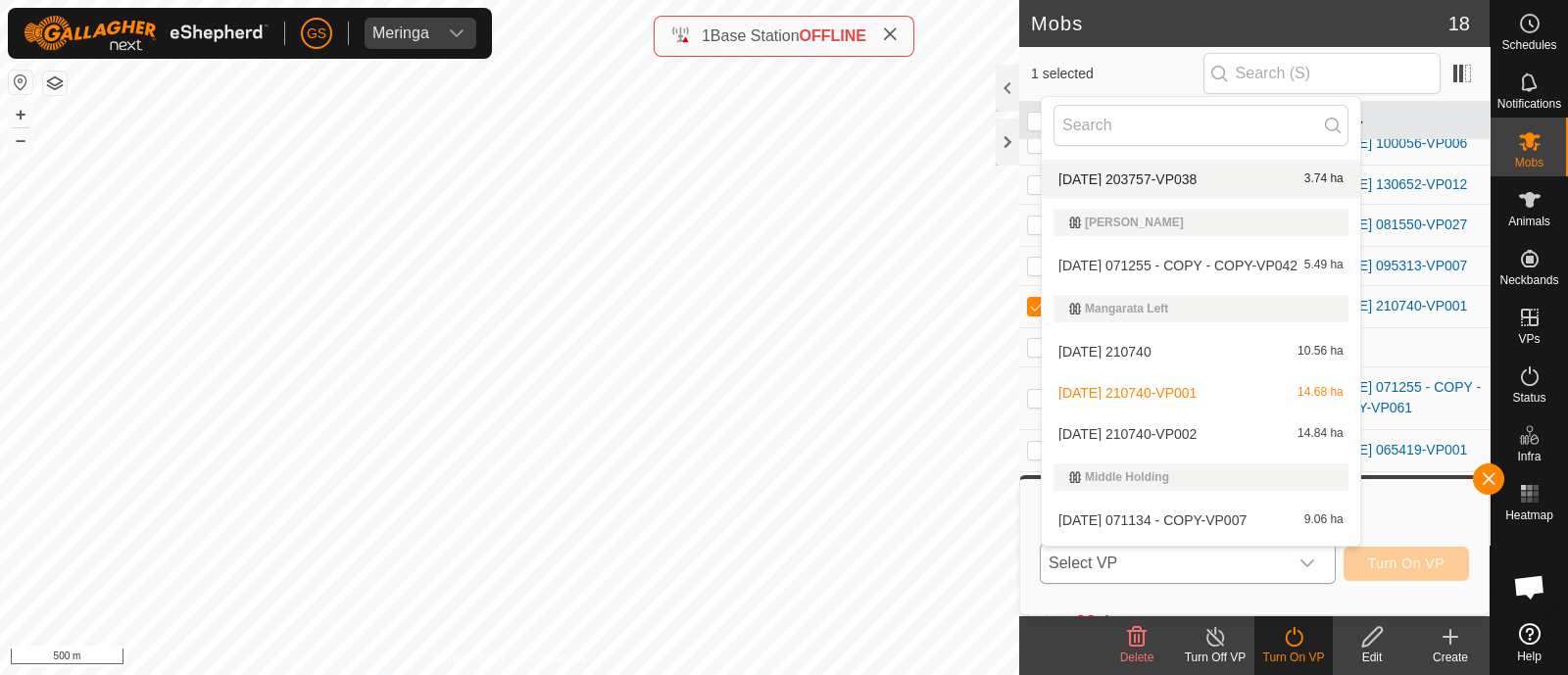
scroll to position [2327, 0]
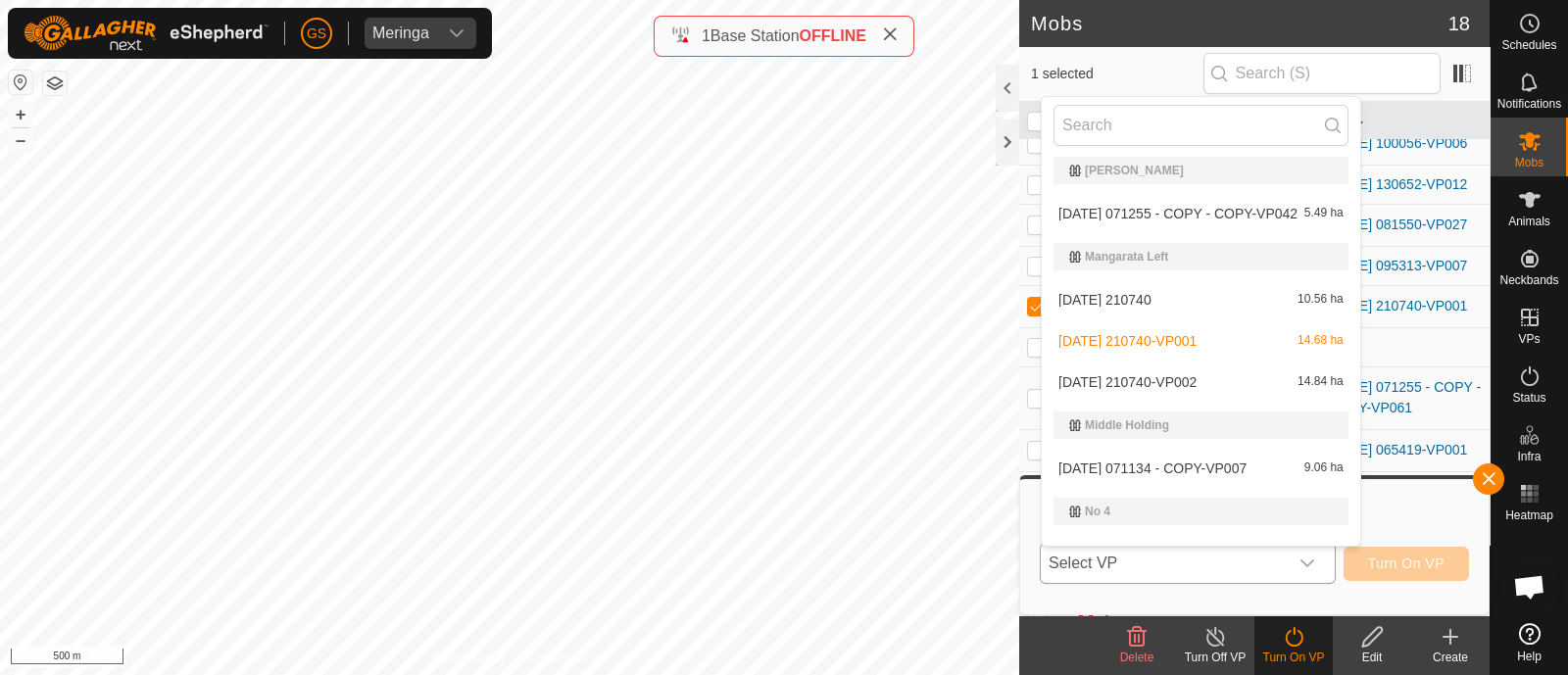
click at [1192, 375] on li "[DATE] 210740-VP002 14.84 ha" at bounding box center [1201, 382] width 318 height 40
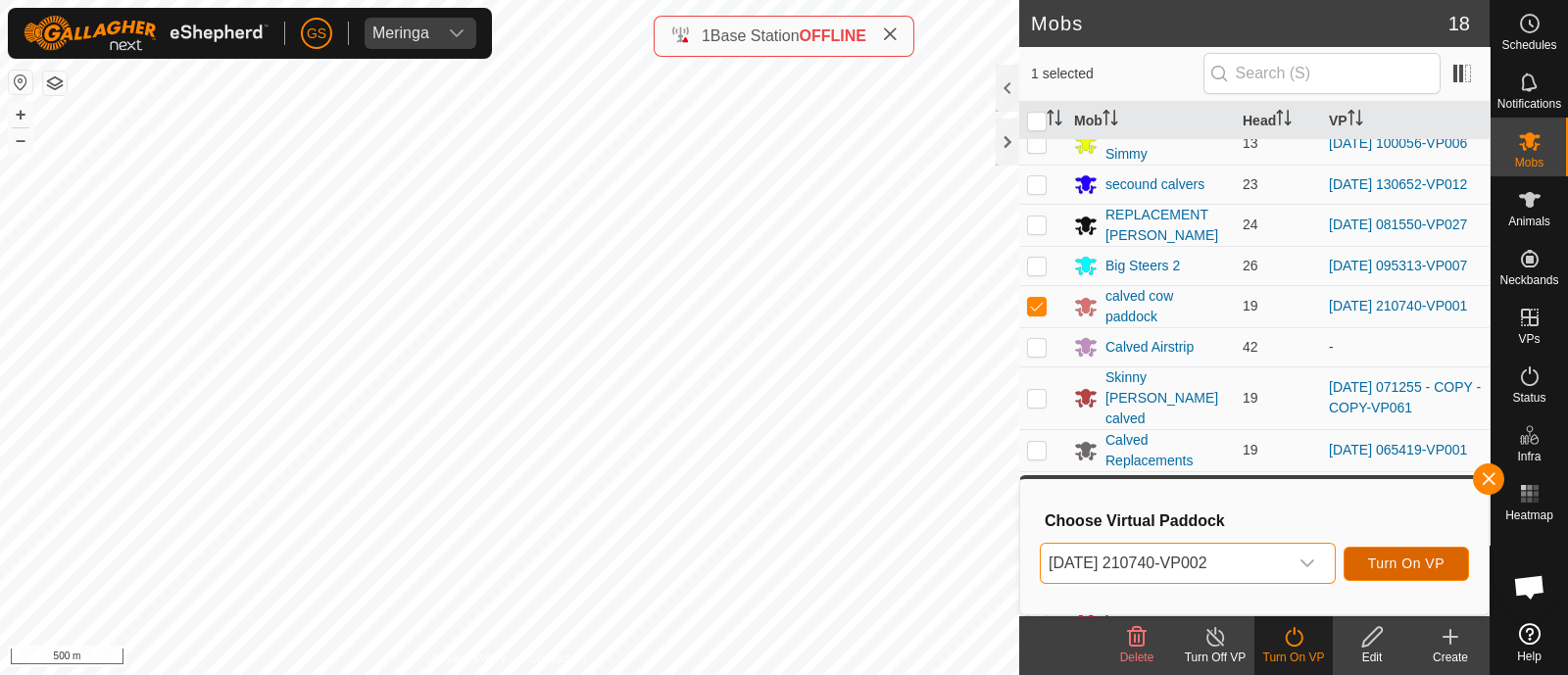
click at [1423, 556] on span "Turn On VP" at bounding box center [1406, 563] width 76 height 16
